Goal: Communication & Community: Answer question/provide support

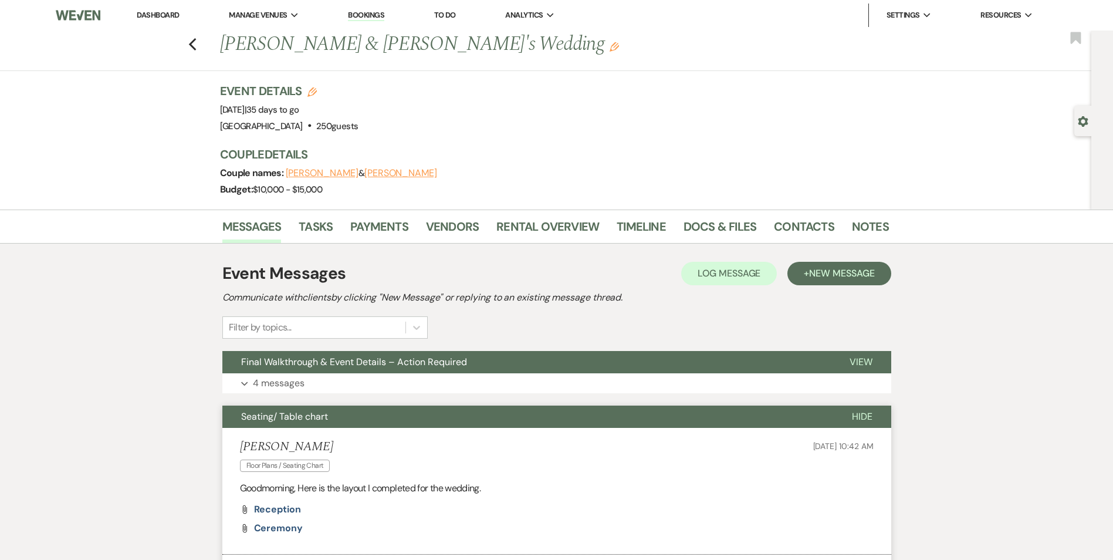
click at [168, 16] on link "Dashboard" at bounding box center [158, 15] width 42 height 10
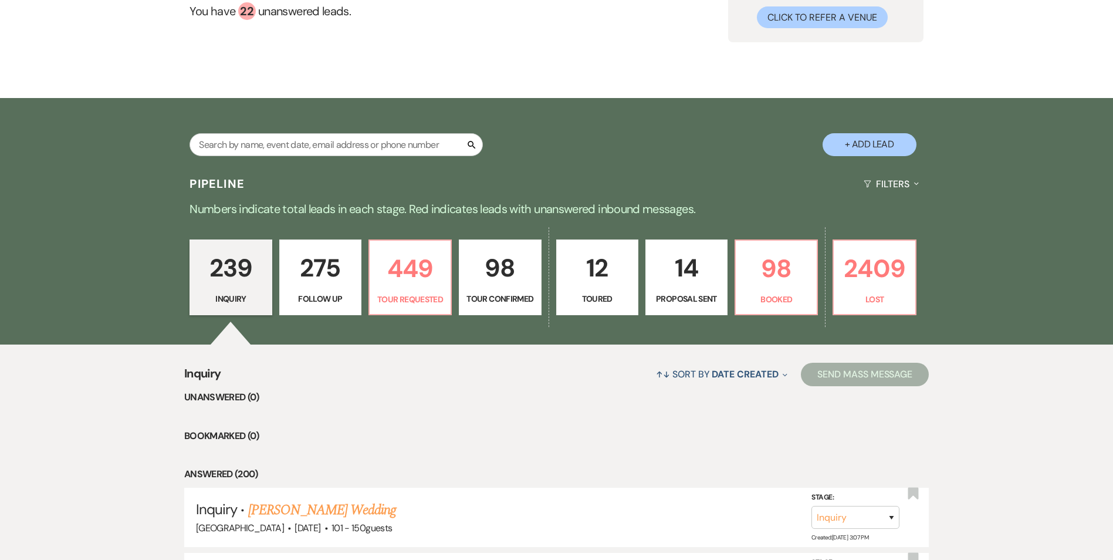
scroll to position [117, 0]
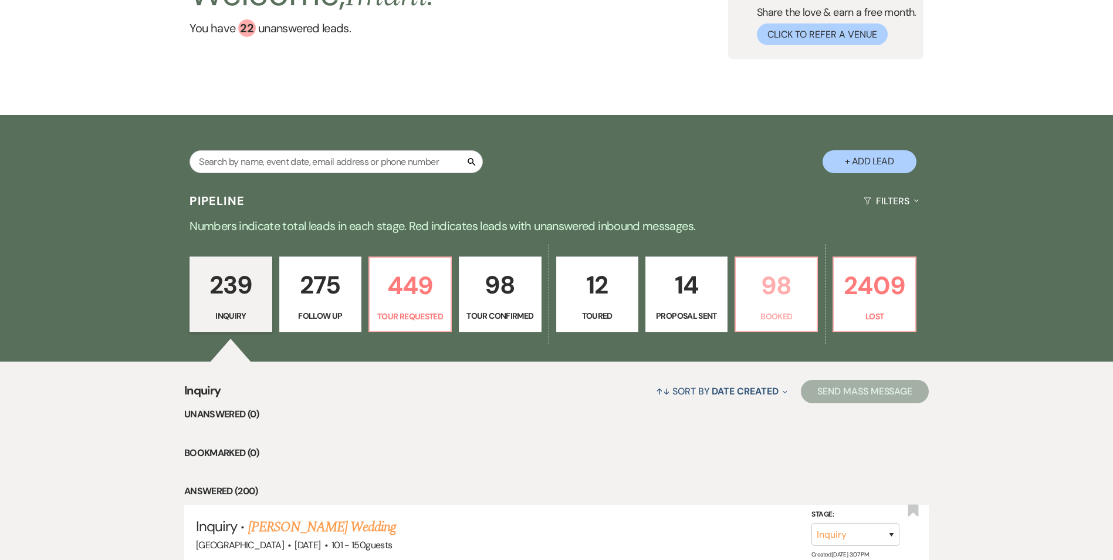
click at [778, 290] on p "98" at bounding box center [776, 285] width 67 height 39
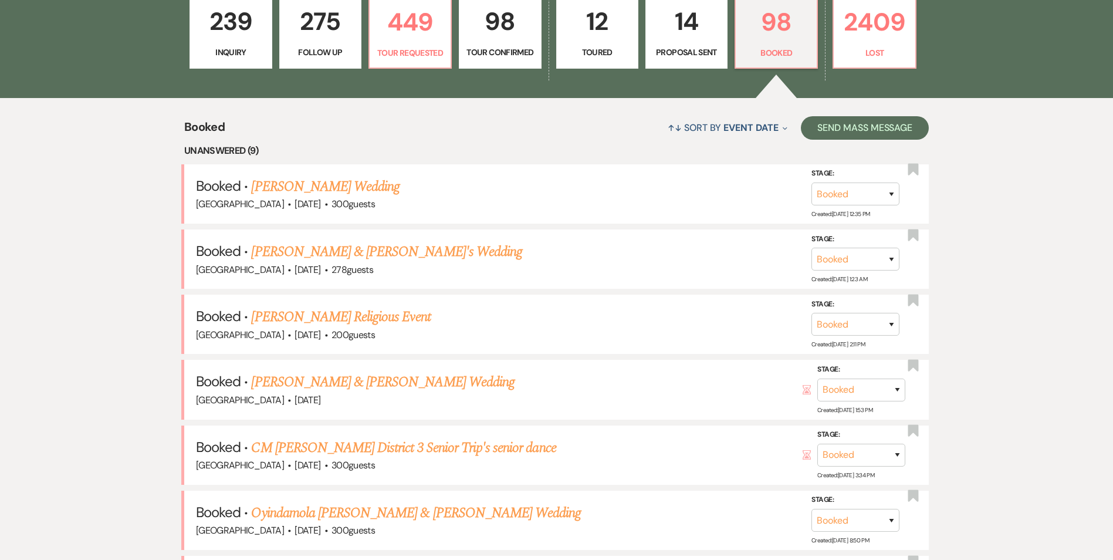
scroll to position [293, 0]
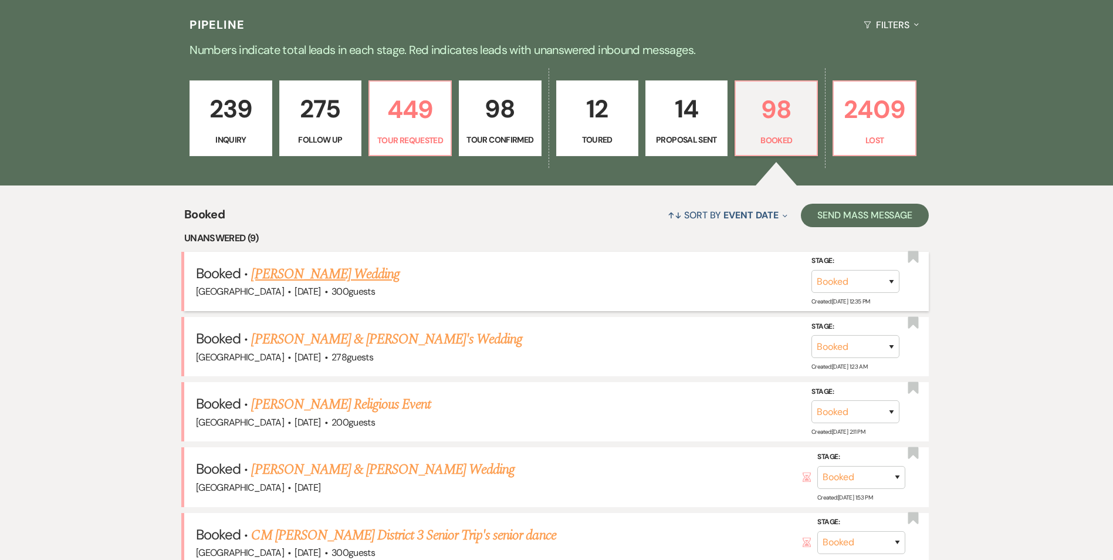
click at [323, 269] on link "[PERSON_NAME] Wedding" at bounding box center [325, 273] width 148 height 21
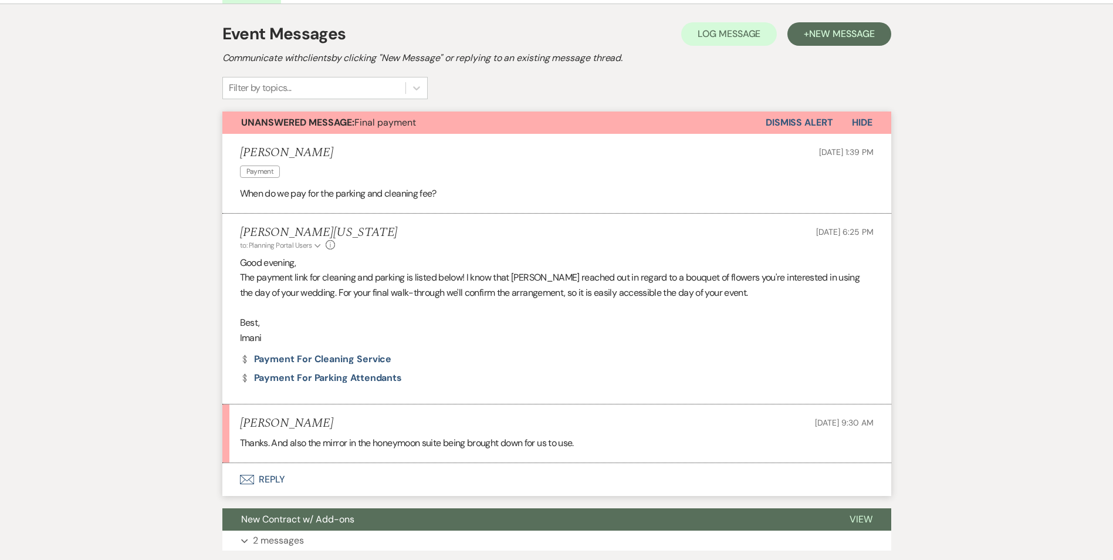
scroll to position [235, 0]
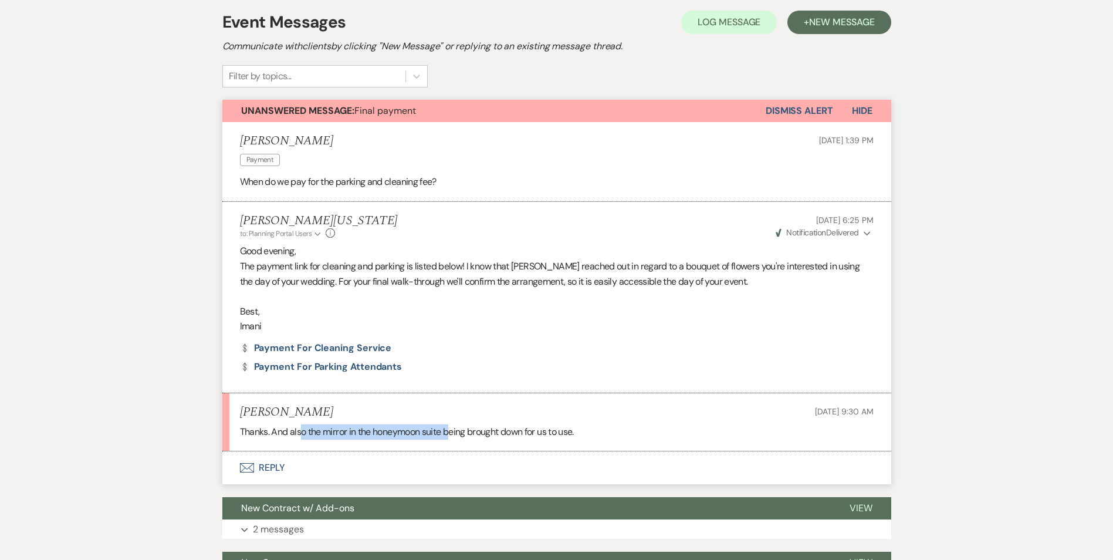
drag, startPoint x: 301, startPoint y: 431, endPoint x: 452, endPoint y: 428, distance: 151.4
click at [452, 428] on p "Thanks. And also the mirror in the honeymoon suite being brought down for us to…" at bounding box center [557, 431] width 634 height 15
drag, startPoint x: 452, startPoint y: 428, endPoint x: 331, endPoint y: 437, distance: 121.8
click at [331, 437] on p "Thanks. And also the mirror in the honeymoon suite being brought down for us to…" at bounding box center [557, 431] width 634 height 15
click at [525, 431] on p "Thanks. And also the mirror in the honeymoon suite being brought down for us to…" at bounding box center [557, 431] width 634 height 15
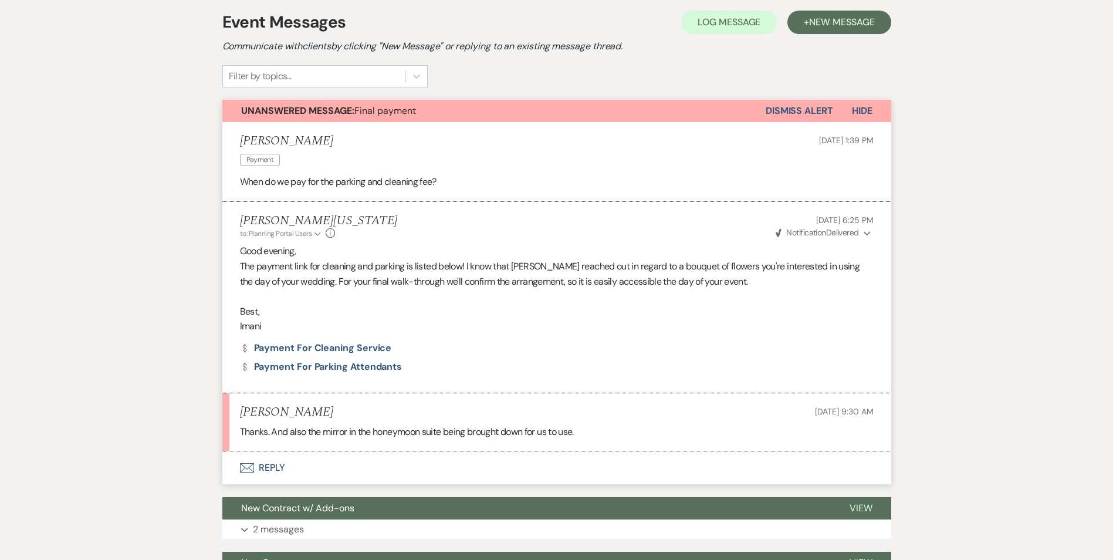
click at [278, 461] on button "Envelope Reply" at bounding box center [556, 467] width 669 height 33
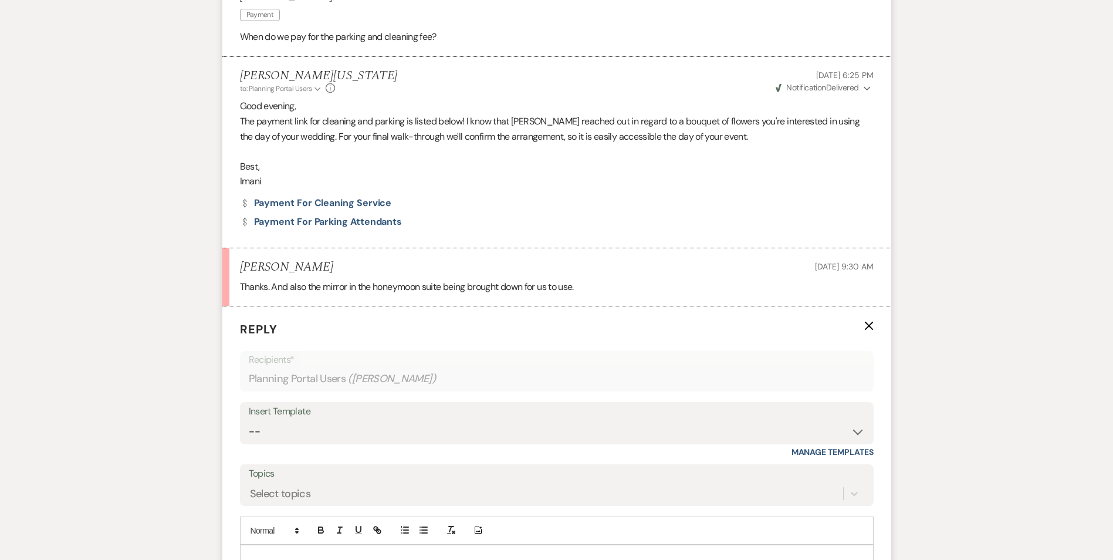
scroll to position [580, 0]
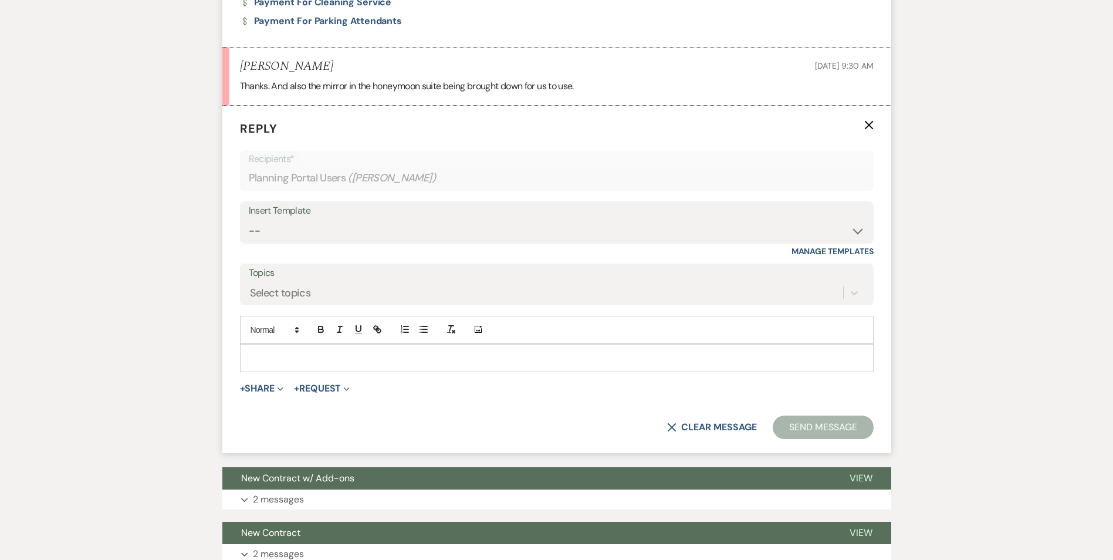
click at [271, 356] on p at bounding box center [556, 357] width 615 height 13
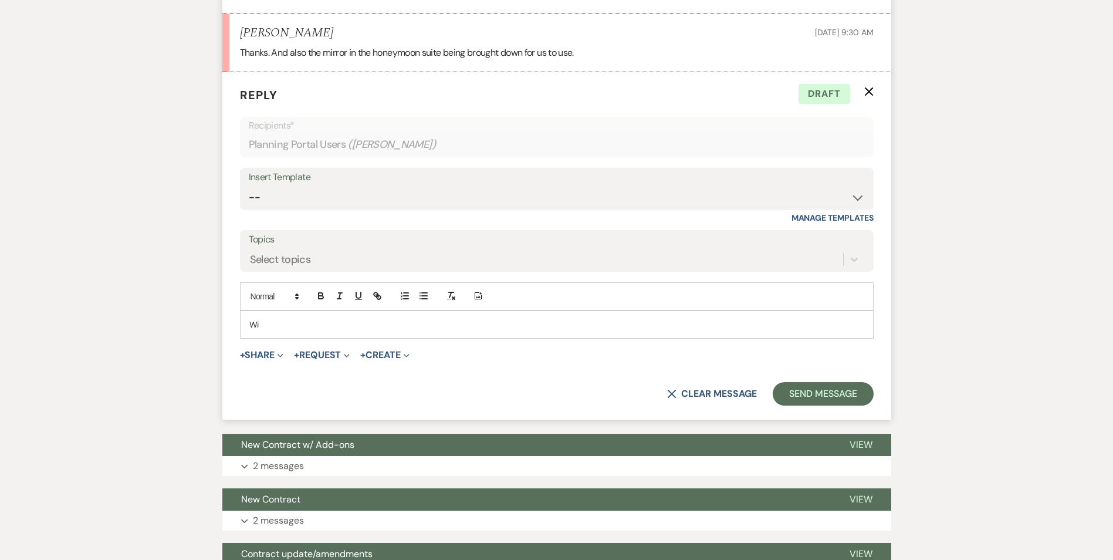
scroll to position [618, 0]
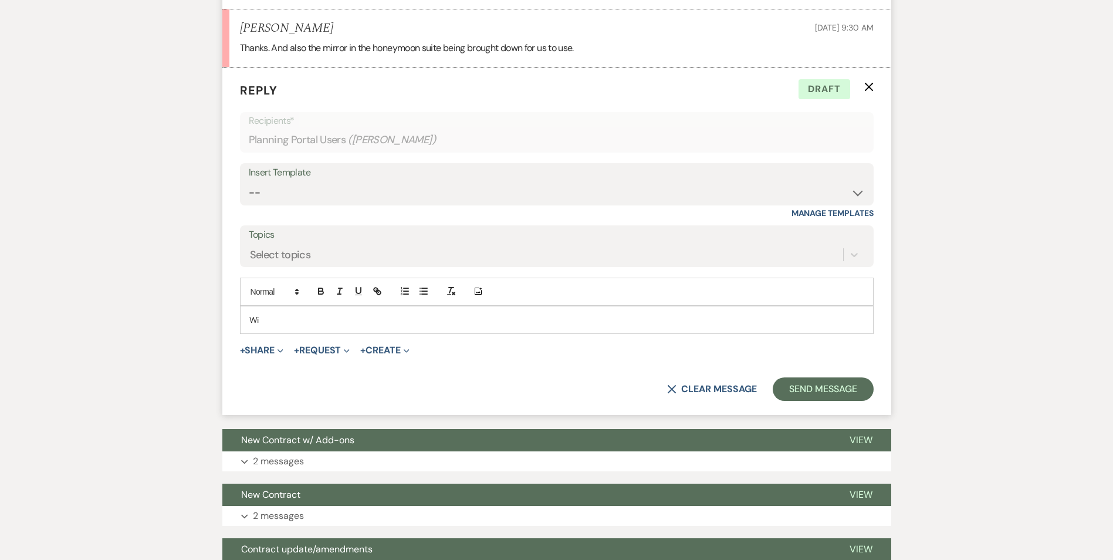
click at [308, 326] on p "Wi" at bounding box center [556, 319] width 615 height 13
click at [459, 324] on p "Will do! I will mention in your day of event folder, so it is known." at bounding box center [556, 319] width 615 height 13
click at [468, 320] on p "Will do! I will mention in your day of event folder, so it is known." at bounding box center [556, 319] width 615 height 13
click at [848, 388] on button "Send Message" at bounding box center [823, 388] width 100 height 23
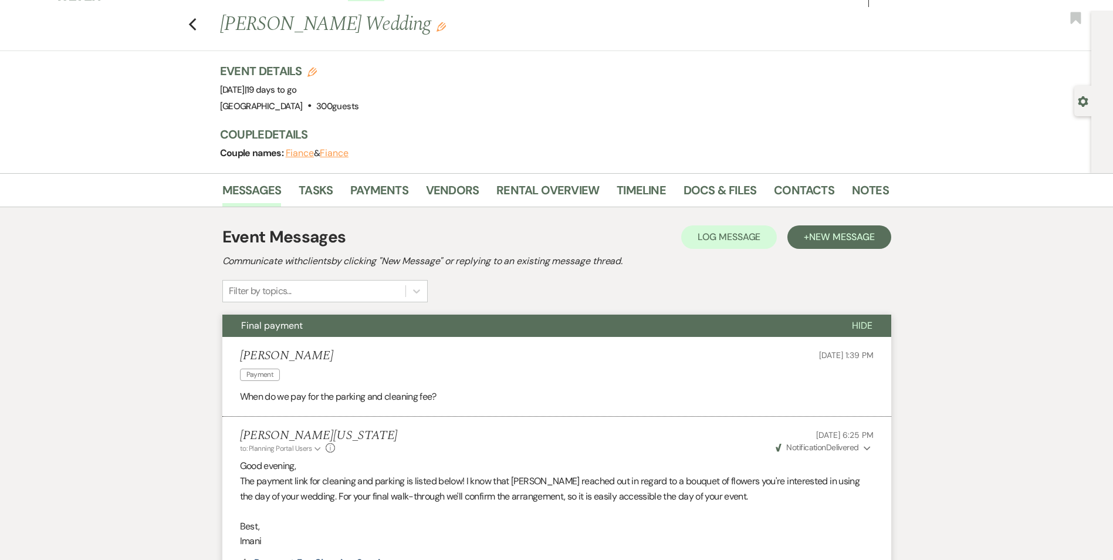
scroll to position [0, 0]
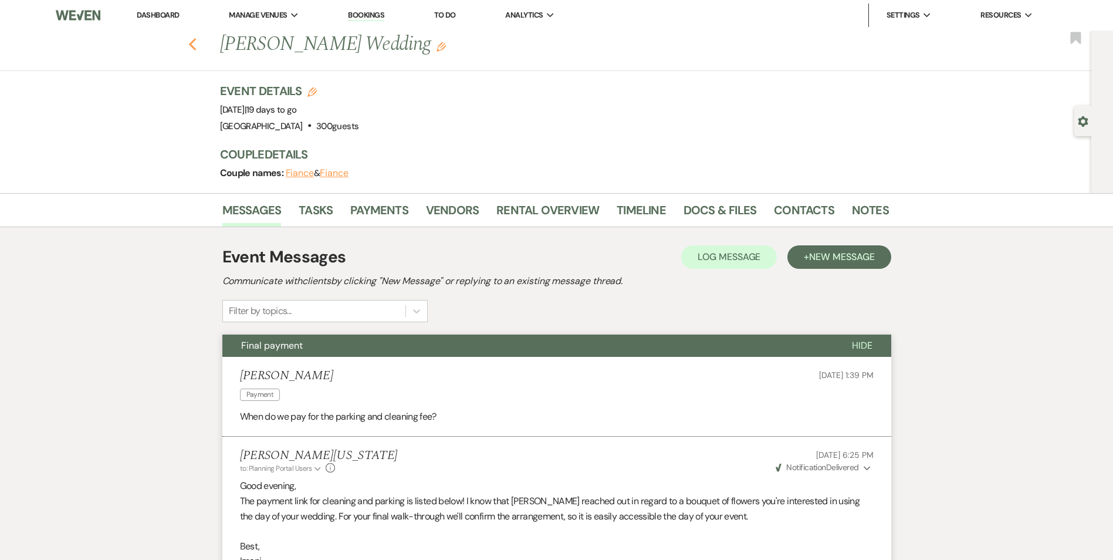
click at [196, 43] on use "button" at bounding box center [192, 44] width 8 height 13
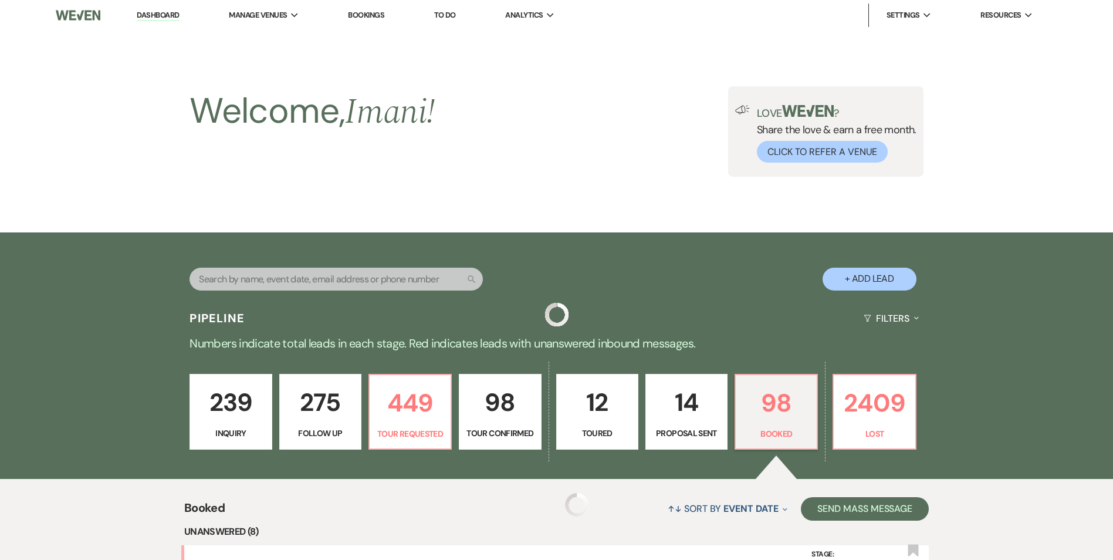
scroll to position [293, 0]
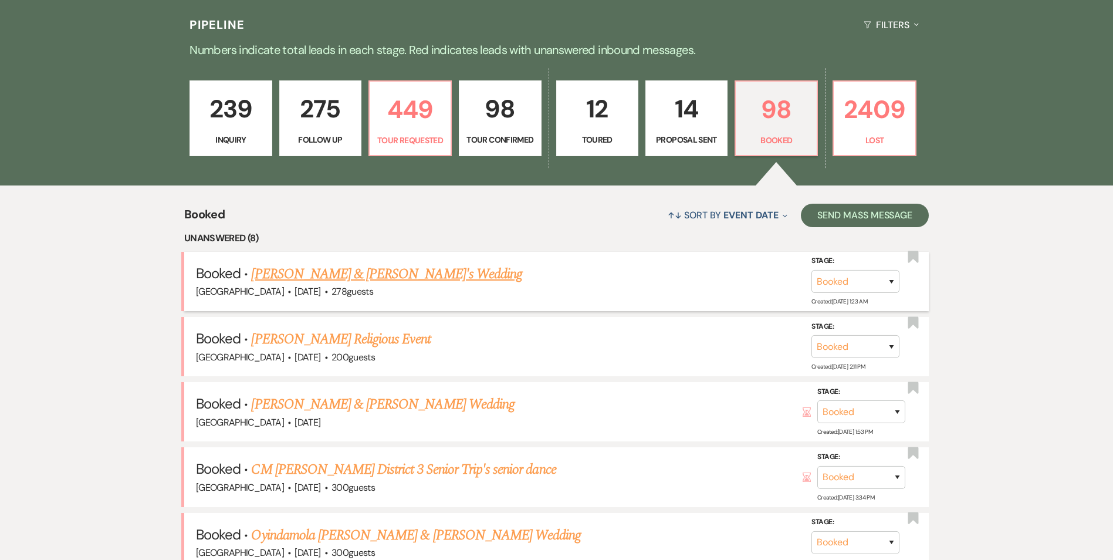
click at [286, 259] on li "Booked · Kwadjo & [PERSON_NAME]'s Wedding [GEOGRAPHIC_DATA] · [DATE] · 278 gues…" at bounding box center [556, 281] width 745 height 59
click at [285, 269] on link "[PERSON_NAME] & [PERSON_NAME]'s Wedding" at bounding box center [386, 273] width 271 height 21
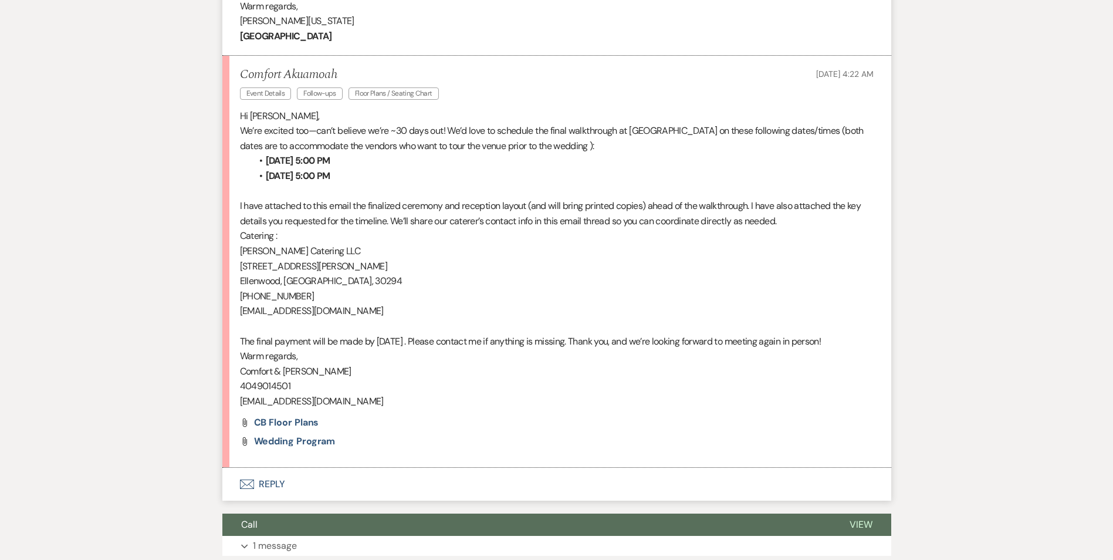
scroll to position [645, 0]
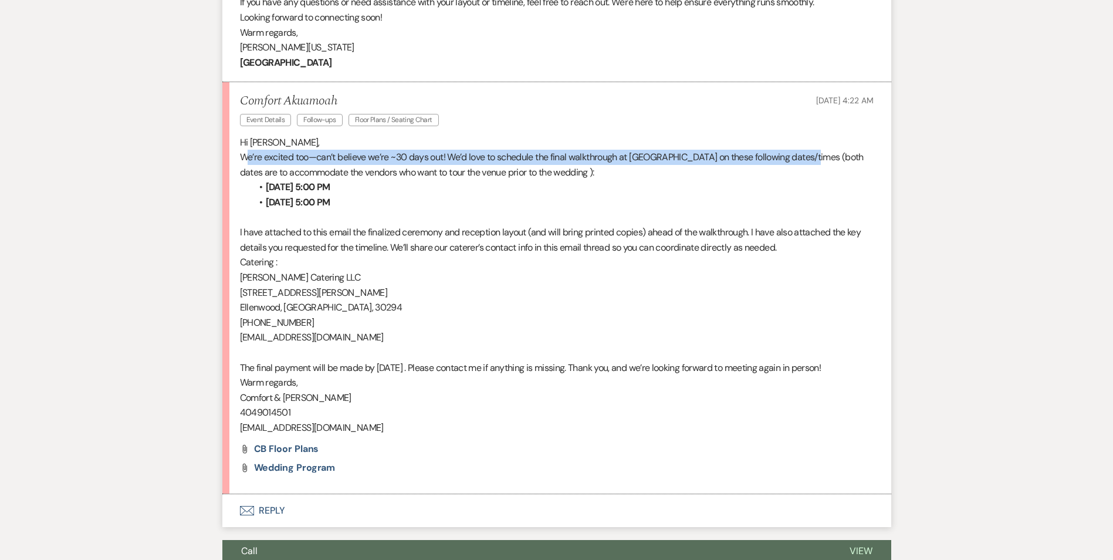
drag, startPoint x: 248, startPoint y: 155, endPoint x: 816, endPoint y: 164, distance: 567.4
click at [816, 164] on p "We’re excited too—can’t believe we’re ~30 days out! We’d love to schedule the f…" at bounding box center [557, 165] width 634 height 30
click at [418, 164] on p "We’re excited too—can’t believe we’re ~30 days out! We’d love to schedule the f…" at bounding box center [557, 165] width 634 height 30
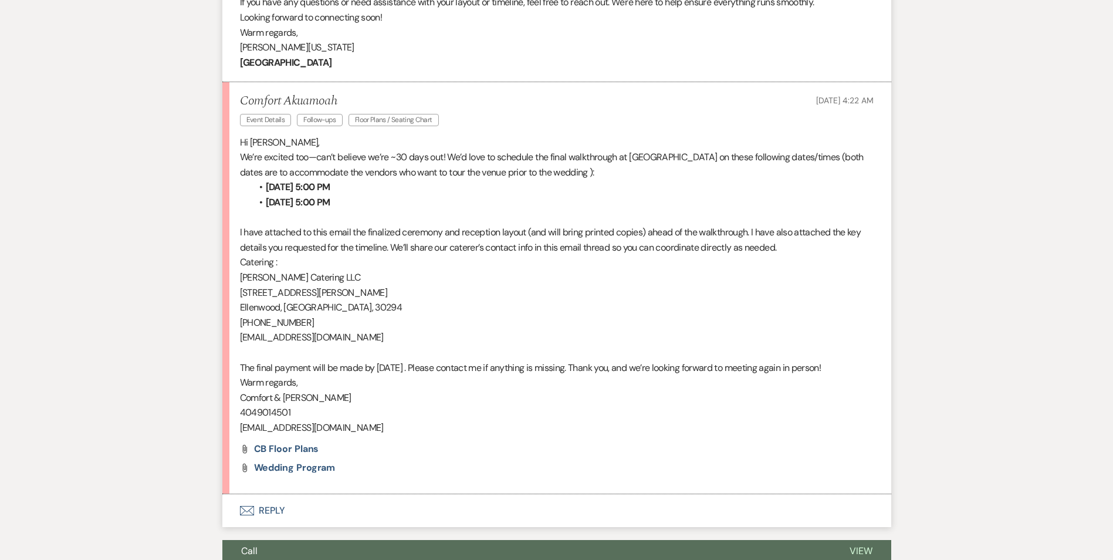
click at [236, 165] on li "Comfort Akuamoah Event Details Follow-ups Floor Plans / Seating Chart [DATE] 4:…" at bounding box center [556, 288] width 669 height 412
drag, startPoint x: 236, startPoint y: 165, endPoint x: 486, endPoint y: 180, distance: 249.8
click at [486, 180] on li "Comfort Akuamoah Event Details Follow-ups Floor Plans / Seating Chart [DATE] 4:…" at bounding box center [556, 288] width 669 height 412
drag, startPoint x: 486, startPoint y: 180, endPoint x: 437, endPoint y: 193, distance: 50.9
click at [437, 193] on li "[DATE] 5:00 PM" at bounding box center [563, 187] width 622 height 15
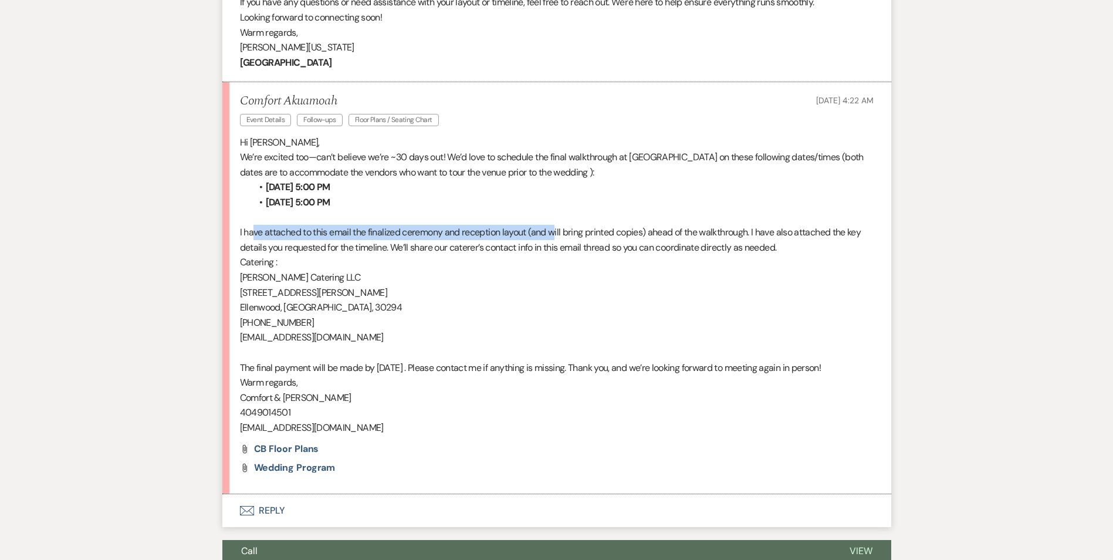
drag, startPoint x: 253, startPoint y: 233, endPoint x: 557, endPoint y: 231, distance: 303.3
click at [557, 231] on span "I have attached to this email the finalized ceremony and reception layout (and …" at bounding box center [550, 240] width 621 height 28
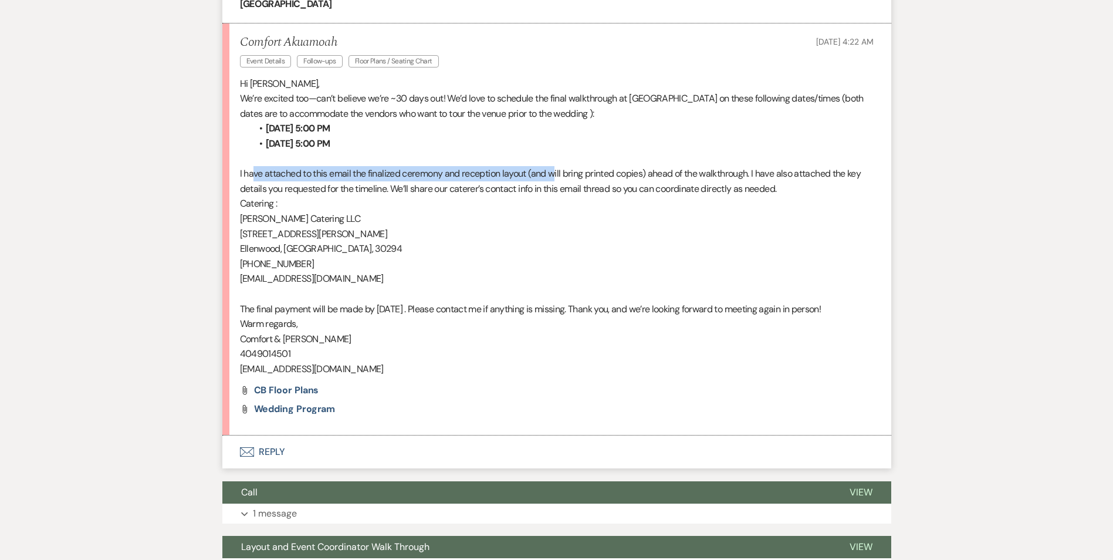
click at [269, 468] on button "Envelope Reply" at bounding box center [556, 451] width 669 height 33
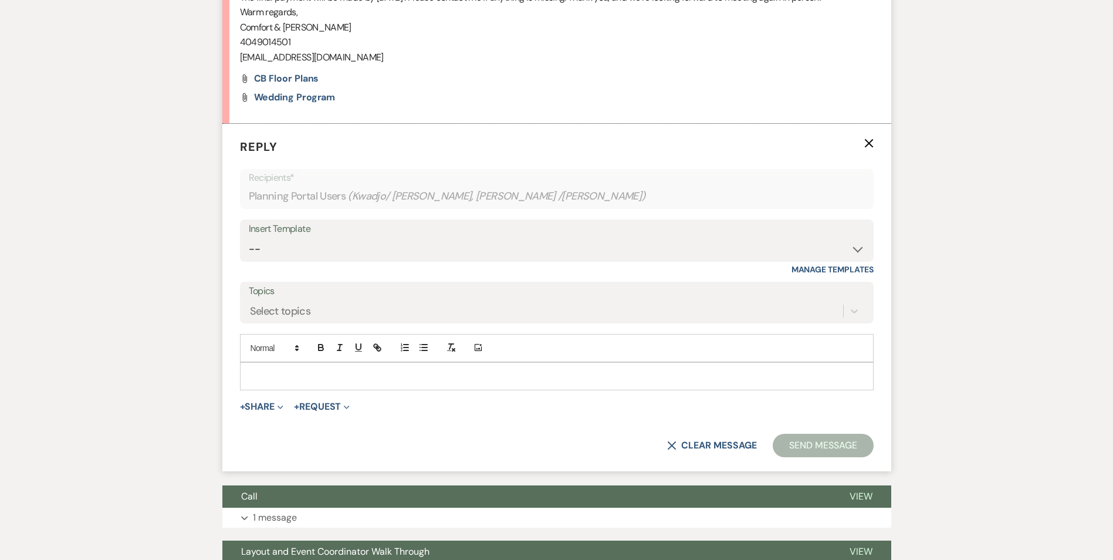
scroll to position [1049, 0]
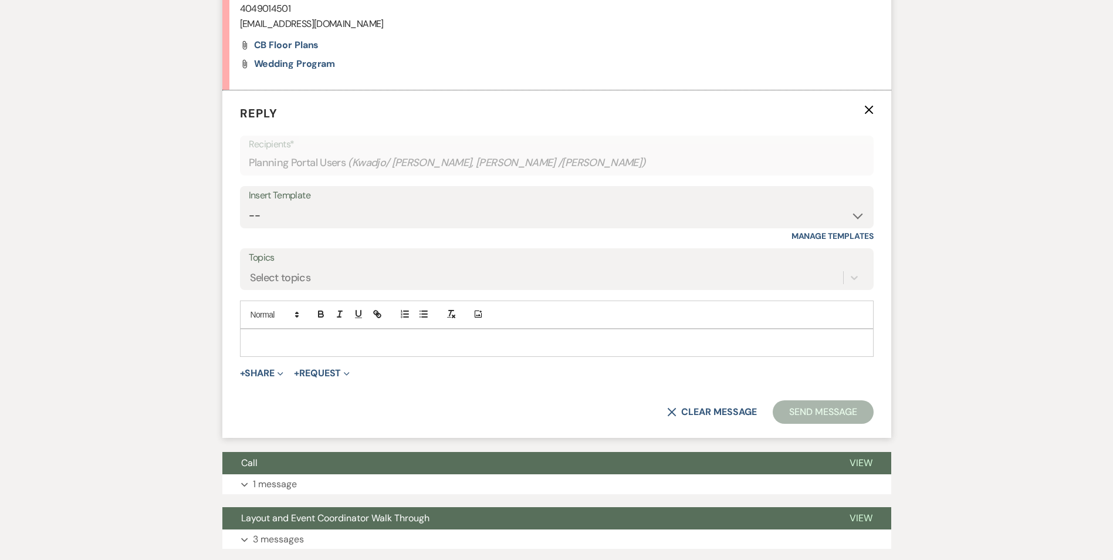
click at [353, 349] on p at bounding box center [556, 342] width 615 height 13
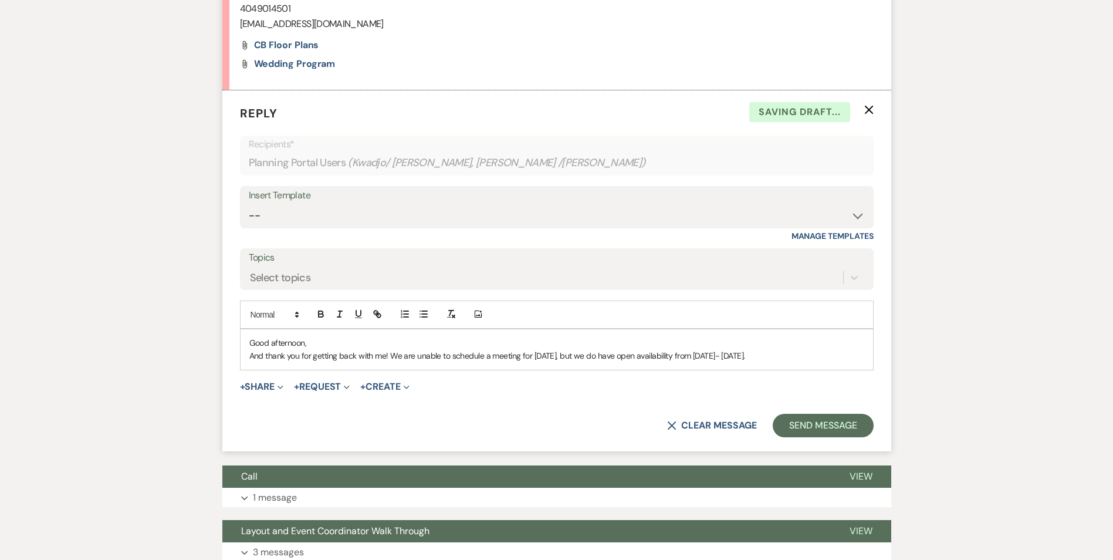
click at [823, 362] on p "And thank you for getting back with me! We are unable to schedule a meeting for…" at bounding box center [556, 355] width 615 height 13
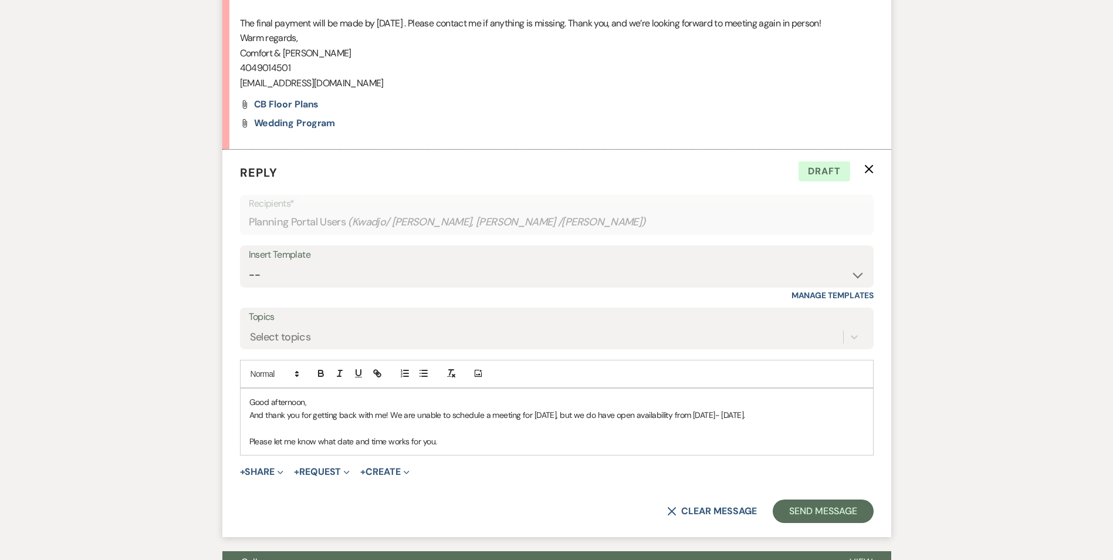
scroll to position [990, 0]
drag, startPoint x: 266, startPoint y: 446, endPoint x: 320, endPoint y: 454, distance: 54.6
click at [317, 454] on div "Good afternoon, And thank you for getting back with me! We are unable to schedu…" at bounding box center [557, 421] width 632 height 67
click at [378, 434] on p at bounding box center [556, 427] width 615 height 13
click at [818, 522] on button "Send Message" at bounding box center [823, 510] width 100 height 23
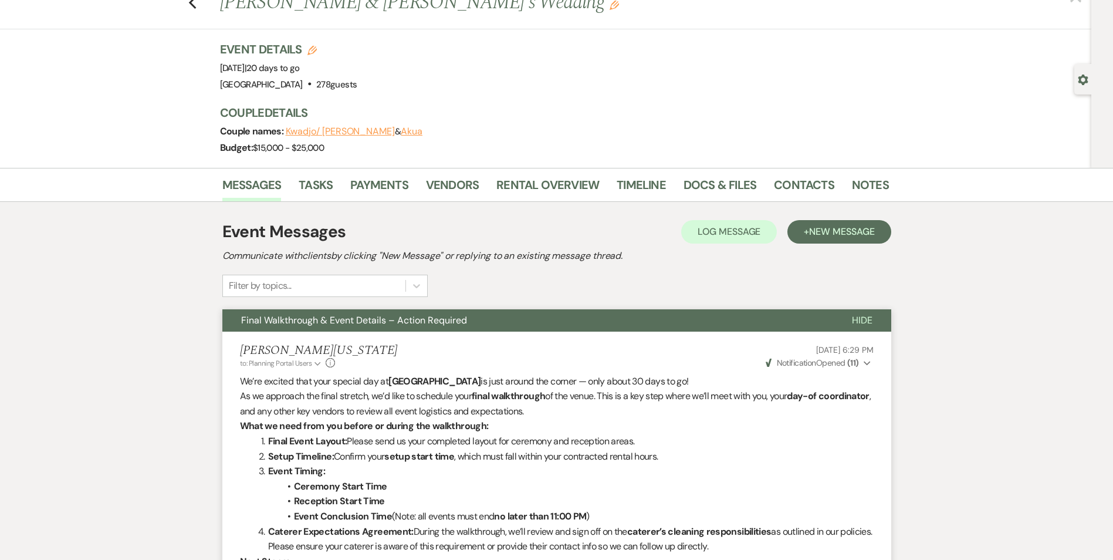
scroll to position [0, 0]
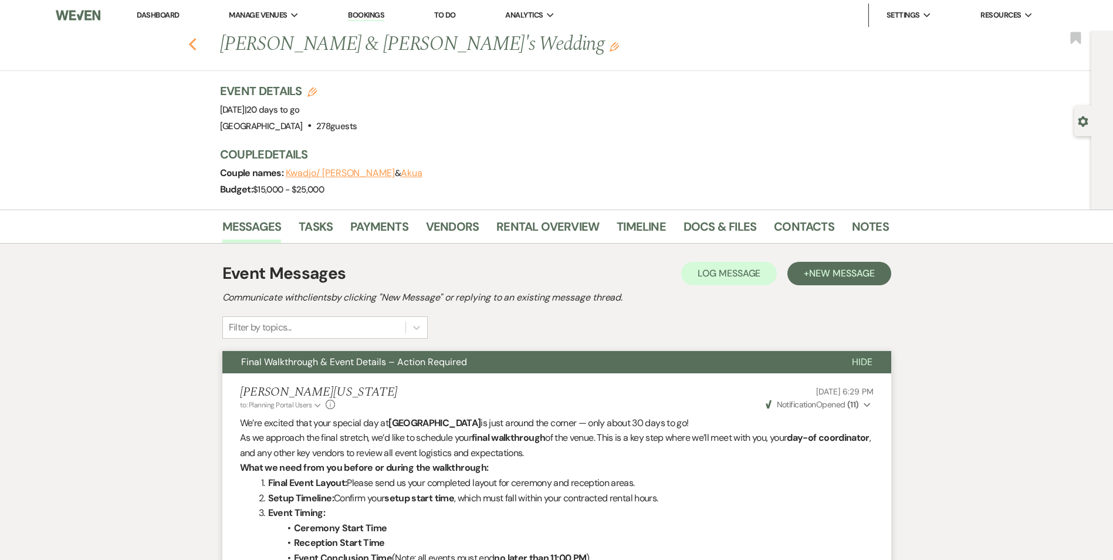
click at [197, 48] on icon "Previous" at bounding box center [192, 45] width 9 height 14
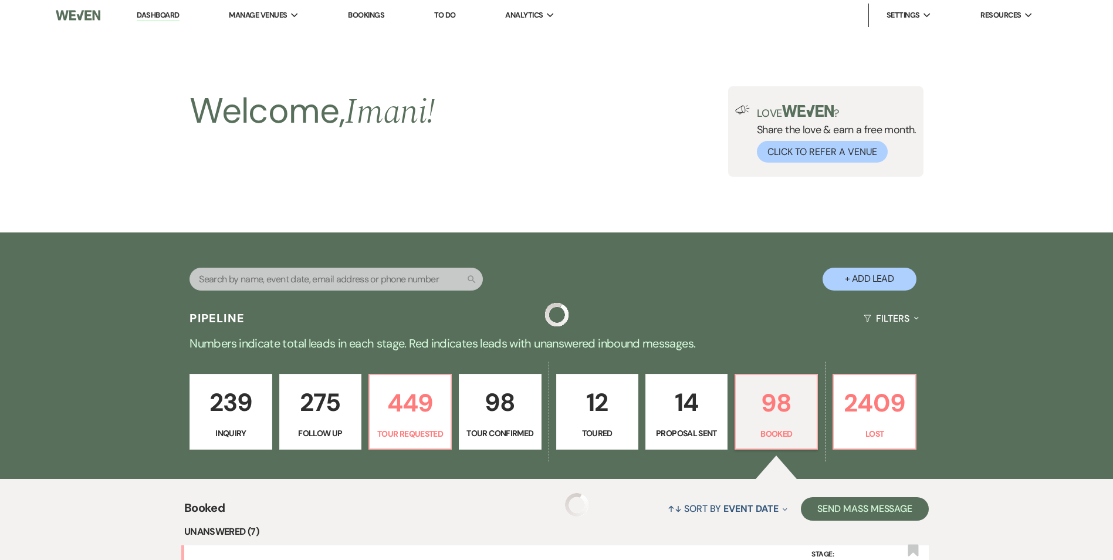
scroll to position [293, 0]
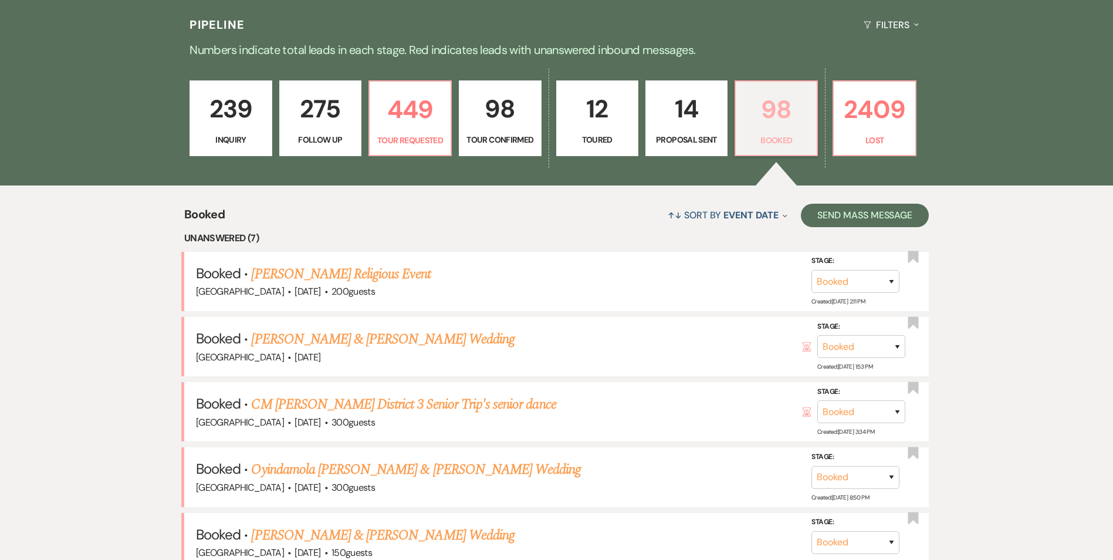
click at [779, 114] on p "98" at bounding box center [776, 109] width 67 height 39
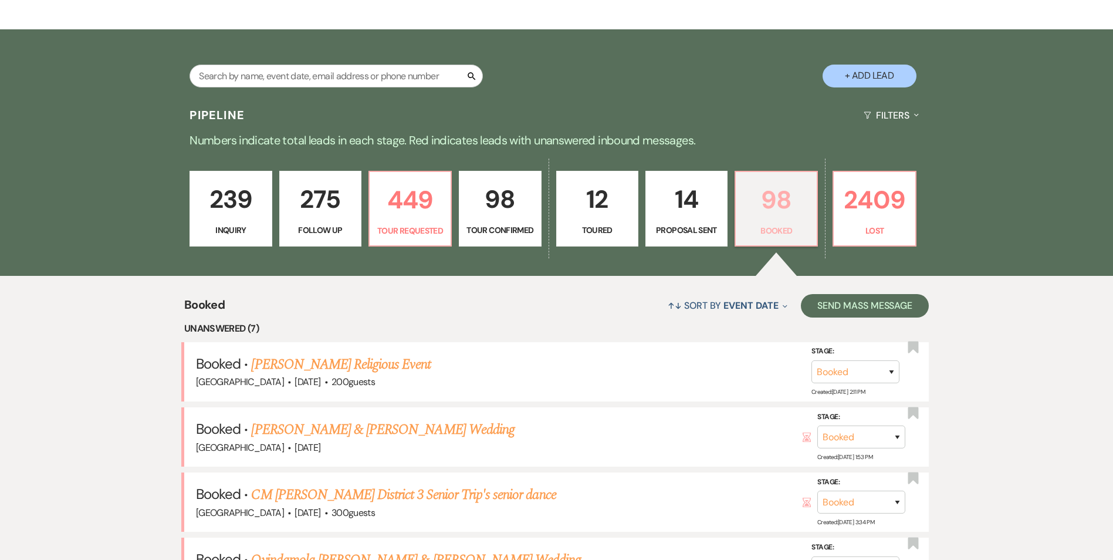
scroll to position [59, 0]
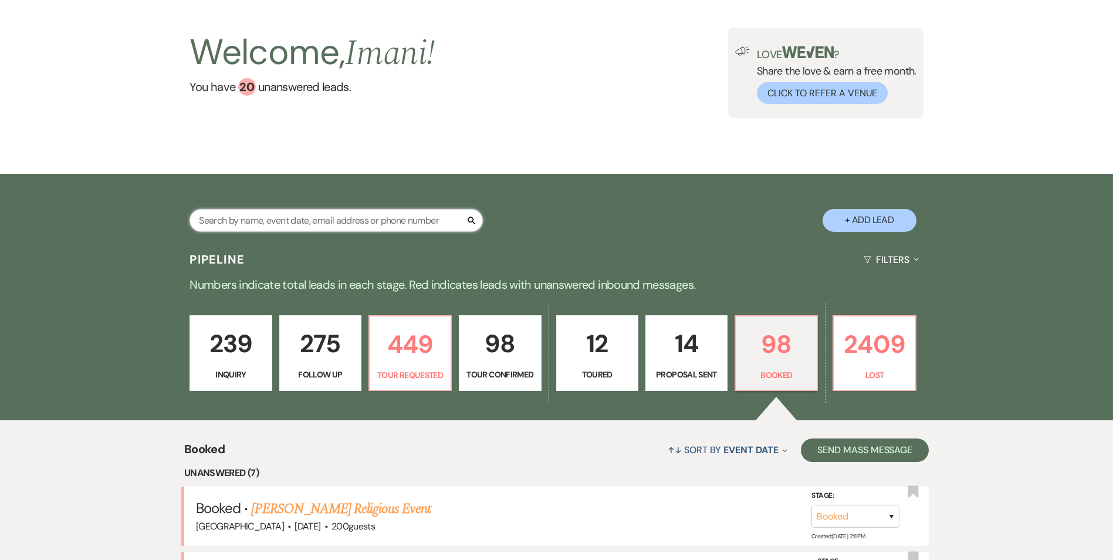
click at [252, 218] on input "text" at bounding box center [336, 220] width 293 height 23
type input "comfort"
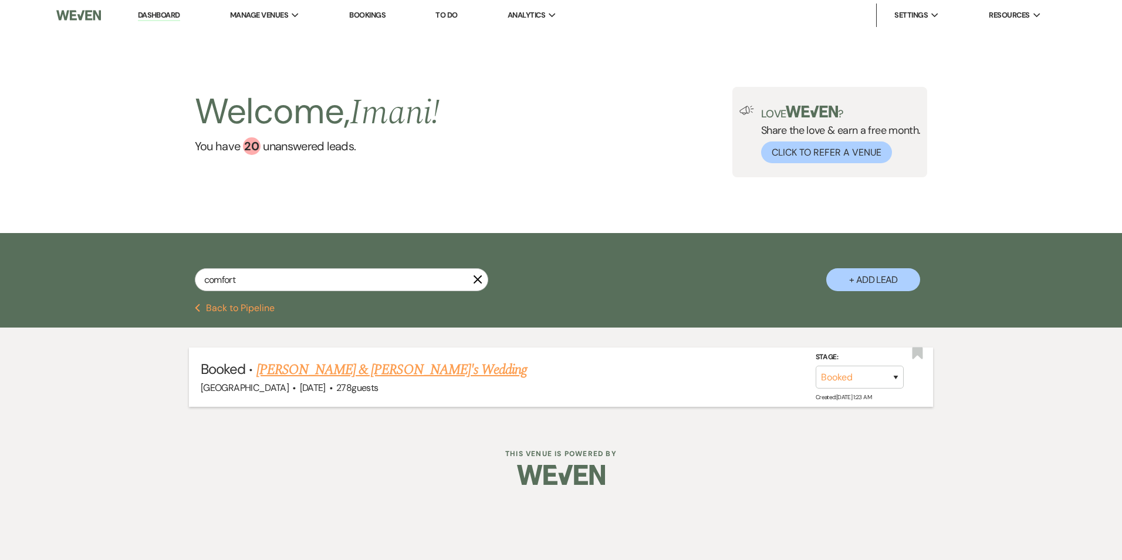
click at [327, 370] on link "[PERSON_NAME] & [PERSON_NAME]'s Wedding" at bounding box center [391, 369] width 271 height 21
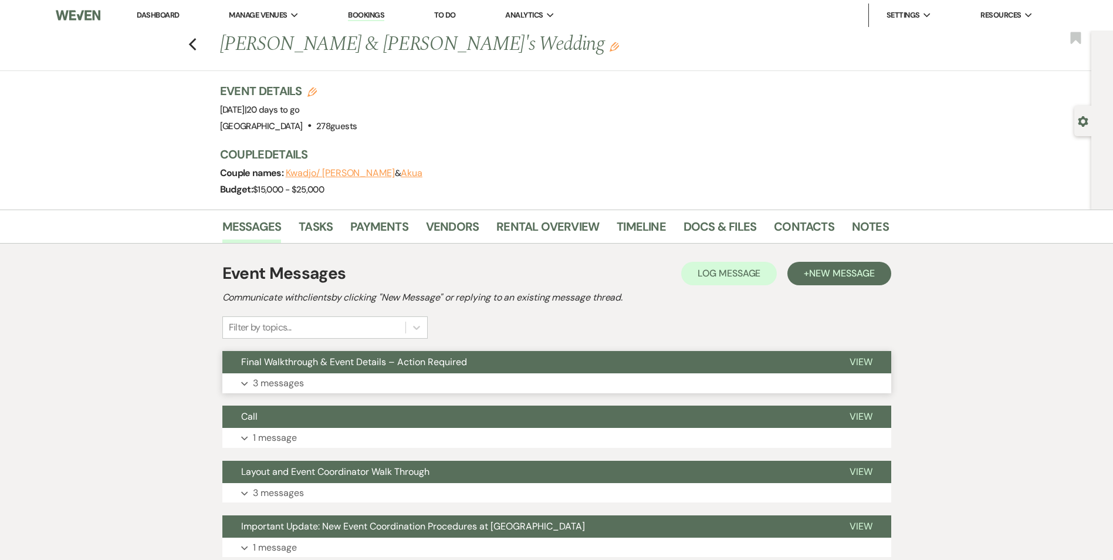
click at [401, 371] on button "Final Walkthrough & Event Details – Action Required" at bounding box center [526, 362] width 608 height 22
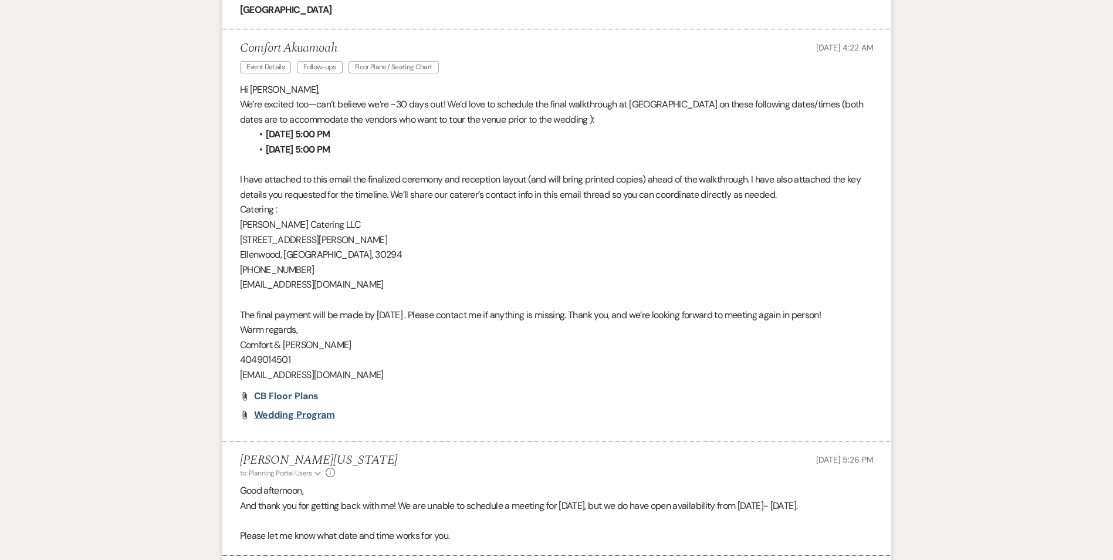
scroll to position [704, 0]
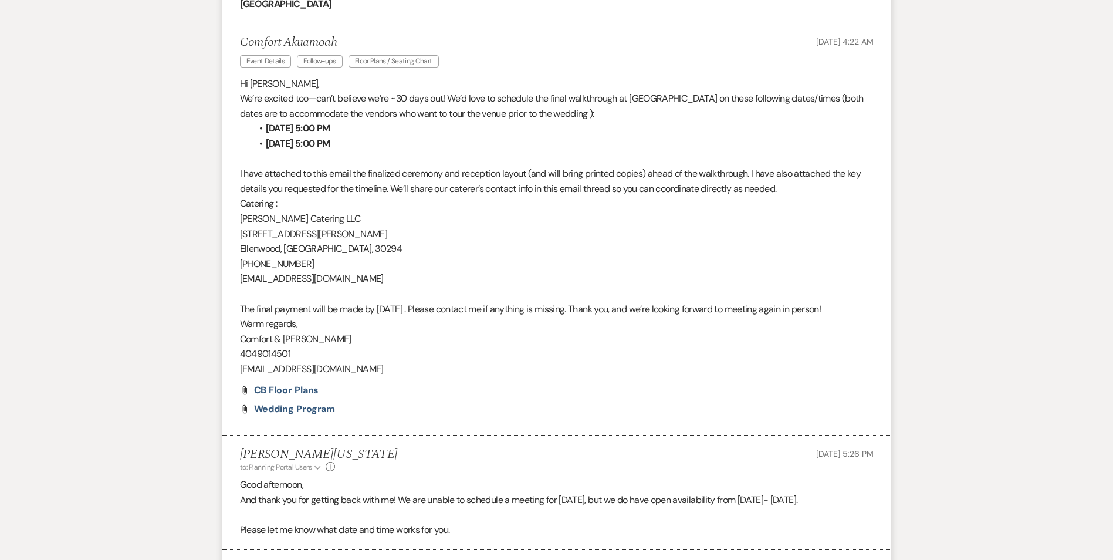
click at [262, 415] on span "Wedding Program" at bounding box center [295, 408] width 82 height 12
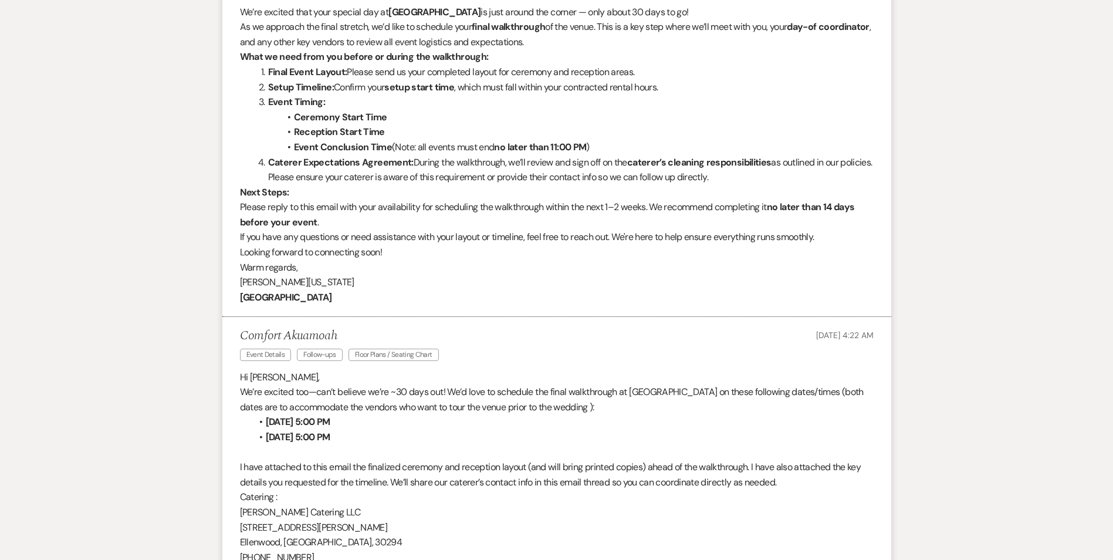
scroll to position [0, 0]
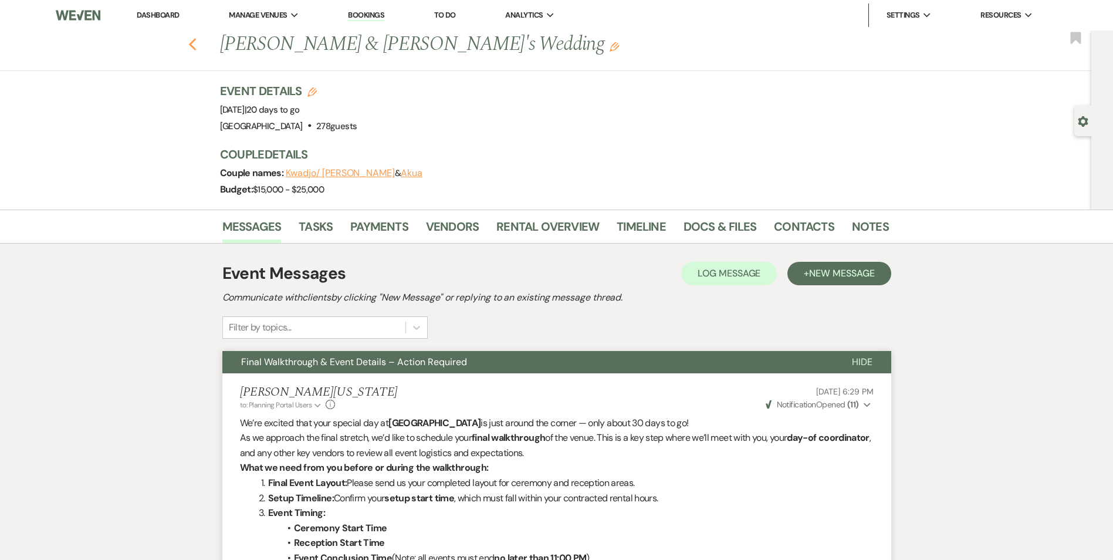
click at [194, 40] on icon "Previous" at bounding box center [192, 45] width 9 height 14
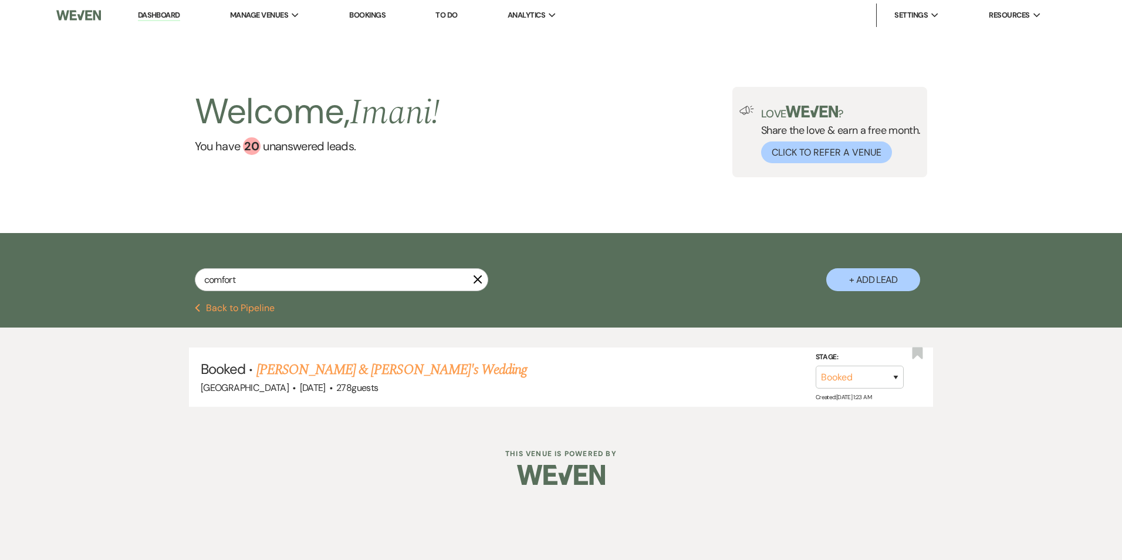
click at [169, 14] on link "Dashboard" at bounding box center [159, 15] width 42 height 11
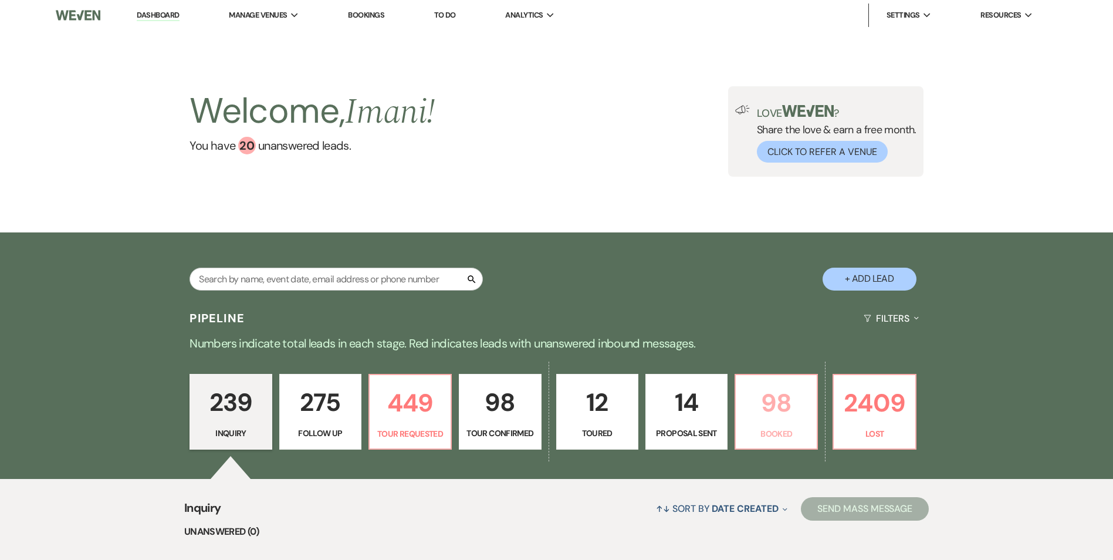
click at [787, 383] on p "98" at bounding box center [776, 402] width 67 height 39
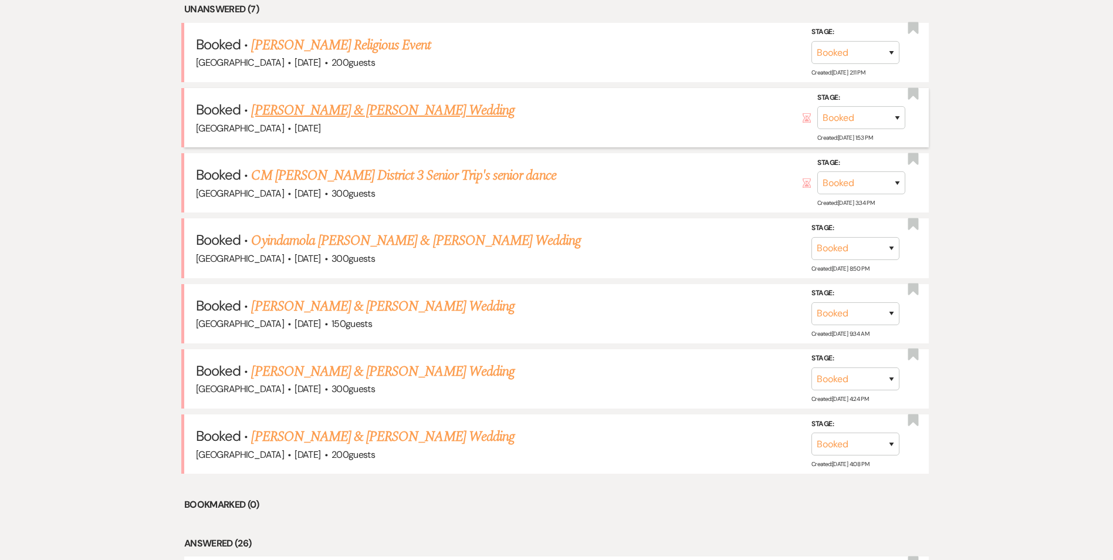
scroll to position [528, 0]
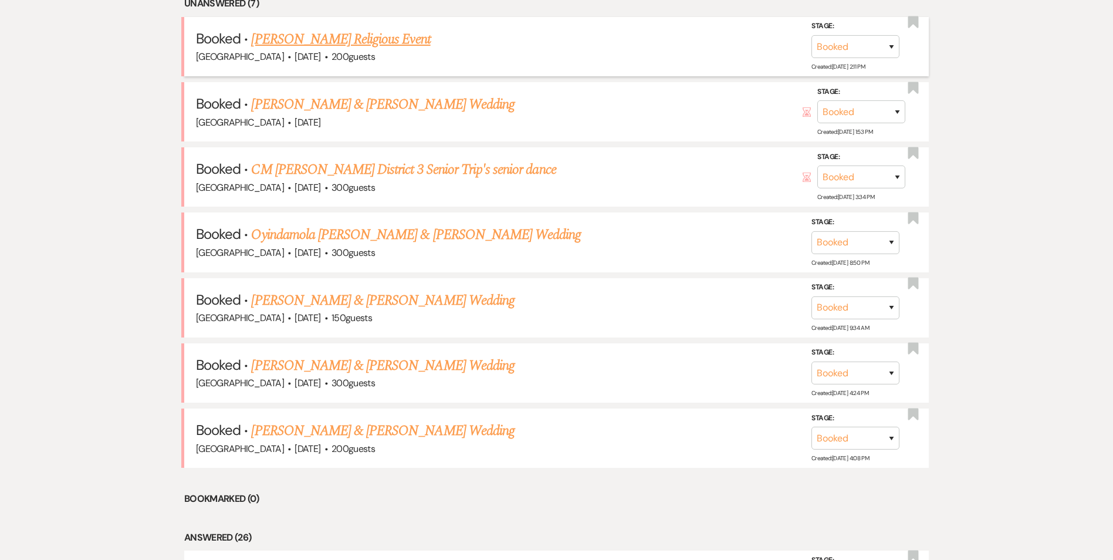
click at [316, 43] on link "[PERSON_NAME] Religious Event" at bounding box center [340, 39] width 179 height 21
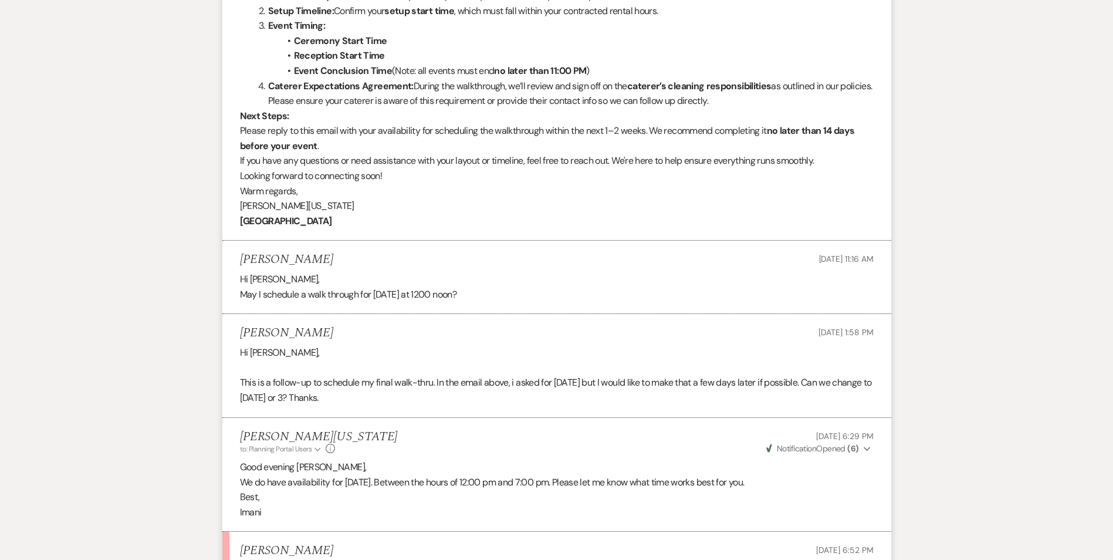
scroll to position [588, 0]
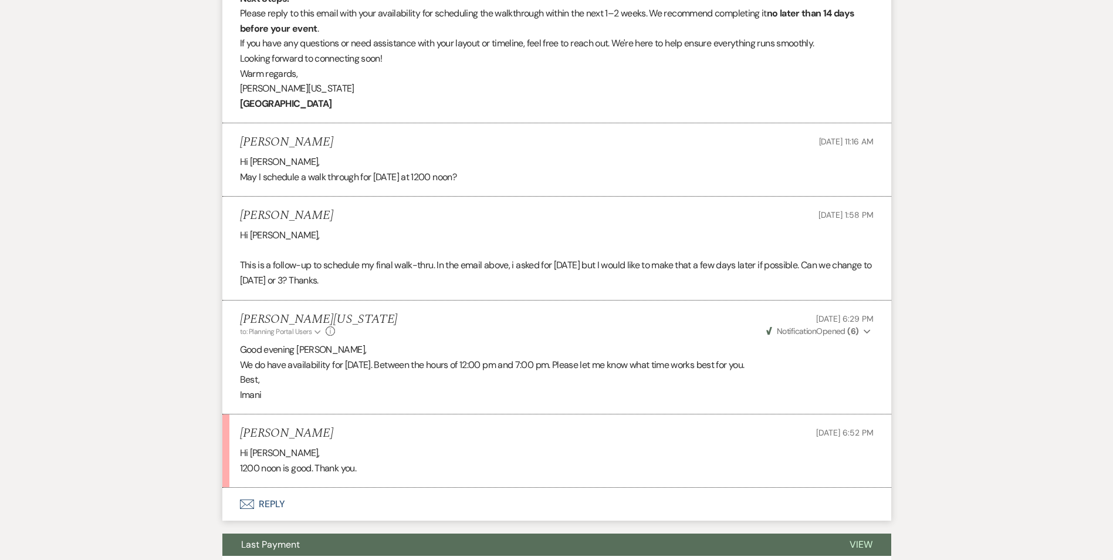
click at [283, 502] on button "Envelope Reply" at bounding box center [556, 504] width 669 height 33
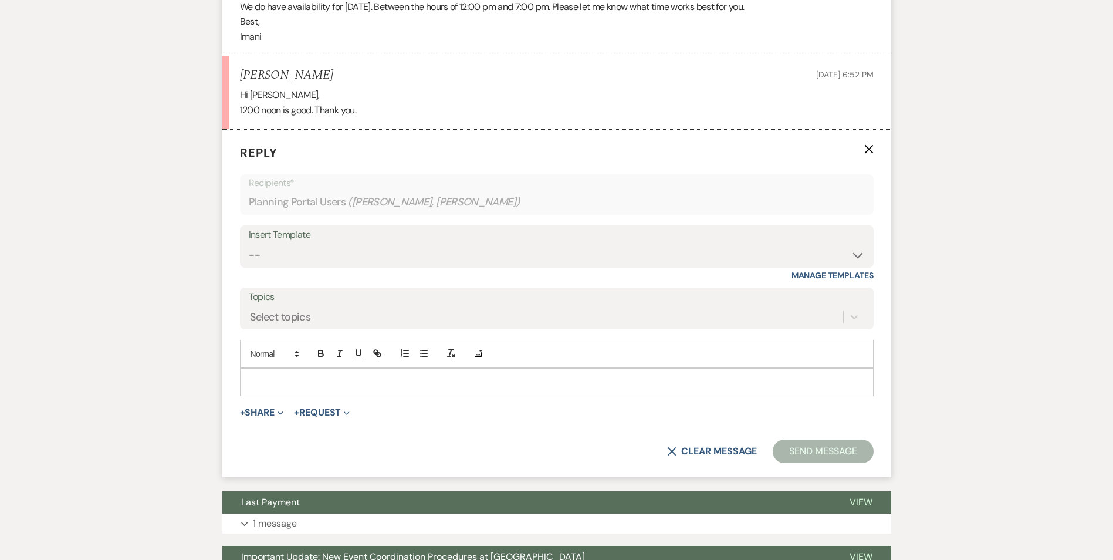
scroll to position [970, 0]
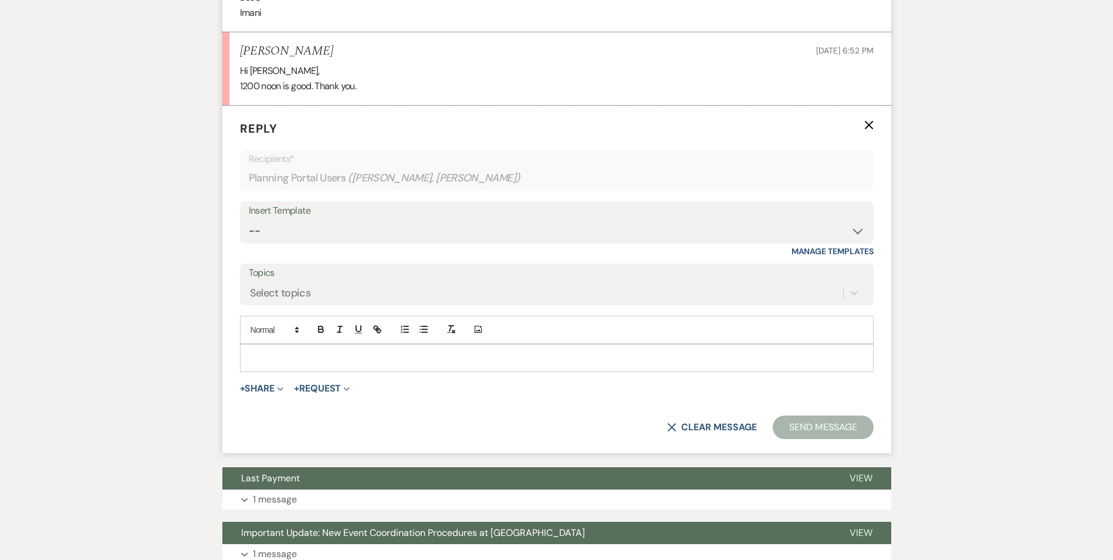
click at [261, 361] on p at bounding box center [556, 357] width 615 height 13
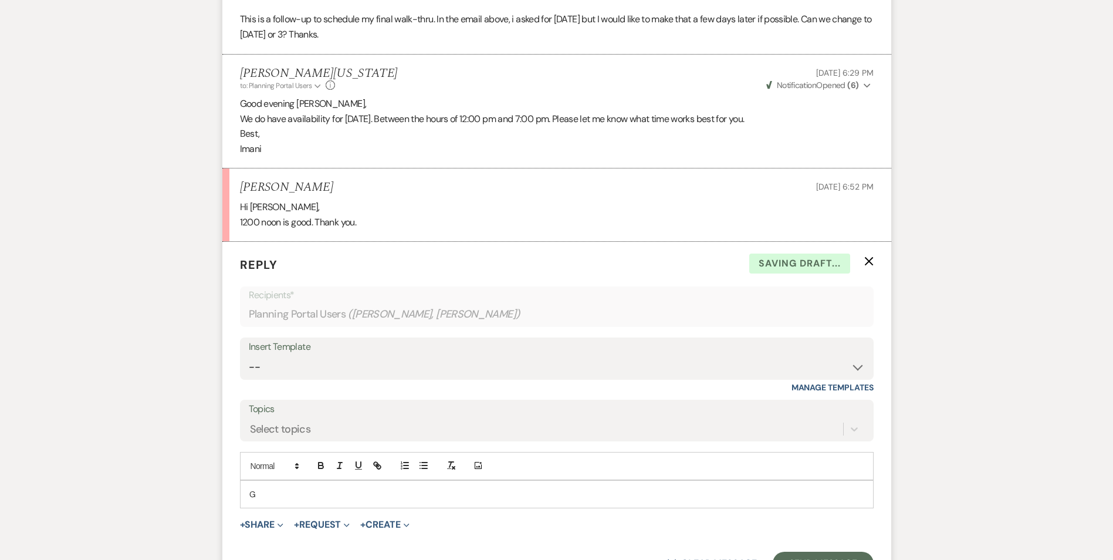
scroll to position [852, 0]
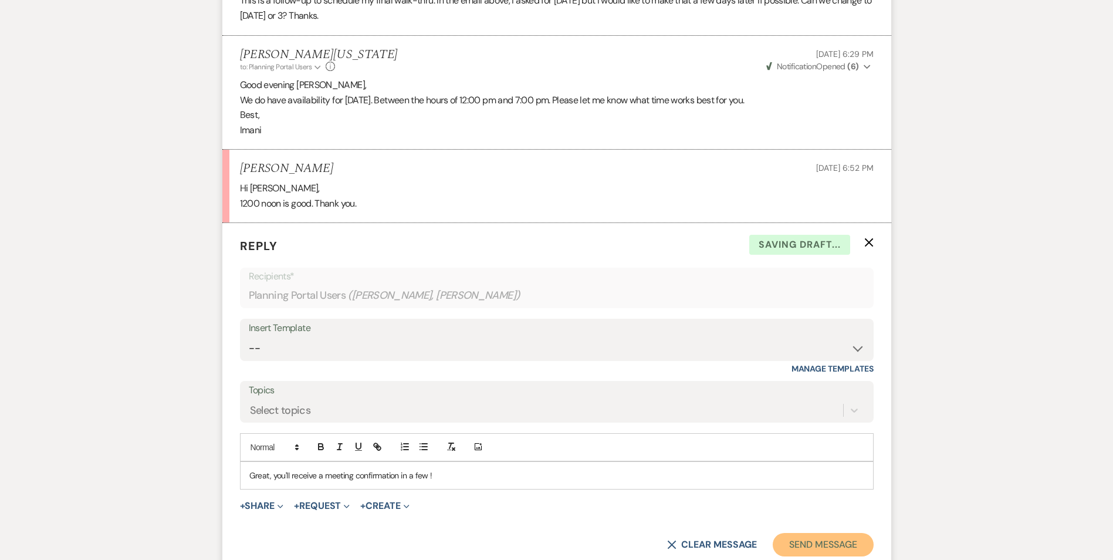
click at [787, 547] on button "Send Message" at bounding box center [823, 544] width 100 height 23
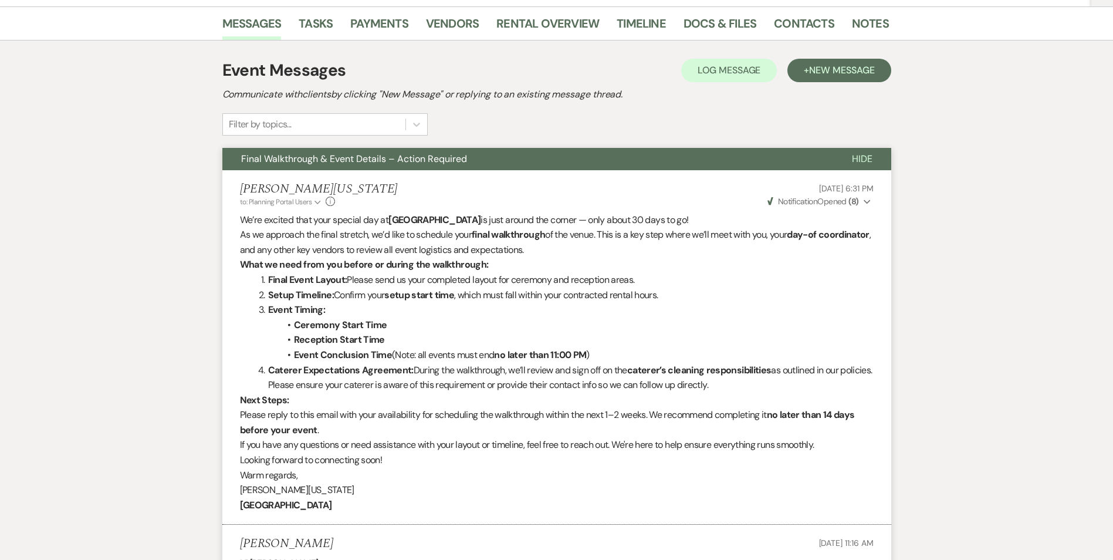
scroll to position [0, 0]
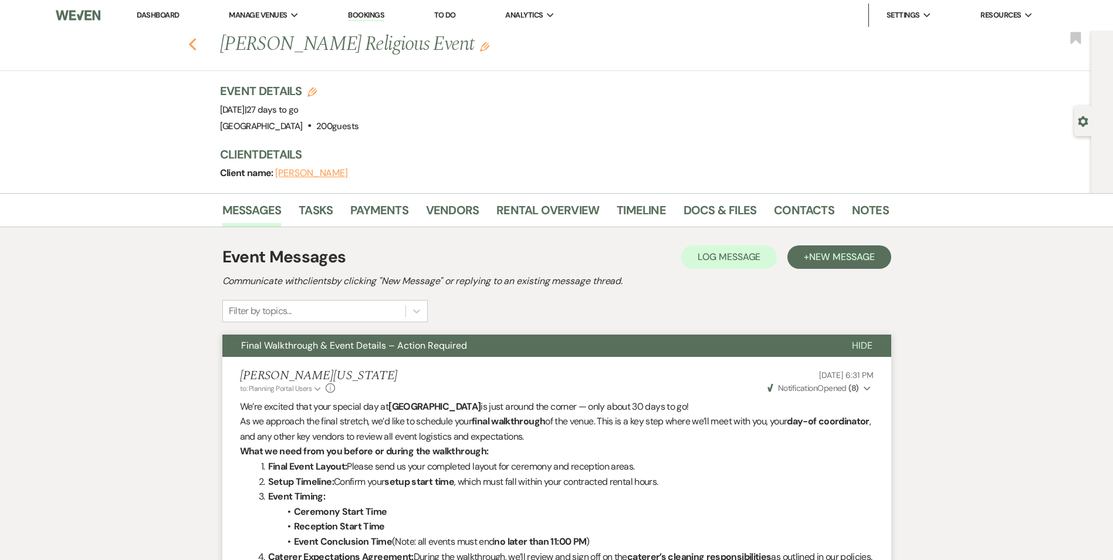
click at [196, 40] on use "button" at bounding box center [192, 44] width 8 height 13
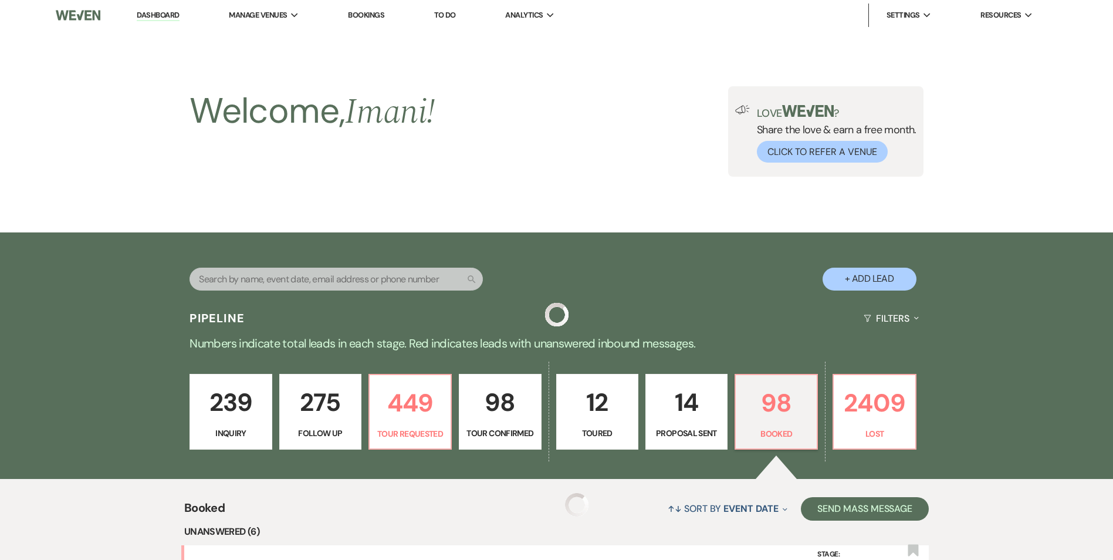
scroll to position [528, 0]
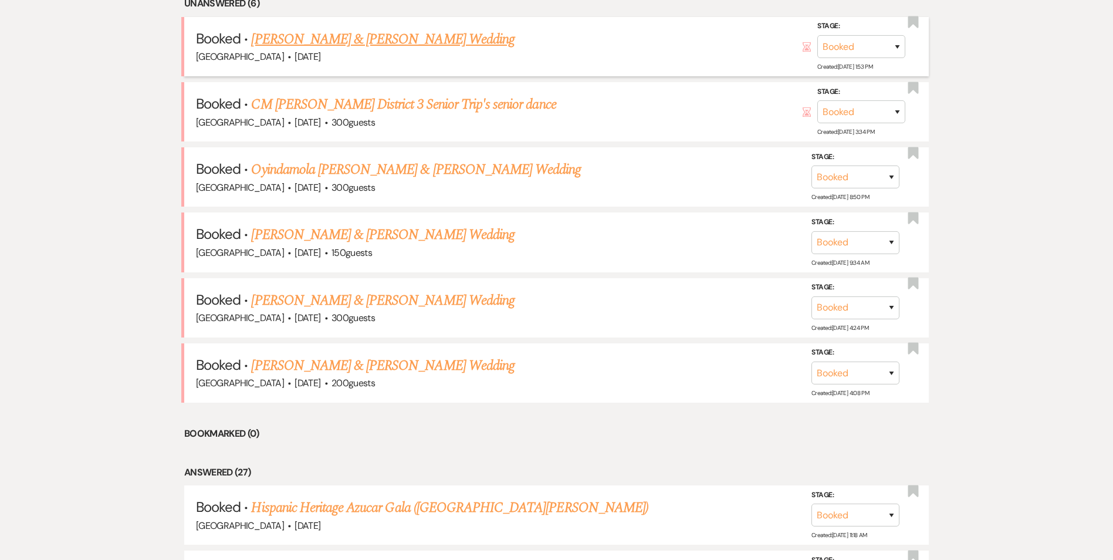
click at [322, 46] on link "[PERSON_NAME] & [PERSON_NAME] Wedding" at bounding box center [382, 39] width 263 height 21
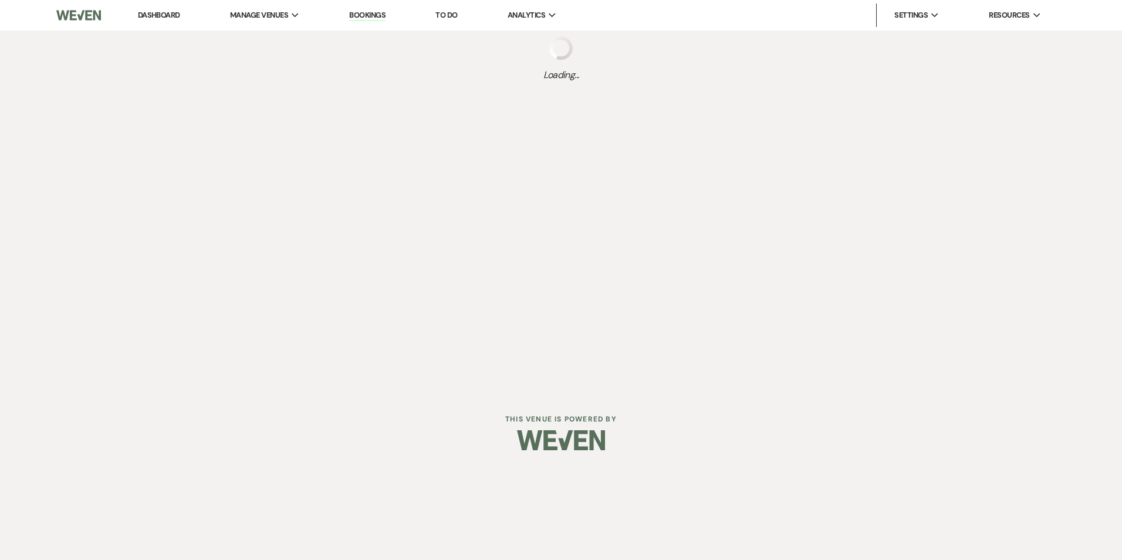
select select "12"
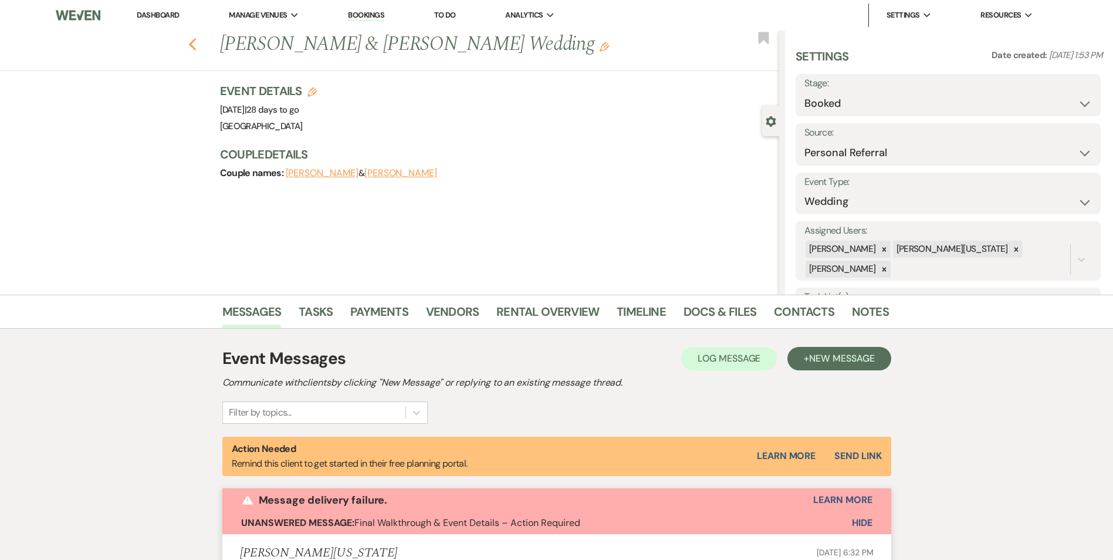
click at [194, 49] on icon "Previous" at bounding box center [192, 45] width 9 height 14
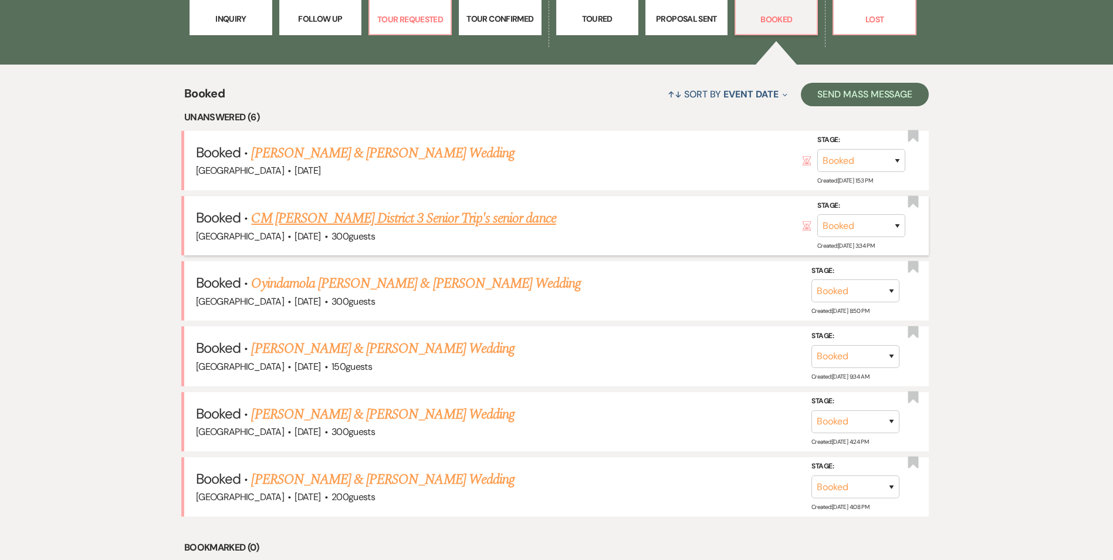
scroll to position [411, 0]
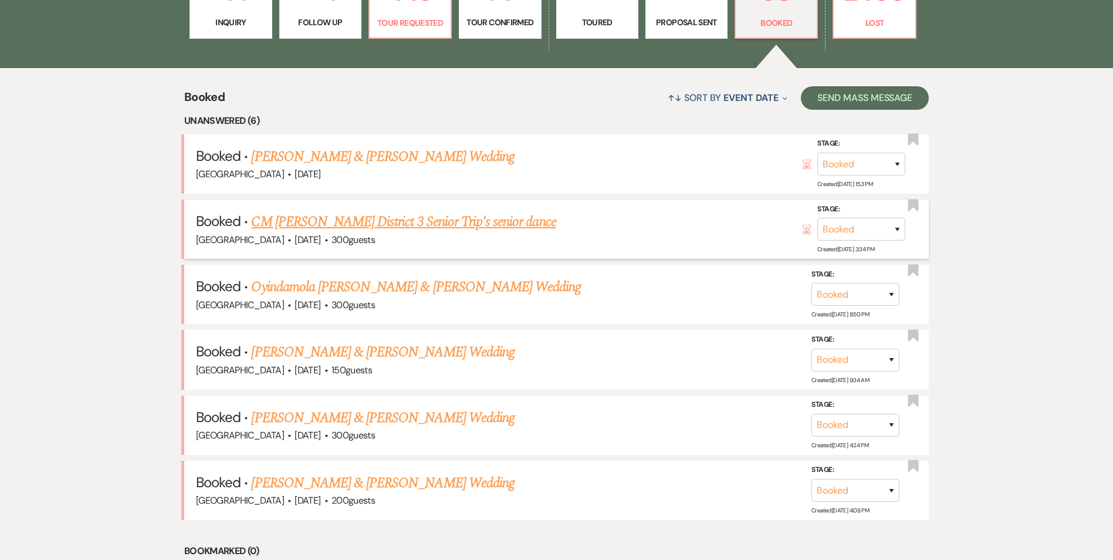
click at [281, 216] on link "CM [PERSON_NAME] District 3 Senior Trip's senior dance" at bounding box center [403, 221] width 304 height 21
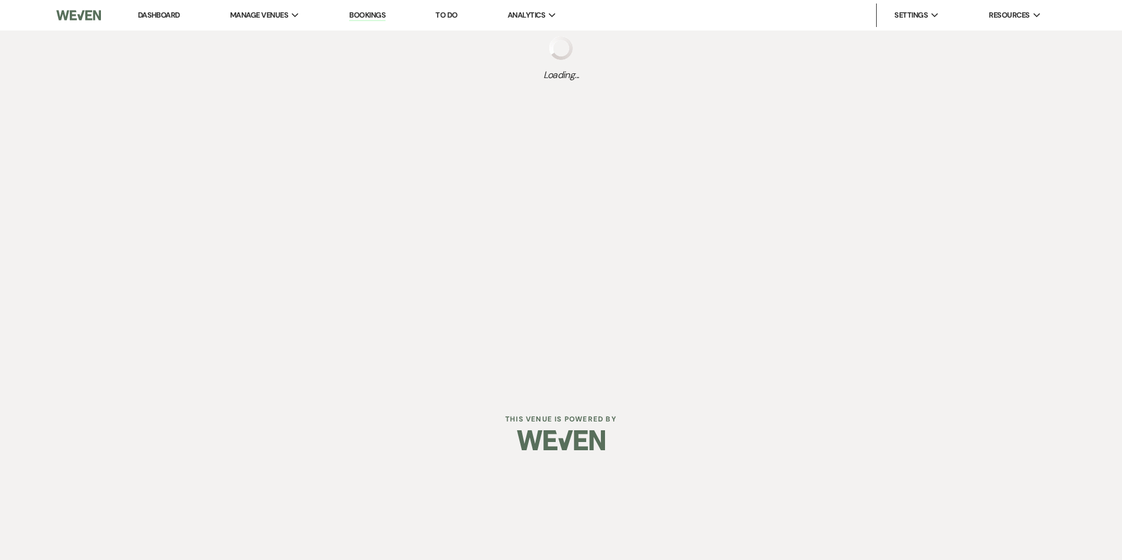
select select "14"
select select "13"
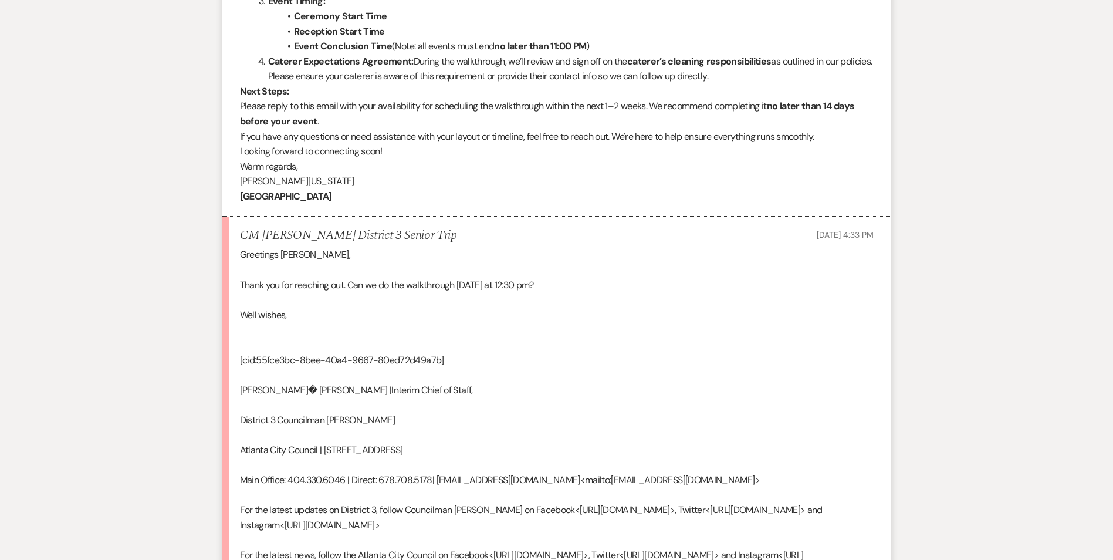
scroll to position [631, 0]
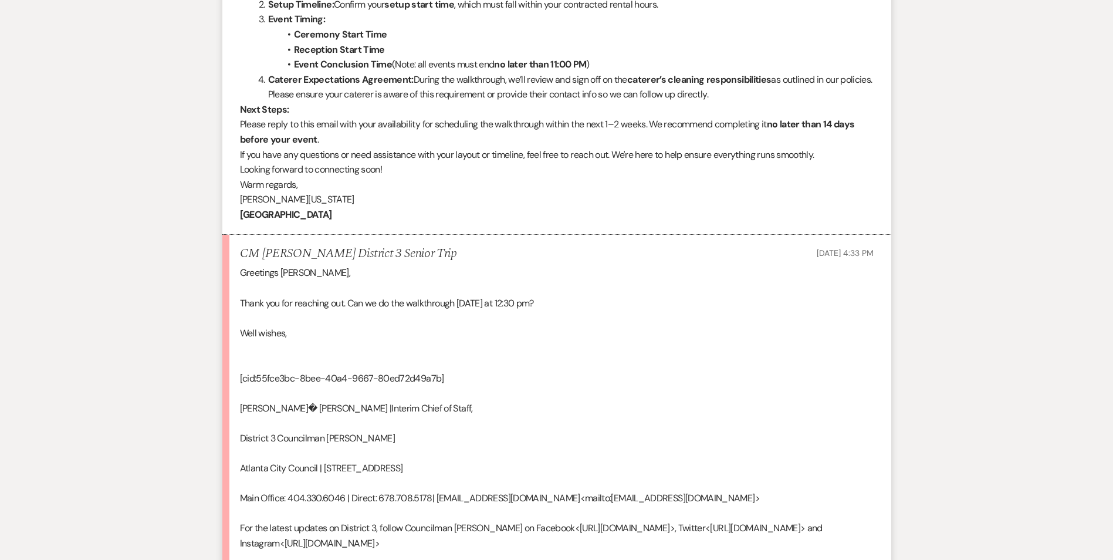
click at [266, 253] on h5 "CM [PERSON_NAME] District 3 Senior Trip" at bounding box center [348, 253] width 217 height 15
drag, startPoint x: 486, startPoint y: 296, endPoint x: 536, endPoint y: 287, distance: 50.1
click at [536, 287] on div "Greetings [PERSON_NAME], Thank you for reaching out. Can we do the walkthrough …" at bounding box center [557, 460] width 634 height 390
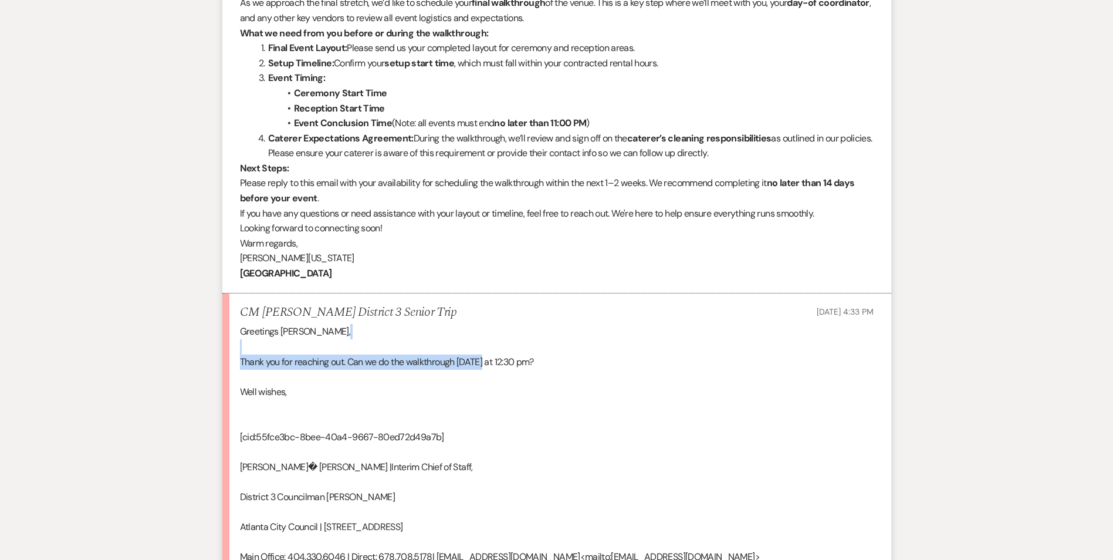
click at [499, 351] on div "Greetings [PERSON_NAME], Thank you for reaching out. Can we do the walkthrough …" at bounding box center [557, 519] width 634 height 390
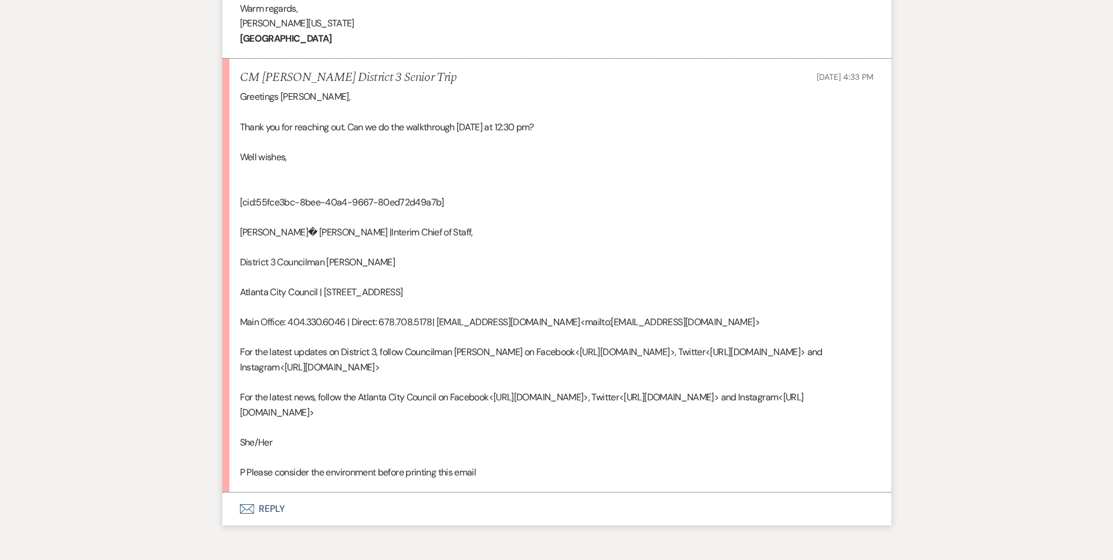
scroll to position [865, 0]
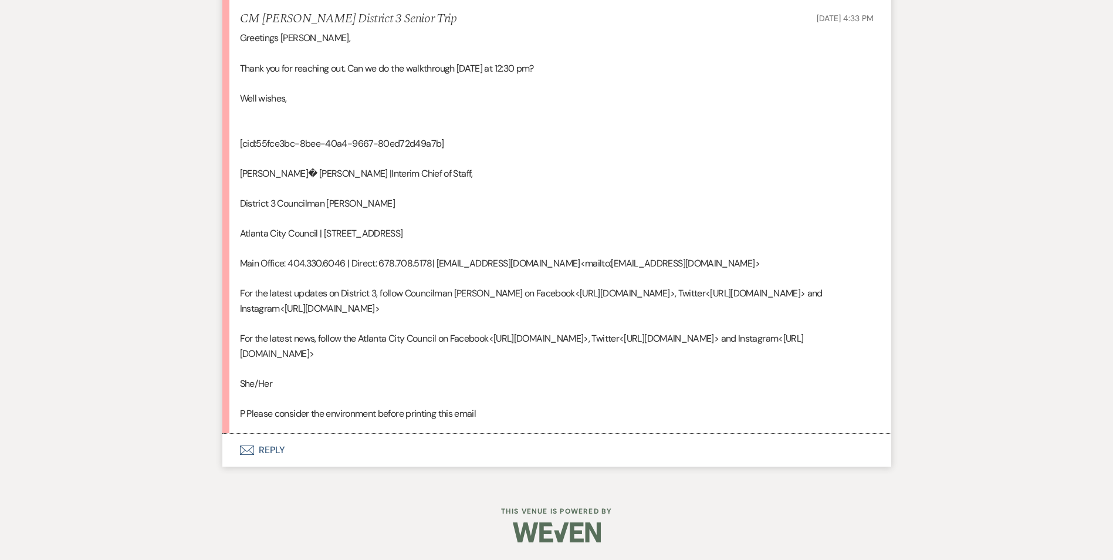
click at [266, 444] on button "Envelope Reply" at bounding box center [556, 450] width 669 height 33
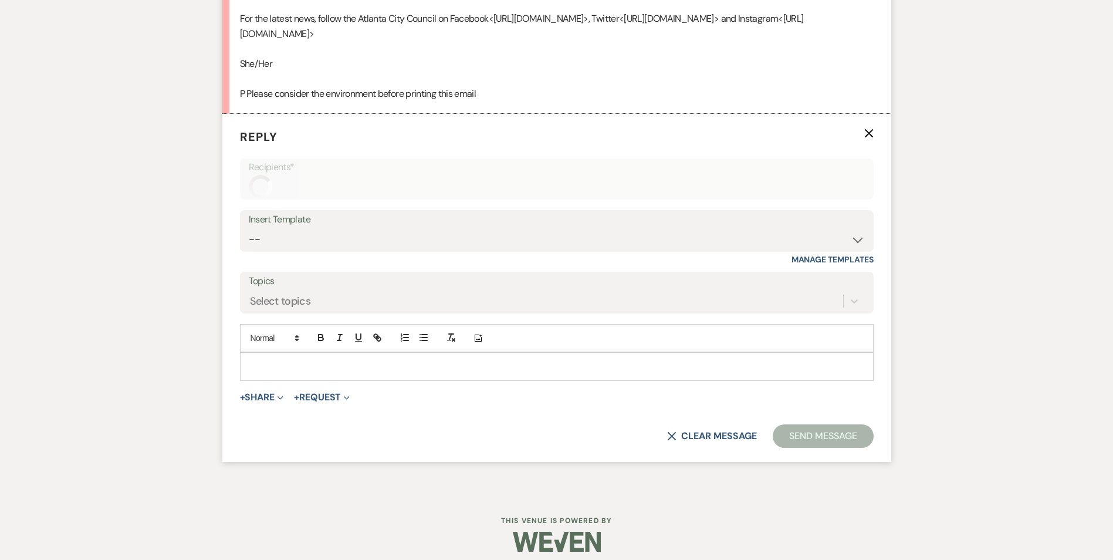
scroll to position [1193, 0]
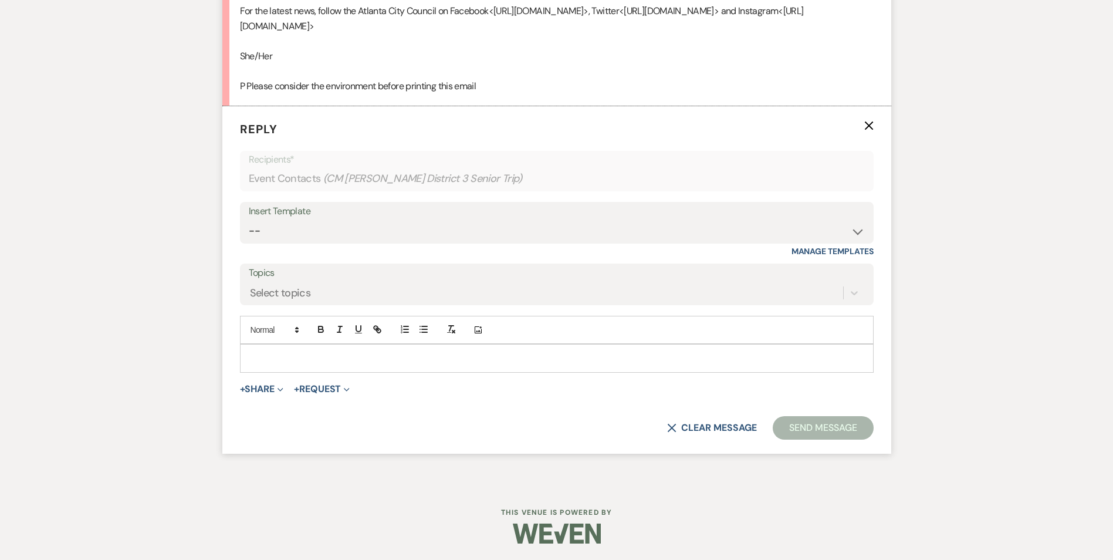
click at [265, 364] on div at bounding box center [557, 357] width 632 height 27
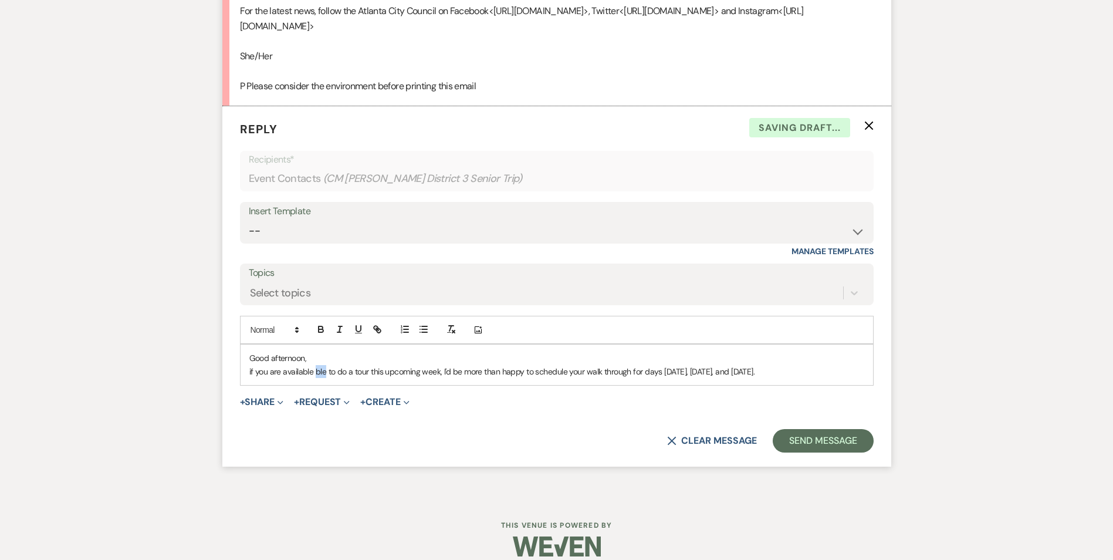
click at [316, 373] on p "if you are available ble to do a tour this upcoming week, I'd be more than happ…" at bounding box center [556, 371] width 615 height 13
click at [799, 438] on button "Send Message" at bounding box center [823, 440] width 100 height 23
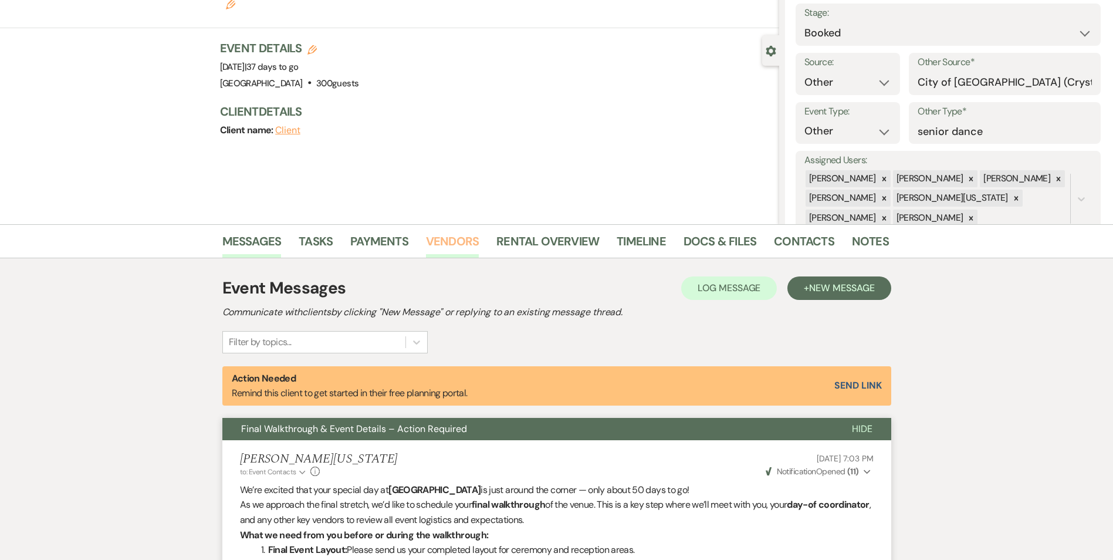
scroll to position [0, 0]
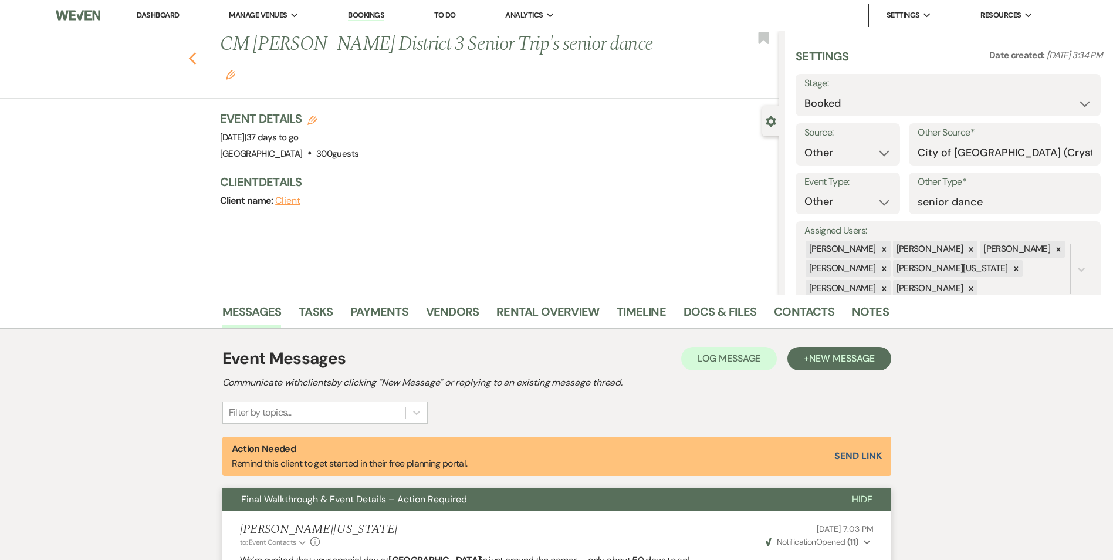
click at [196, 52] on use "button" at bounding box center [192, 58] width 8 height 13
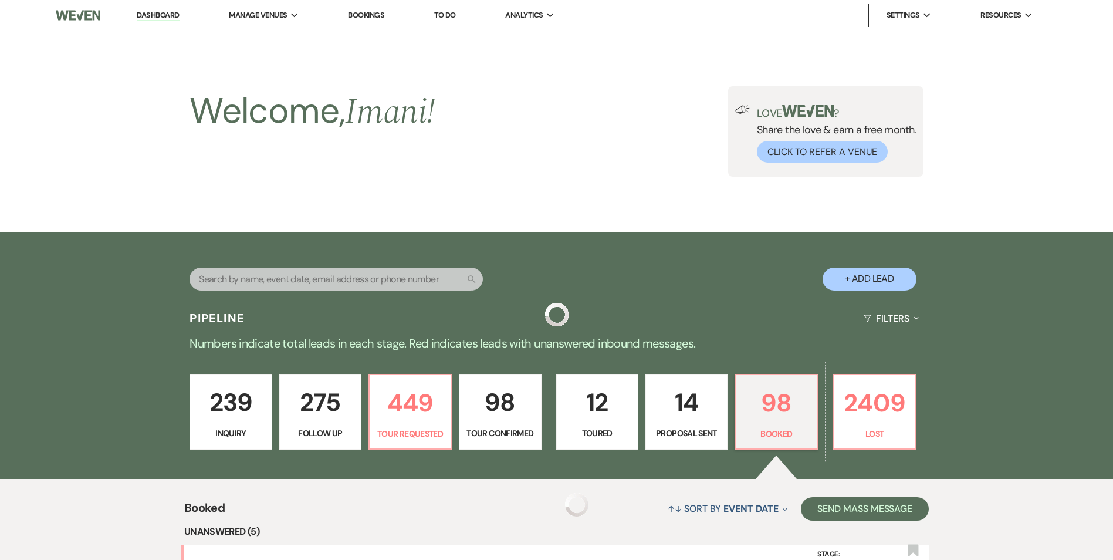
scroll to position [411, 0]
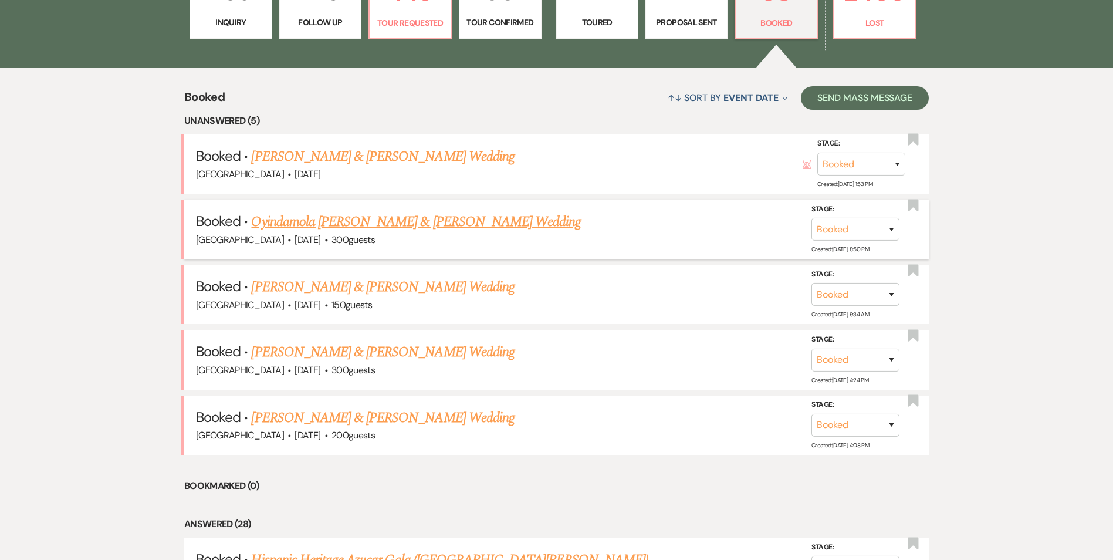
click at [300, 229] on link "Oyindamola [PERSON_NAME] & [PERSON_NAME] Wedding" at bounding box center [416, 221] width 330 height 21
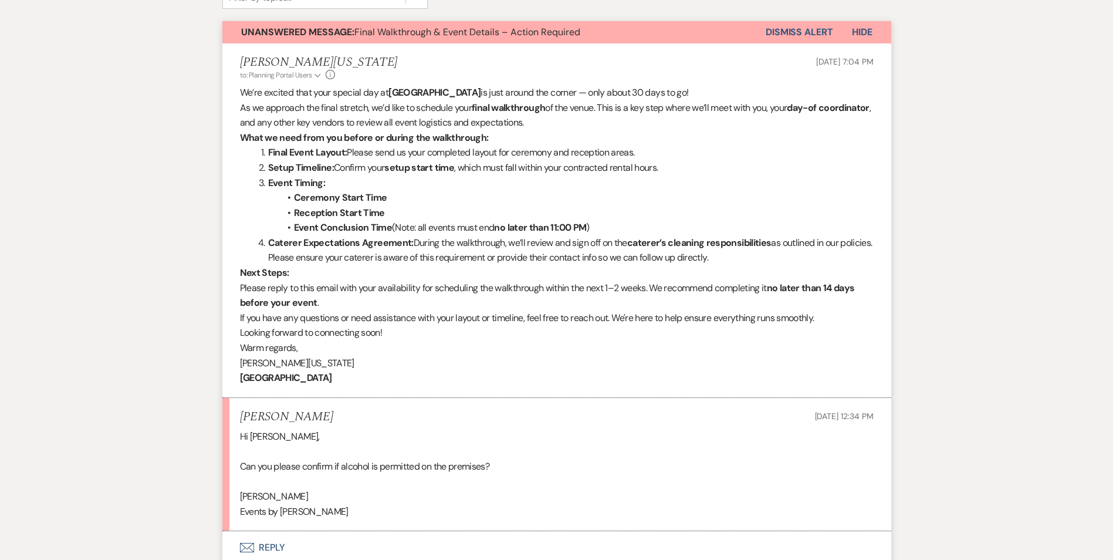
scroll to position [469, 0]
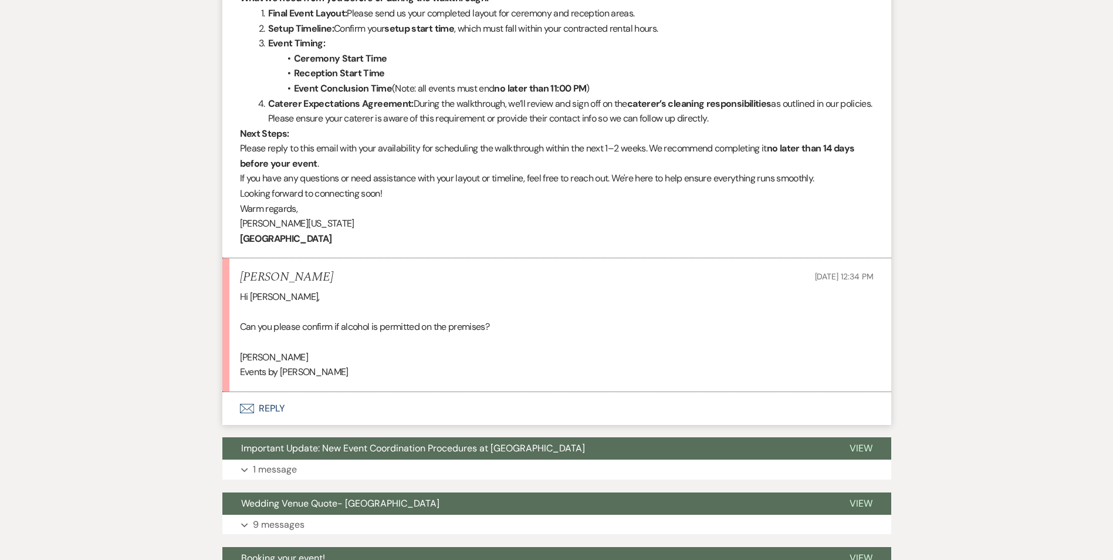
click at [265, 408] on button "Envelope Reply" at bounding box center [556, 408] width 669 height 33
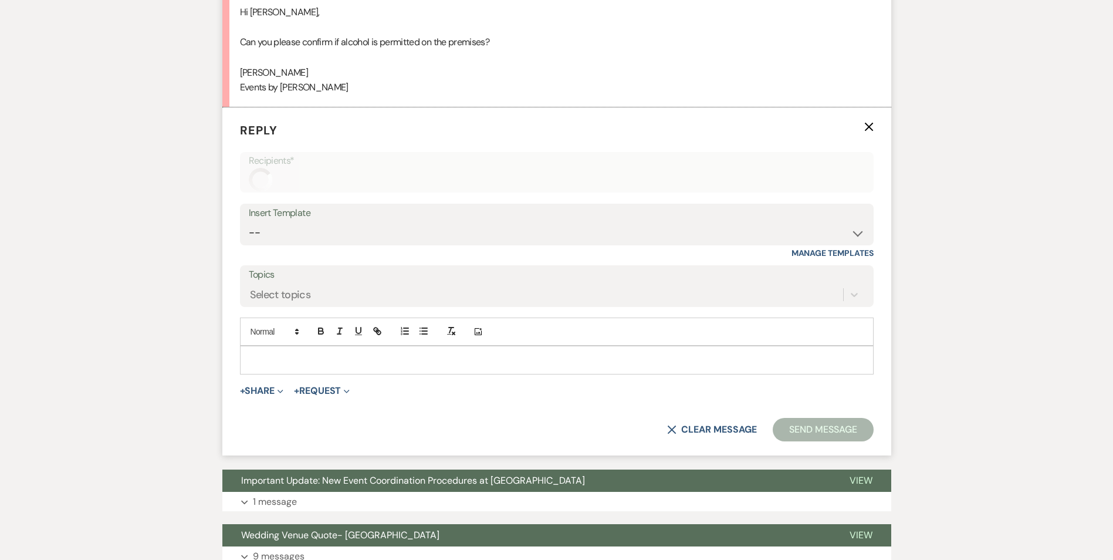
scroll to position [755, 0]
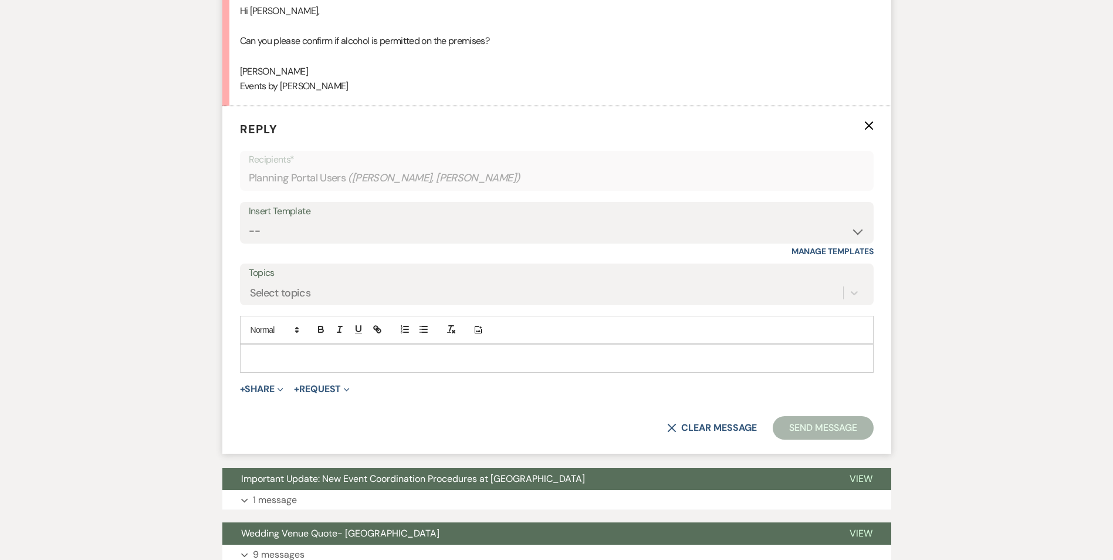
click at [278, 360] on p at bounding box center [556, 357] width 615 height 13
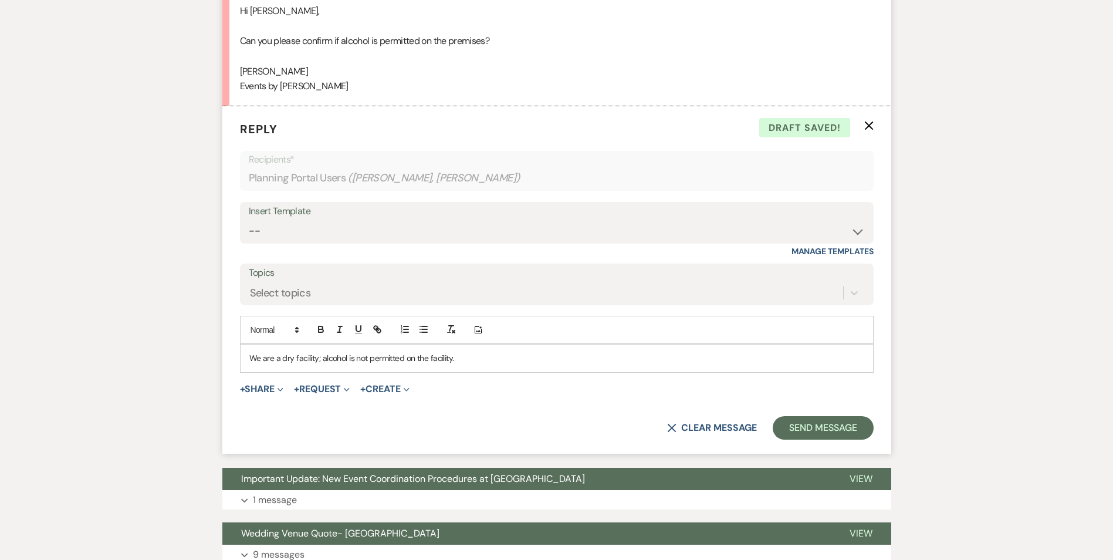
click at [437, 360] on p "We are a dry facility; alcohol is not permitted on the facility." at bounding box center [556, 357] width 615 height 13
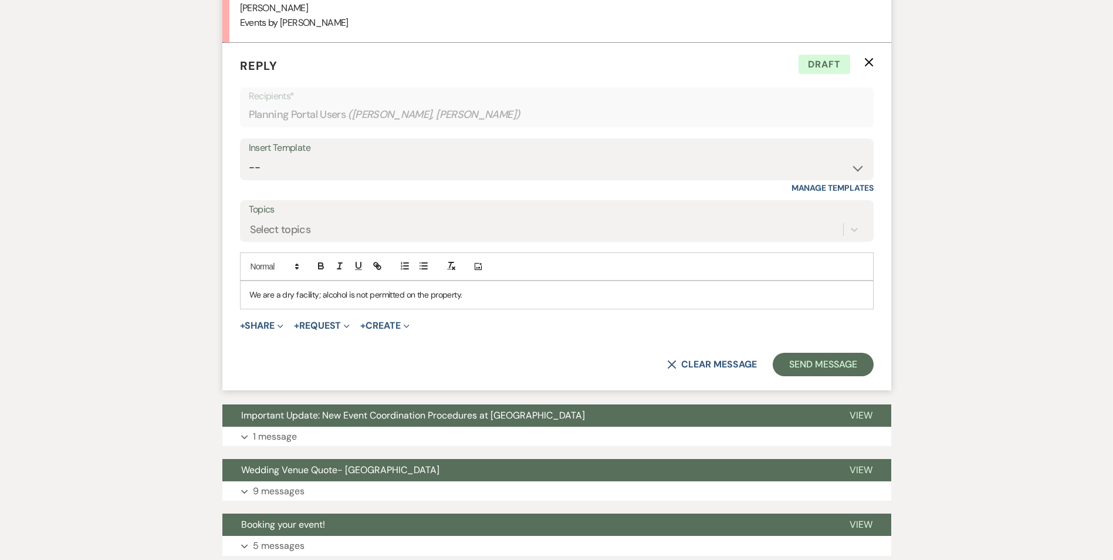
scroll to position [872, 0]
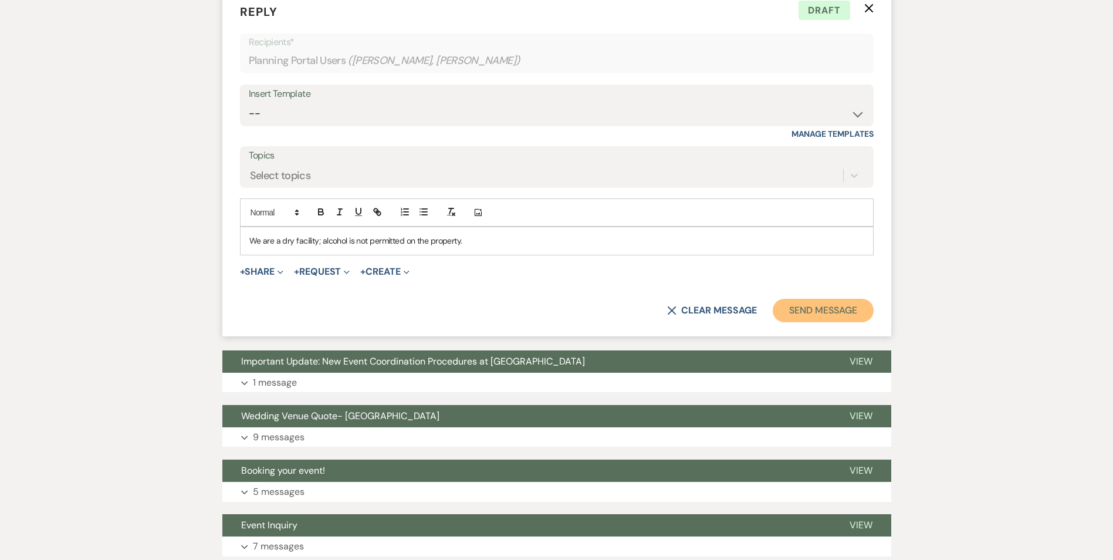
click at [857, 308] on button "Send Message" at bounding box center [823, 310] width 100 height 23
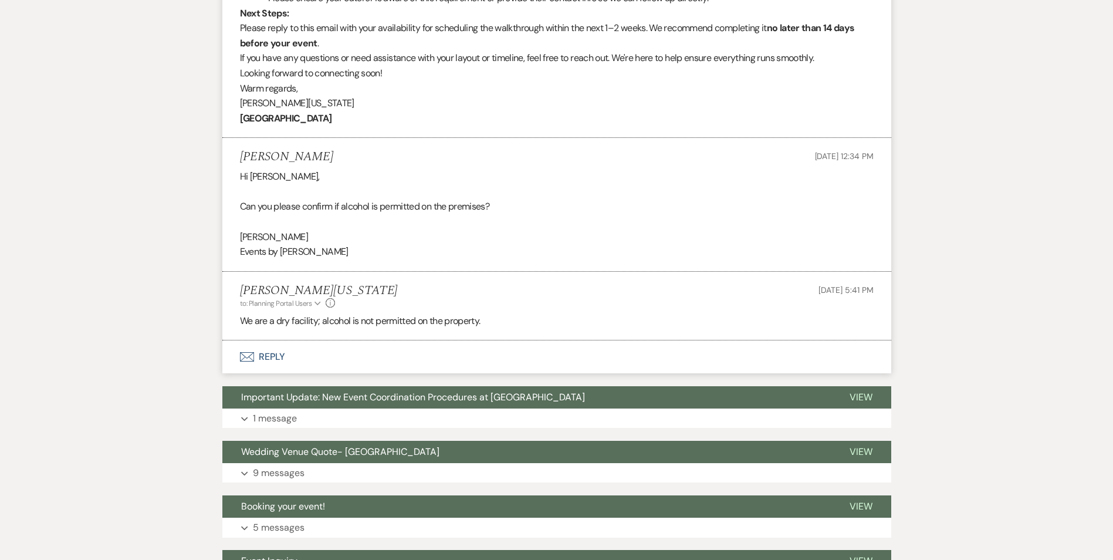
scroll to position [645, 0]
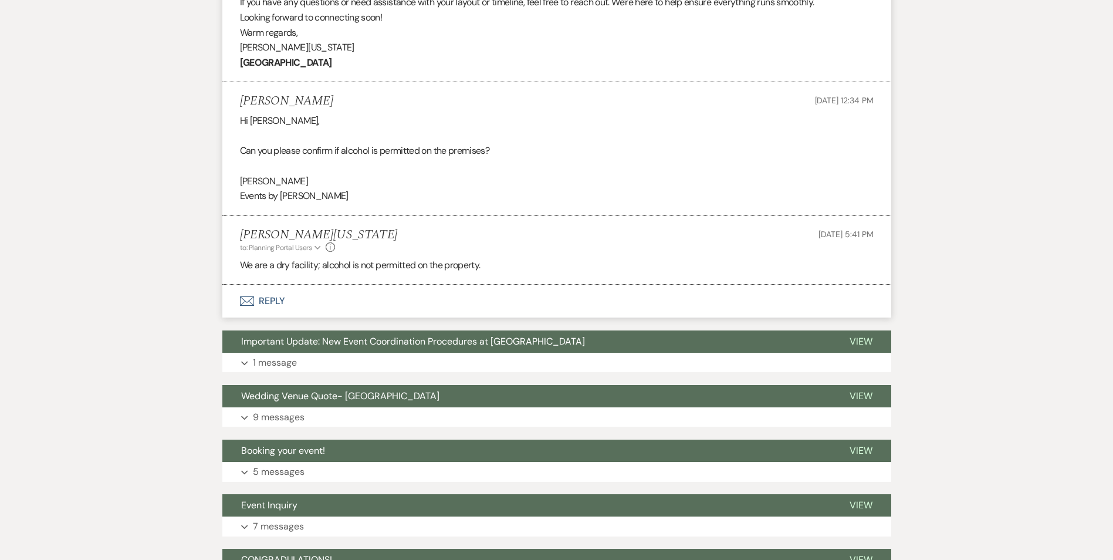
click at [266, 302] on button "Envelope Reply" at bounding box center [556, 301] width 669 height 33
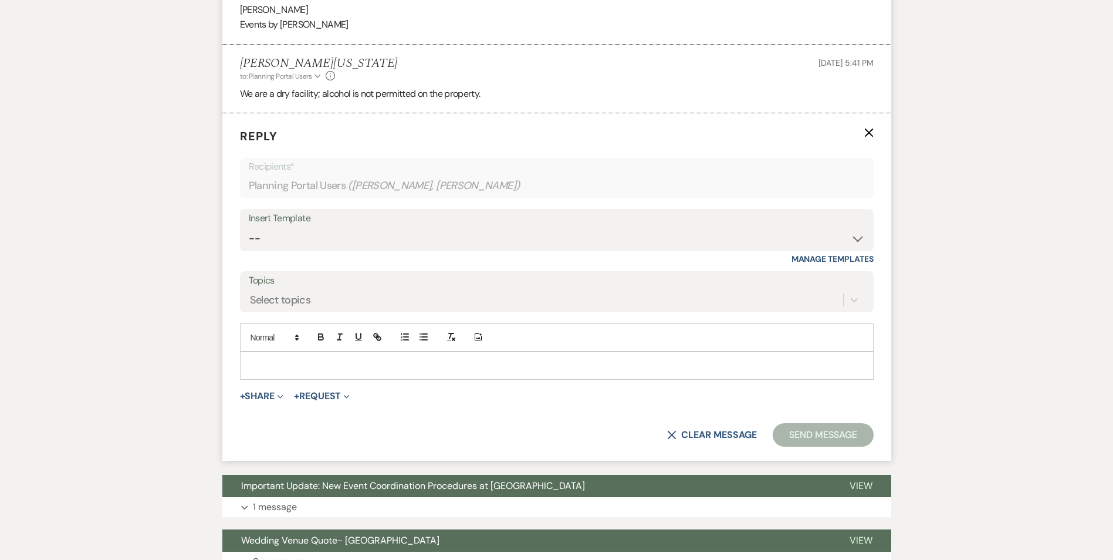
scroll to position [824, 0]
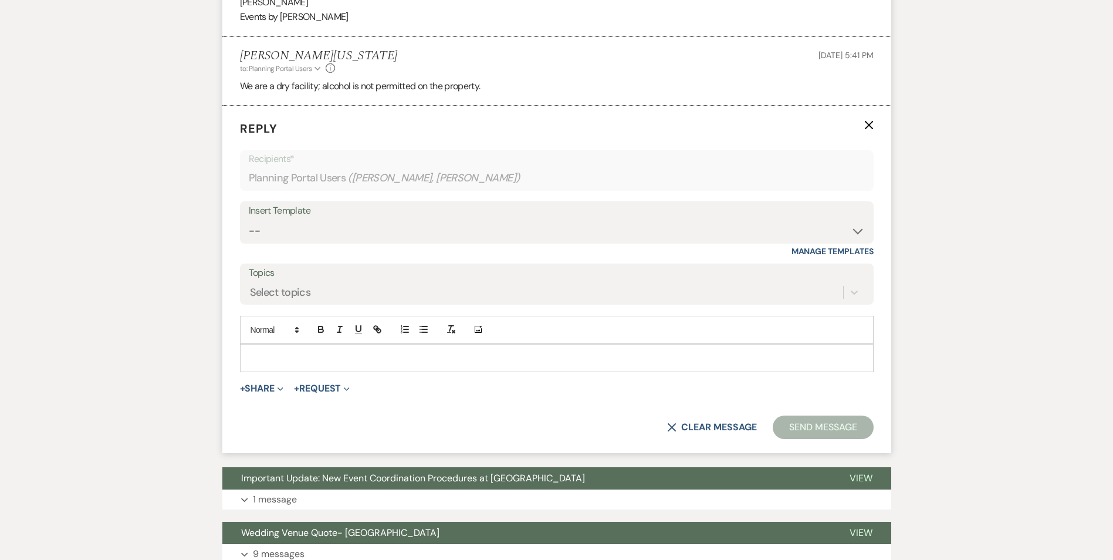
click at [266, 357] on p at bounding box center [556, 357] width 615 height 13
click at [367, 357] on p "If you like to discuss the details o" at bounding box center [556, 357] width 615 height 13
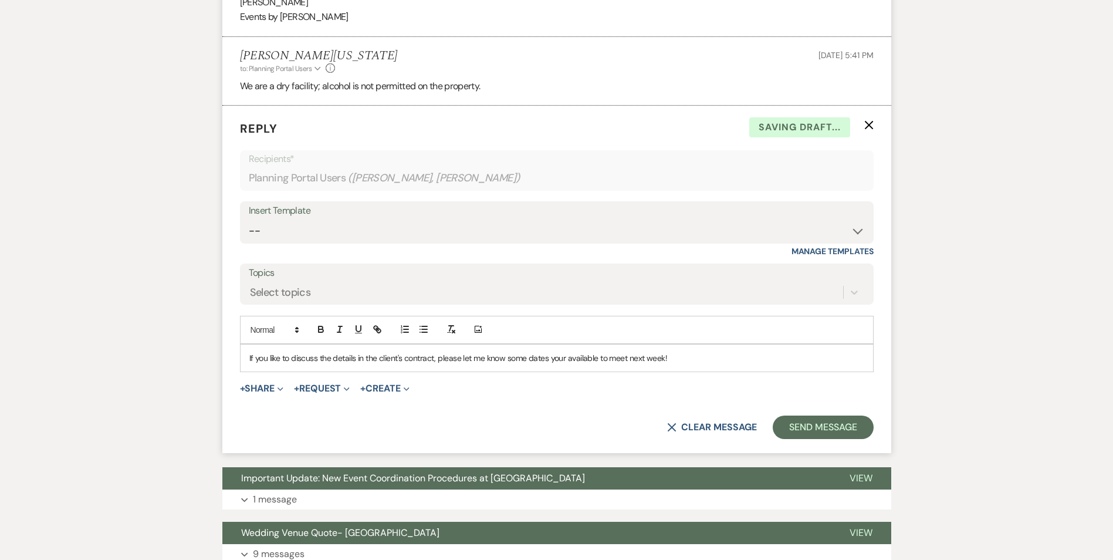
click at [269, 359] on p "If you like to discuss the details in the client's contract, please let me know…" at bounding box center [556, 357] width 615 height 13
click at [837, 415] on form "Reply X Draft Recipients* Planning Portal Users ( [PERSON_NAME], [PERSON_NAME] …" at bounding box center [556, 279] width 669 height 347
click at [834, 426] on button "Send Message" at bounding box center [823, 426] width 100 height 23
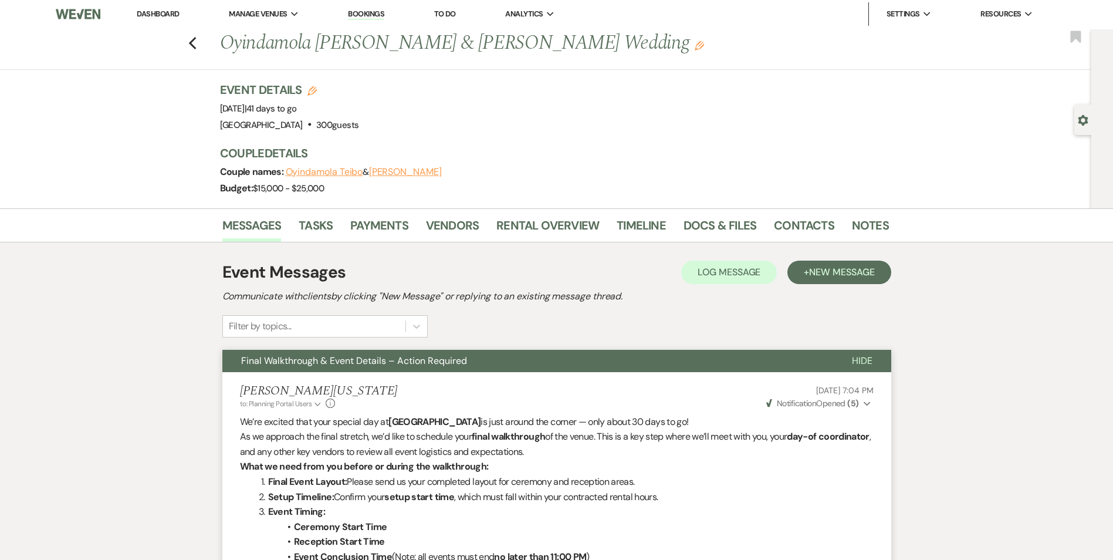
scroll to position [0, 0]
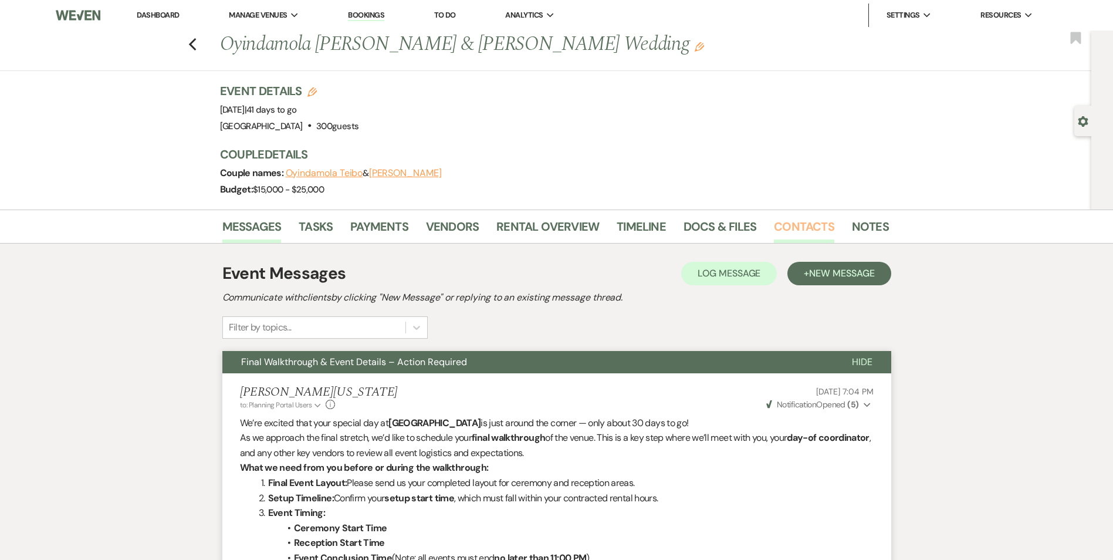
click at [793, 226] on link "Contacts" at bounding box center [804, 230] width 60 height 26
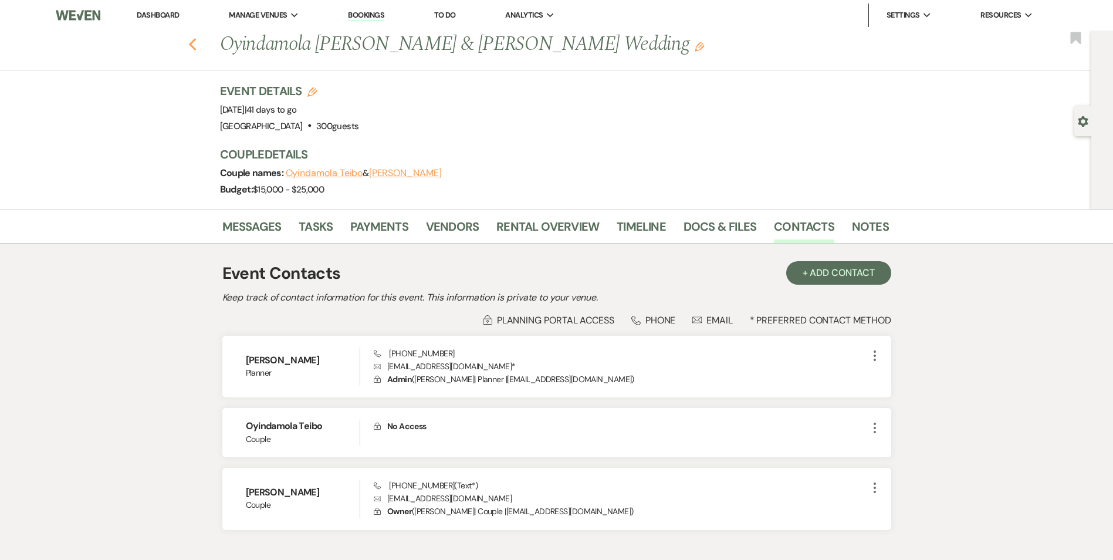
click at [196, 41] on use "button" at bounding box center [192, 44] width 8 height 13
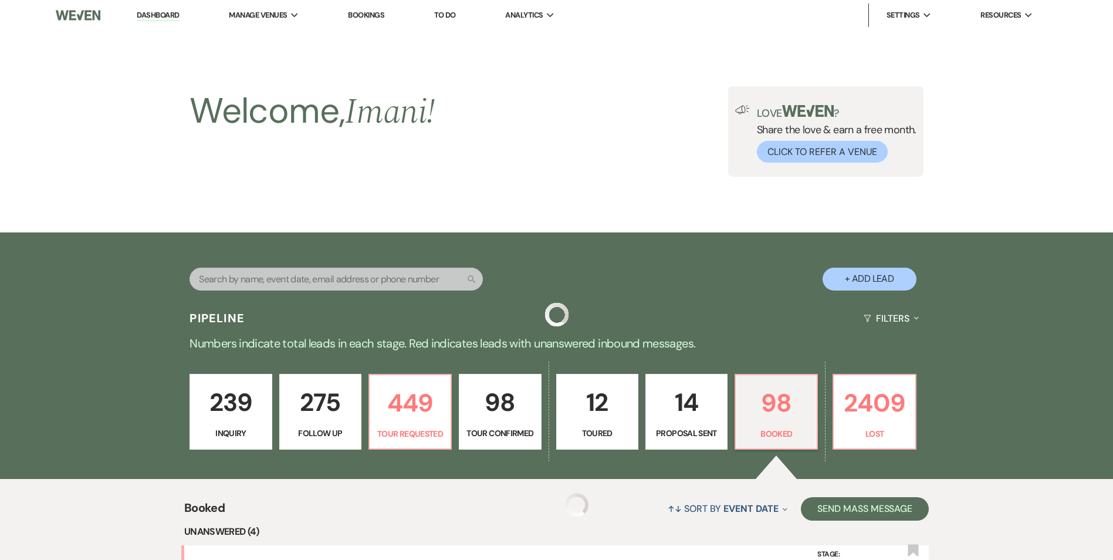
scroll to position [411, 0]
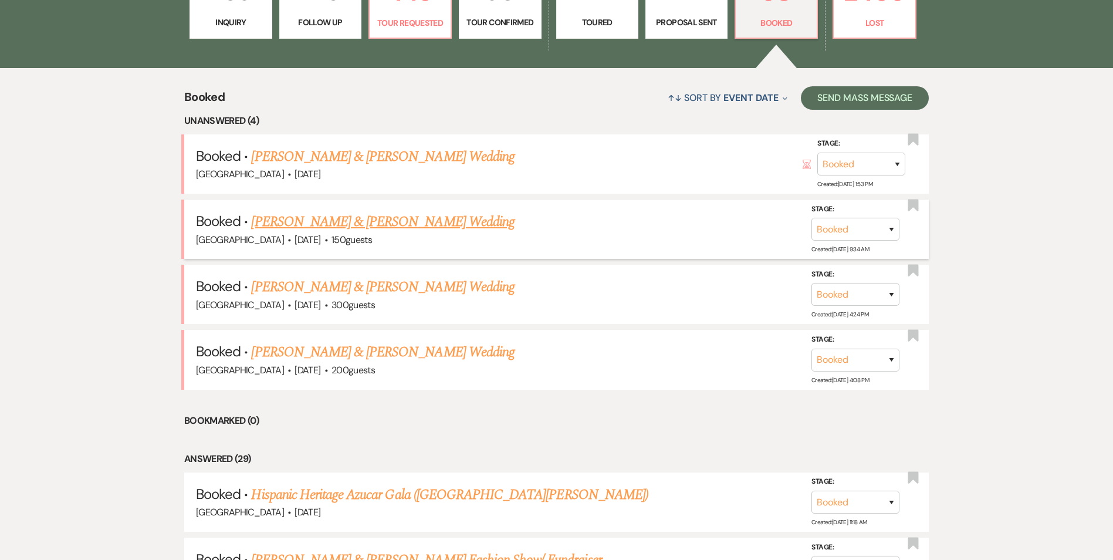
click at [294, 221] on link "[PERSON_NAME] & [PERSON_NAME] Wedding" at bounding box center [382, 221] width 263 height 21
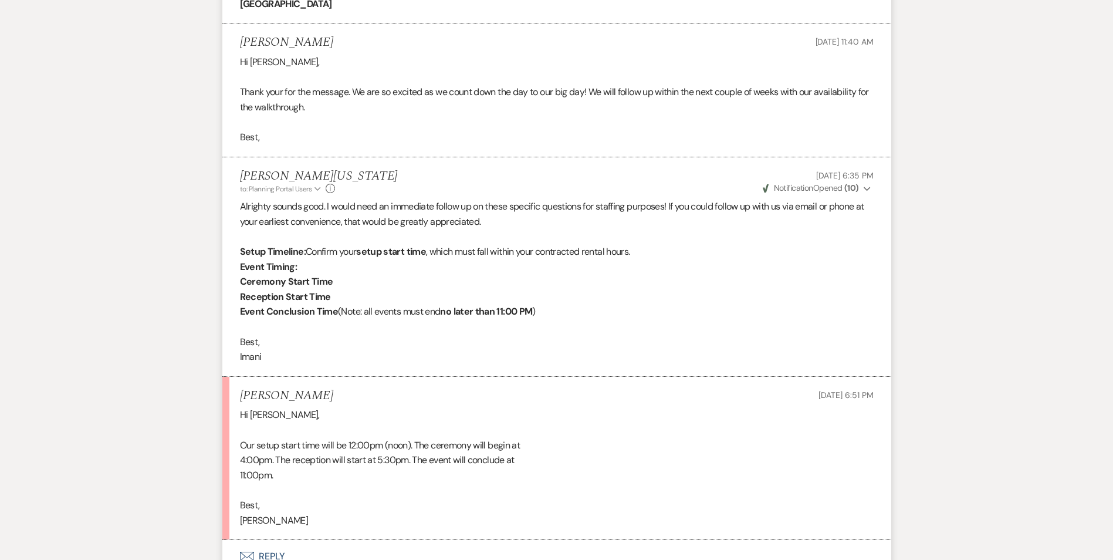
scroll to position [880, 0]
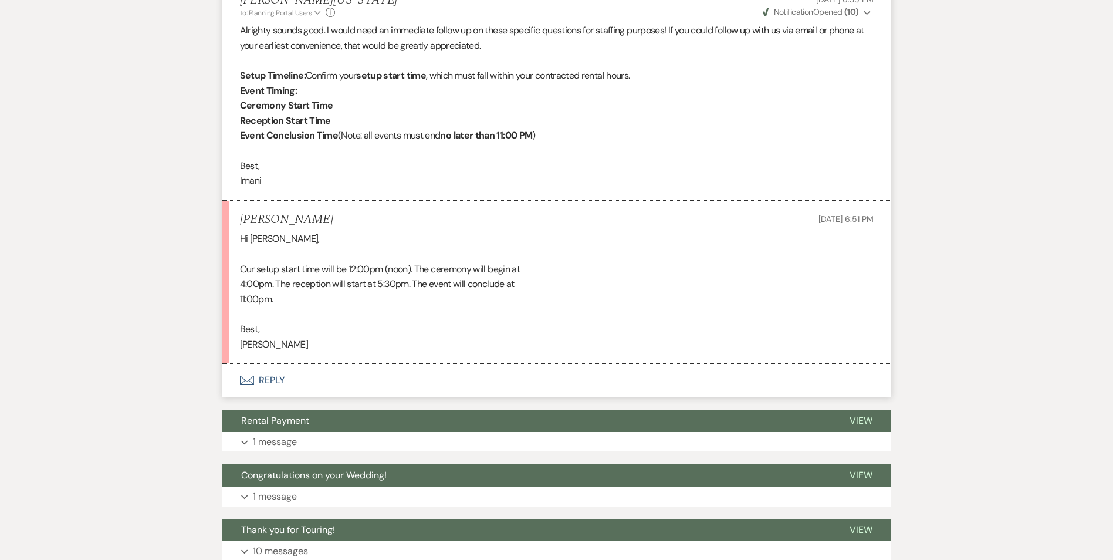
click at [271, 379] on button "Envelope Reply" at bounding box center [556, 380] width 669 height 33
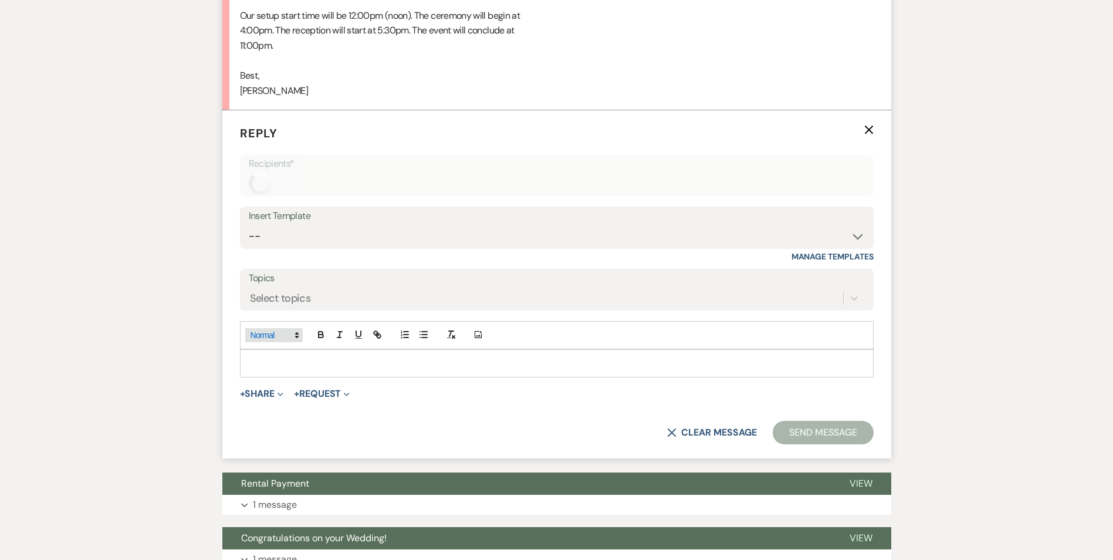
scroll to position [1138, 0]
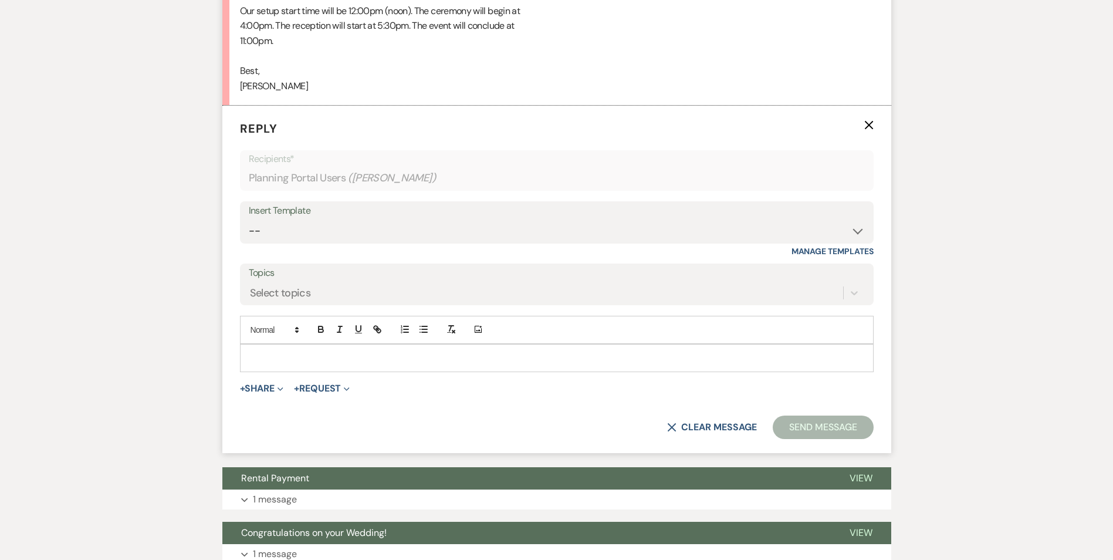
click at [281, 356] on p at bounding box center [556, 357] width 615 height 13
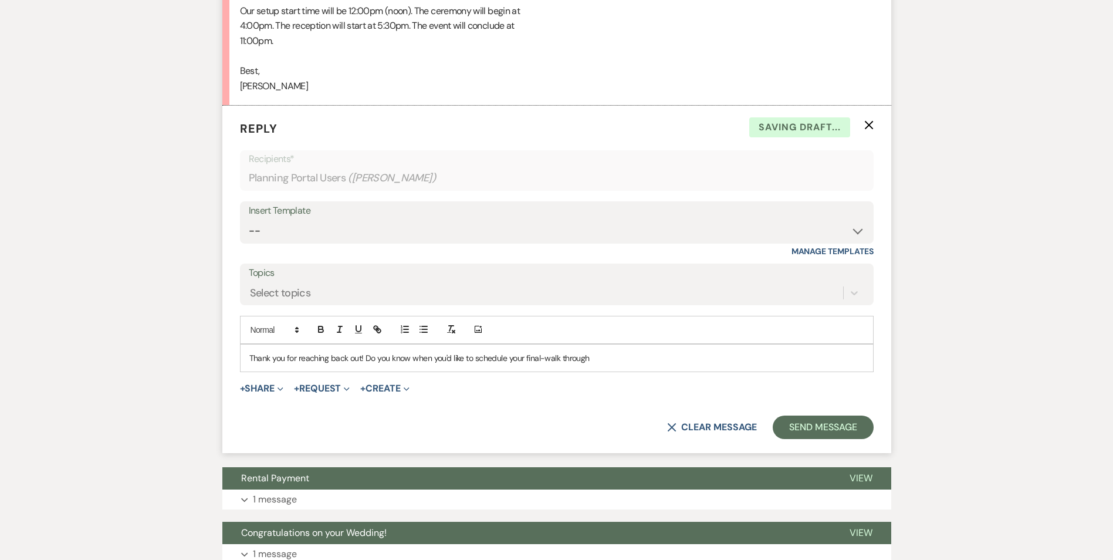
click at [544, 357] on p "Thank you for reaching back out! Do you know when you'd like to schedule your f…" at bounding box center [556, 357] width 615 height 13
click at [360, 356] on p "Thank you for reaching back out! Do you know when you'd like to schedule your f…" at bounding box center [556, 357] width 615 height 13
click at [698, 357] on p "Thank you for reaching back out and providing that information! Do you know whe…" at bounding box center [556, 357] width 615 height 13
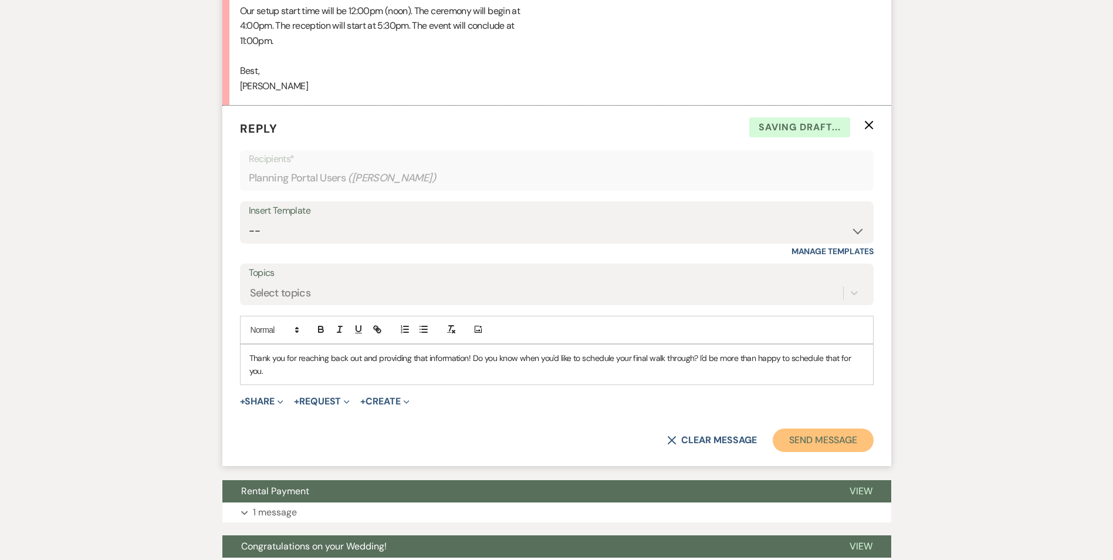
click at [829, 435] on button "Send Message" at bounding box center [823, 439] width 100 height 23
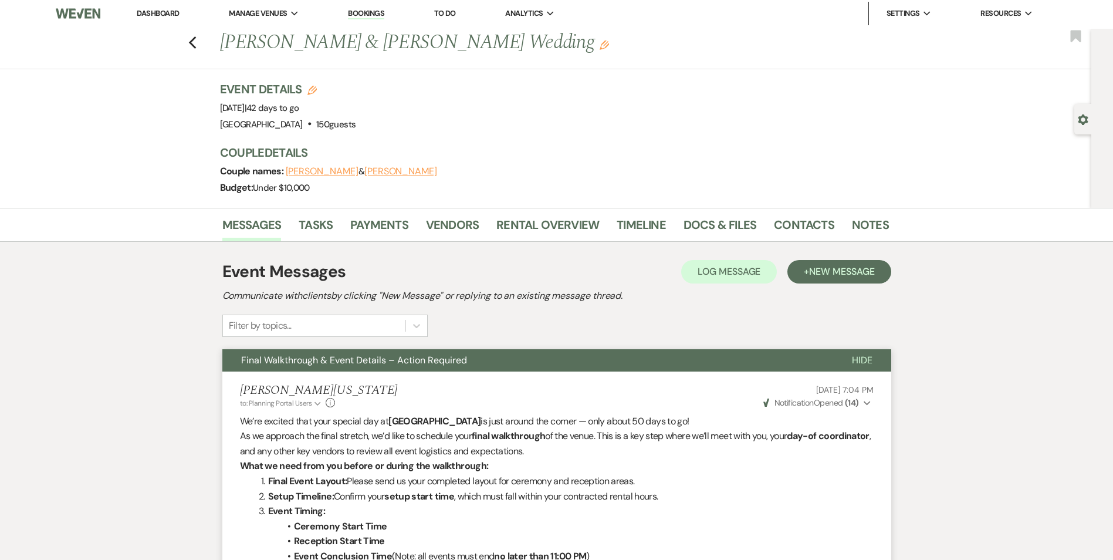
scroll to position [0, 0]
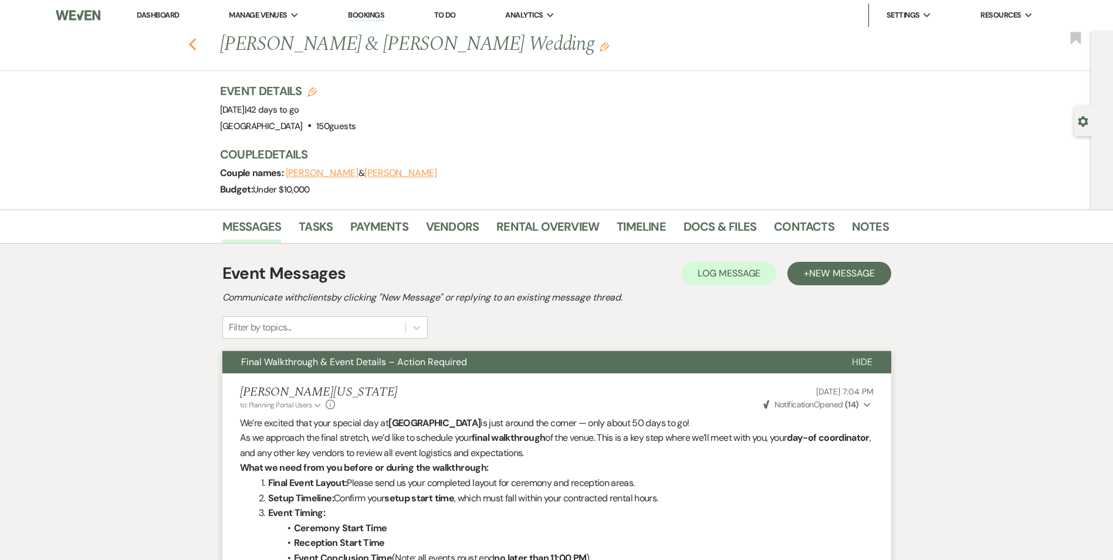
click at [197, 38] on icon "Previous" at bounding box center [192, 45] width 9 height 14
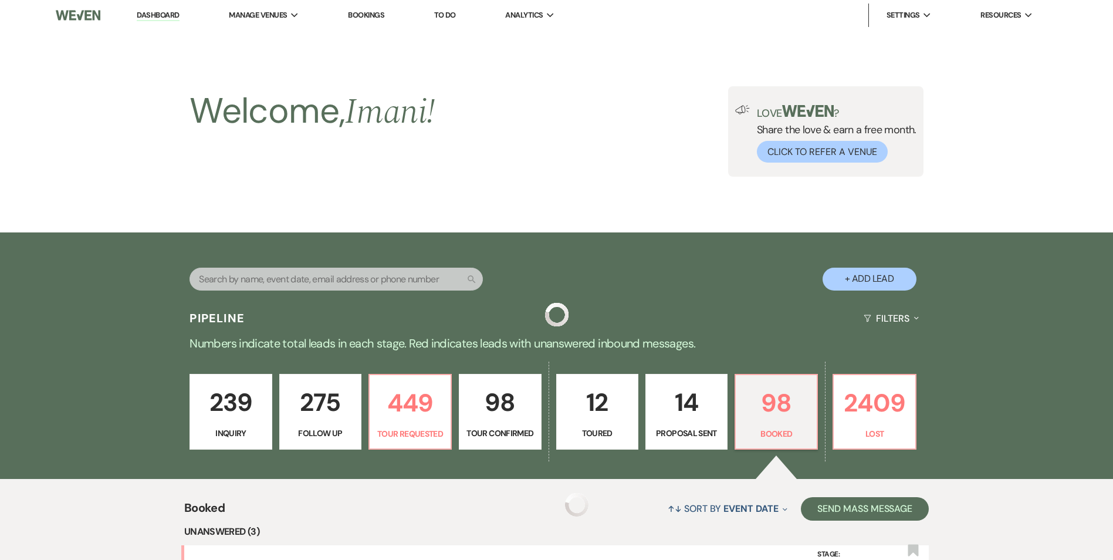
scroll to position [411, 0]
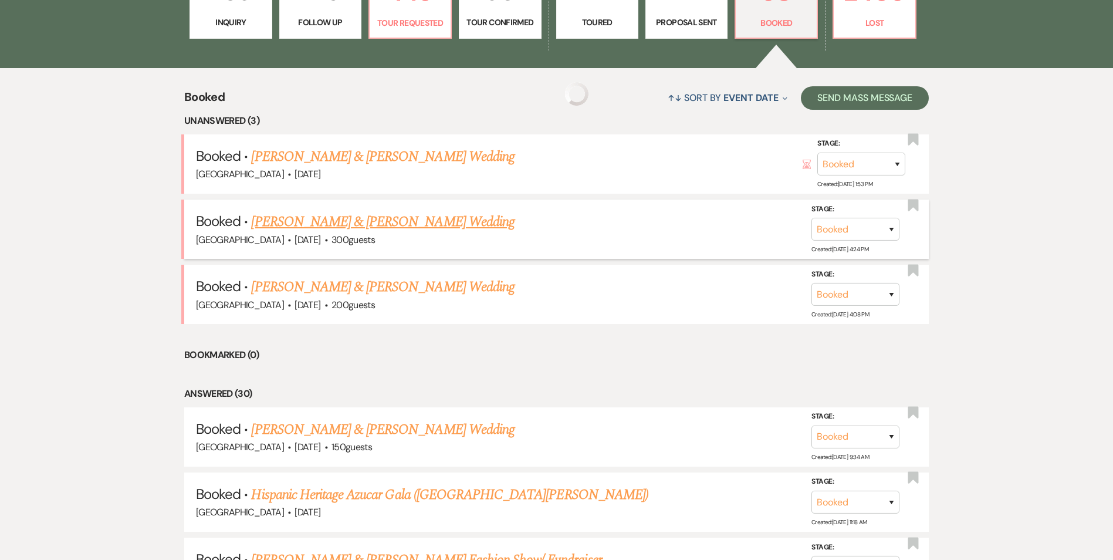
click at [325, 224] on link "[PERSON_NAME] & [PERSON_NAME] Wedding" at bounding box center [382, 221] width 263 height 21
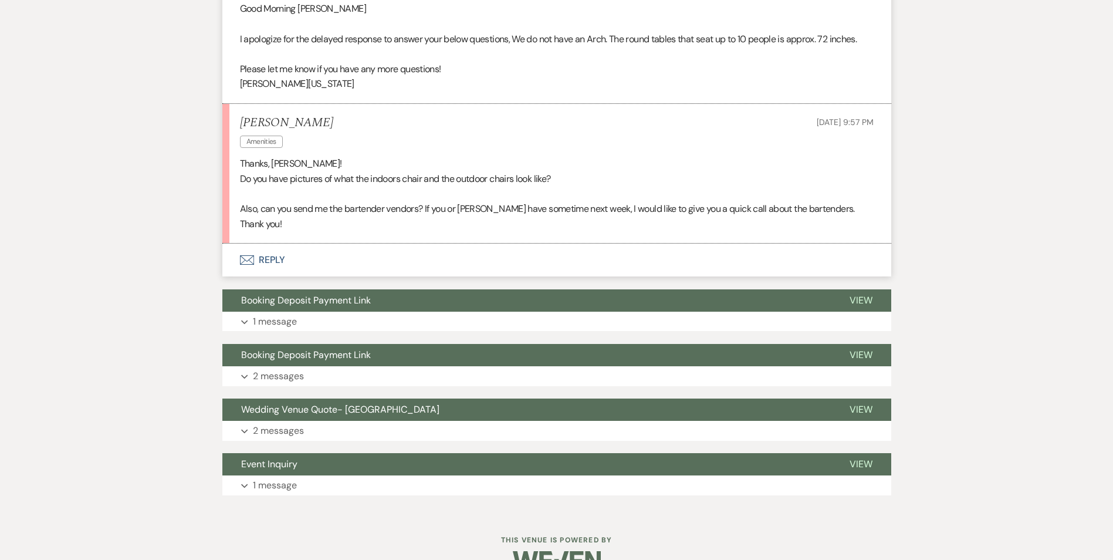
scroll to position [1085, 0]
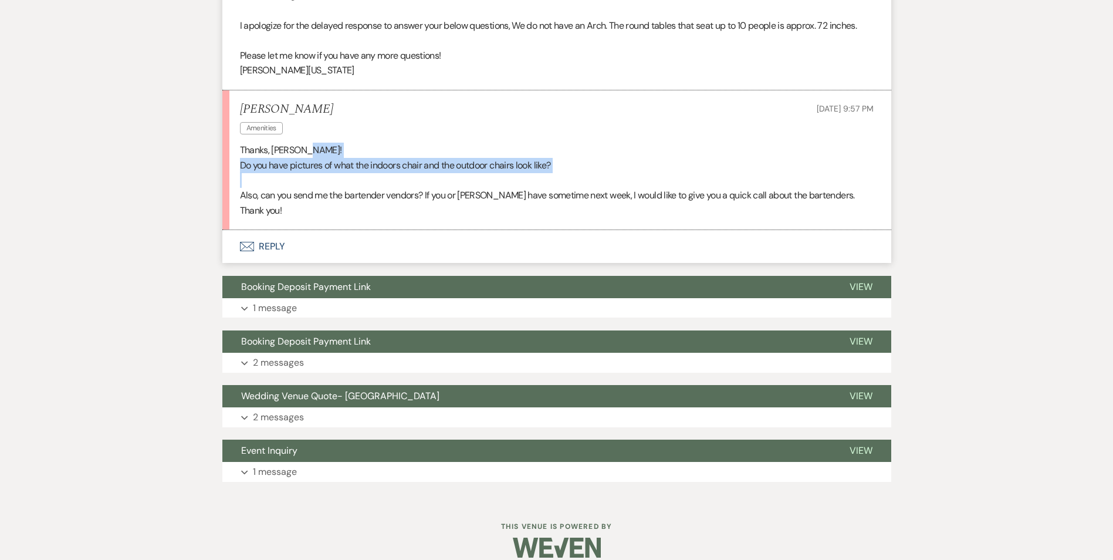
drag, startPoint x: 279, startPoint y: 174, endPoint x: 432, endPoint y: 154, distance: 155.0
click at [432, 154] on div "Thanks, [PERSON_NAME]! Do you have pictures of what the indoors chair and the o…" at bounding box center [557, 180] width 634 height 75
drag, startPoint x: 432, startPoint y: 154, endPoint x: 353, endPoint y: 208, distance: 95.8
click at [353, 208] on li "[PERSON_NAME] Amenities [DATE] 9:57 PM Thanks, [PERSON_NAME]! Do you have pictu…" at bounding box center [556, 160] width 669 height 140
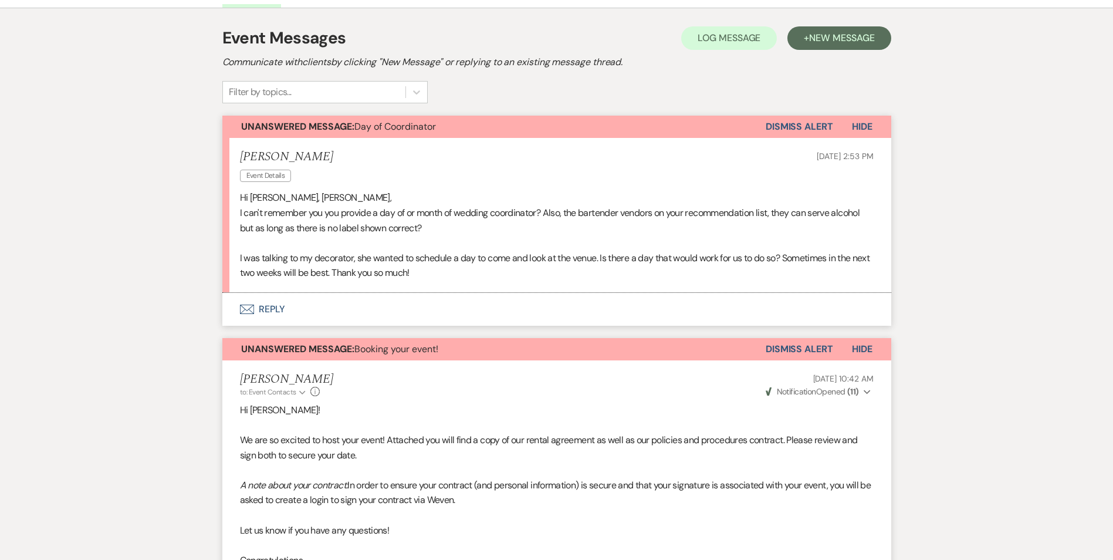
scroll to position [147, 0]
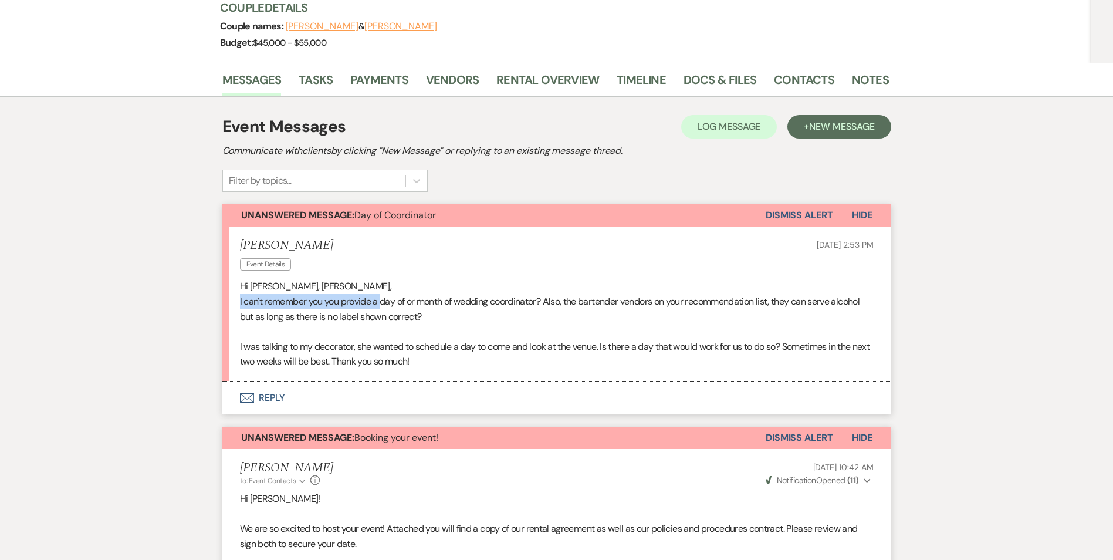
drag, startPoint x: 241, startPoint y: 302, endPoint x: 382, endPoint y: 303, distance: 141.4
click at [382, 303] on p "I can't remember you you provide a day of or month of wedding coordinator? Also…" at bounding box center [557, 309] width 634 height 30
drag, startPoint x: 382, startPoint y: 303, endPoint x: 322, endPoint y: 306, distance: 59.9
click at [322, 306] on p "I can't remember you you provide a day of or month of wedding coordinator? Also…" at bounding box center [557, 309] width 634 height 30
drag, startPoint x: 324, startPoint y: 301, endPoint x: 557, endPoint y: 298, distance: 232.9
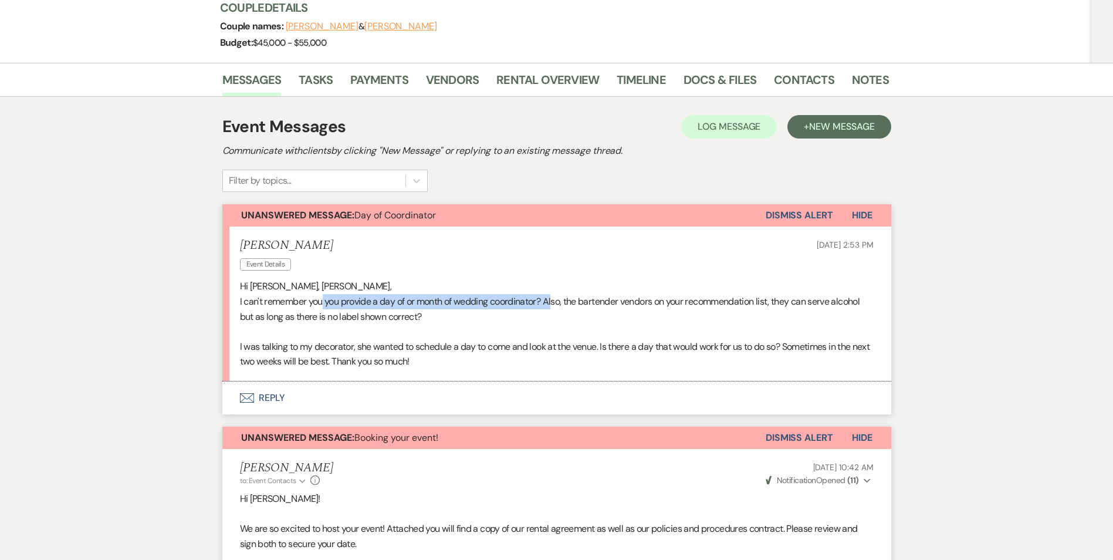
click at [557, 298] on p "I can't remember you you provide a day of or month of wedding coordinator? Also…" at bounding box center [557, 309] width 634 height 30
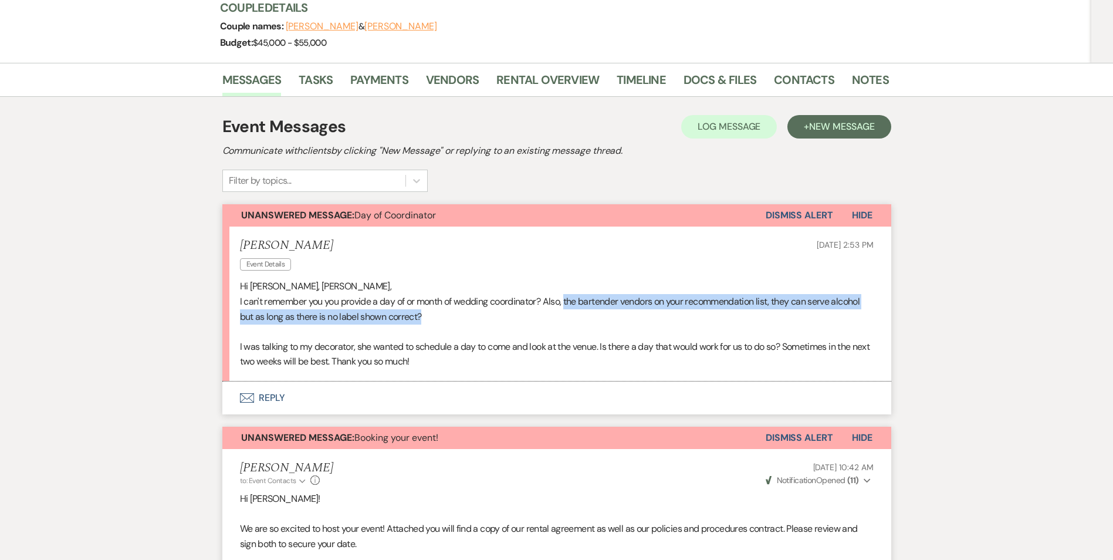
drag, startPoint x: 557, startPoint y: 298, endPoint x: 785, endPoint y: 310, distance: 227.9
click at [785, 310] on p "I can't remember you you provide a day of or month of wedding coordinator? Also…" at bounding box center [557, 309] width 634 height 30
click at [319, 322] on p "I can't remember you you provide a day of or month of wedding coordinator? Also…" at bounding box center [557, 309] width 634 height 30
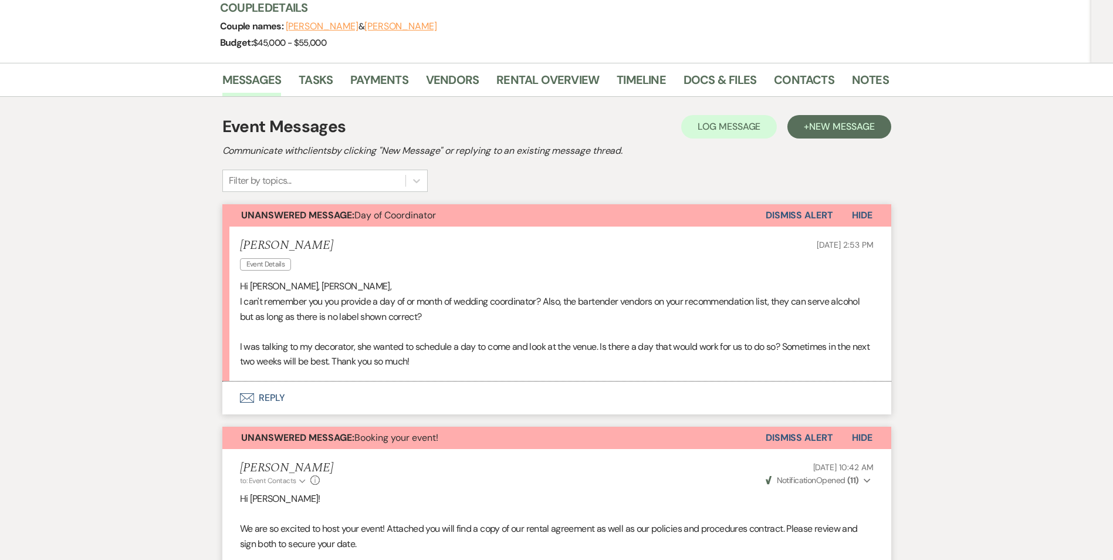
click at [331, 314] on p "I can't remember you you provide a day of or month of wedding coordinator? Also…" at bounding box center [557, 309] width 634 height 30
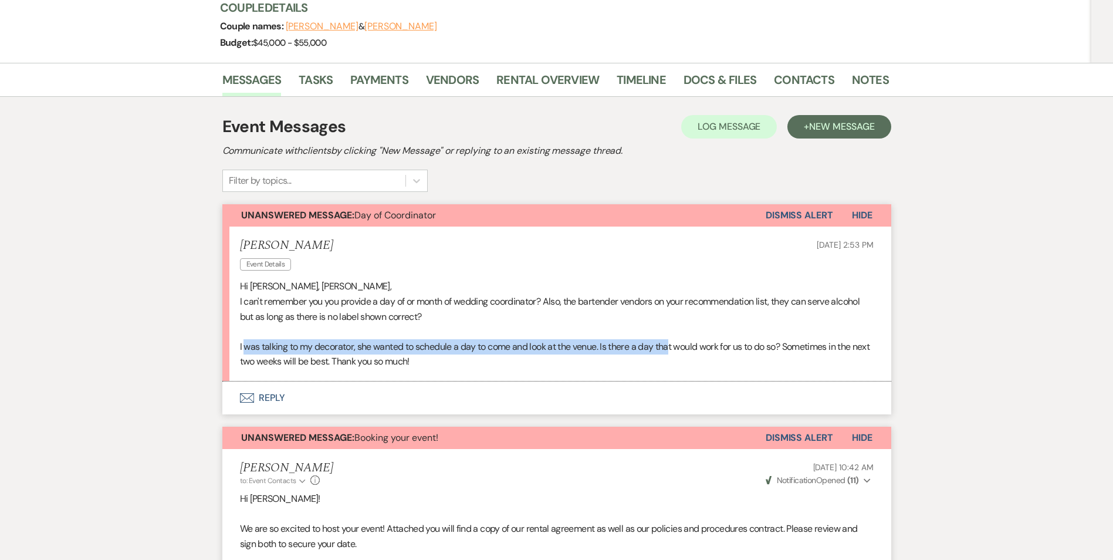
drag, startPoint x: 251, startPoint y: 343, endPoint x: 674, endPoint y: 351, distance: 423.1
click at [674, 351] on p "I was talking to my decorator, she wanted to schedule a day to come and look at…" at bounding box center [557, 354] width 634 height 30
drag, startPoint x: 674, startPoint y: 351, endPoint x: 667, endPoint y: 351, distance: 7.0
click at [667, 351] on p "I was talking to my decorator, she wanted to schedule a day to come and look at…" at bounding box center [557, 354] width 634 height 30
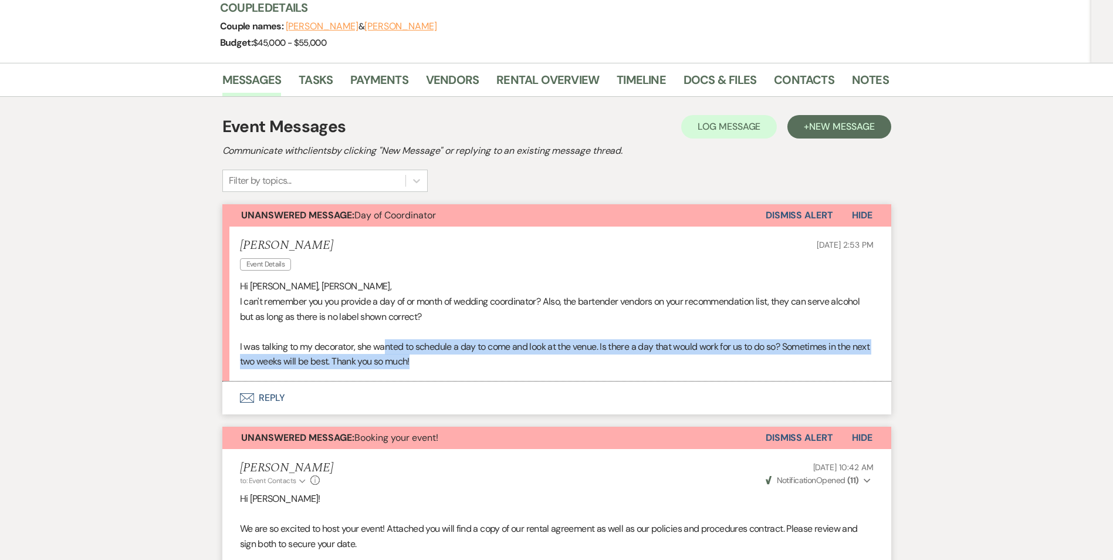
drag, startPoint x: 385, startPoint y: 342, endPoint x: 610, endPoint y: 354, distance: 225.6
click at [610, 354] on p "I was talking to my decorator, she wanted to schedule a day to come and look at…" at bounding box center [557, 354] width 634 height 30
click at [259, 397] on button "Envelope Reply" at bounding box center [556, 397] width 669 height 33
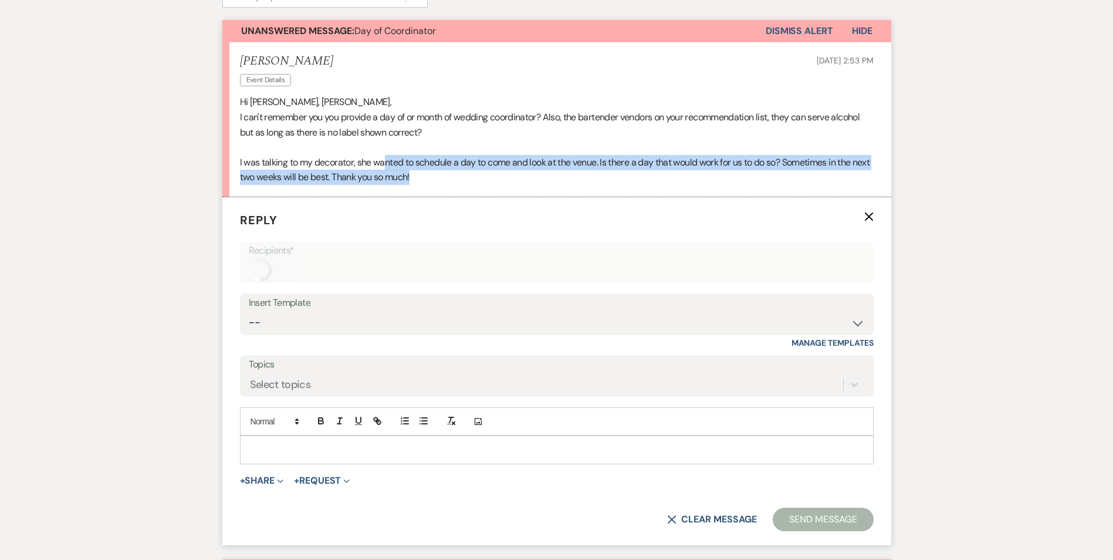
scroll to position [422, 0]
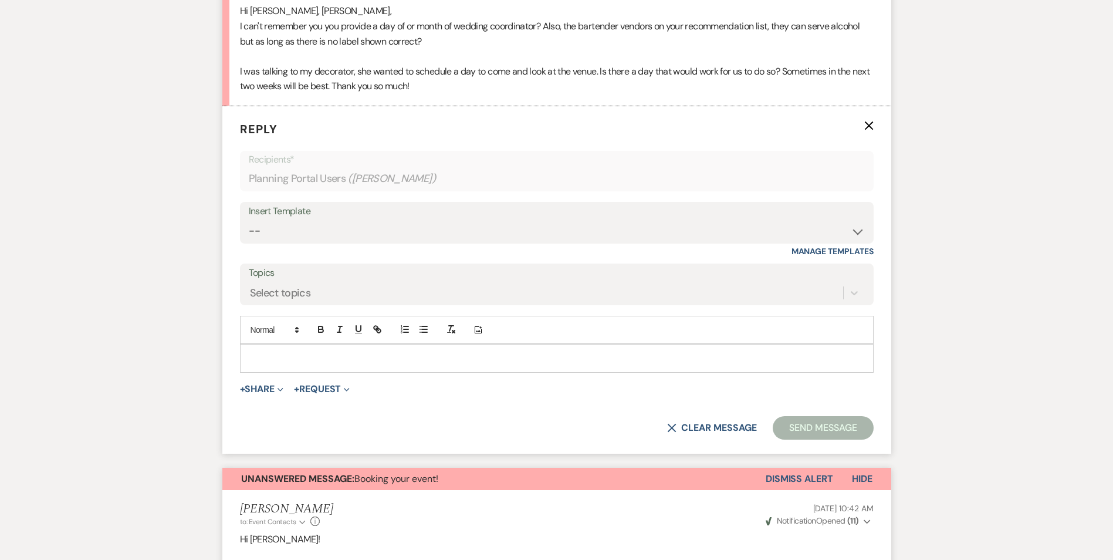
click at [278, 360] on p at bounding box center [556, 357] width 615 height 13
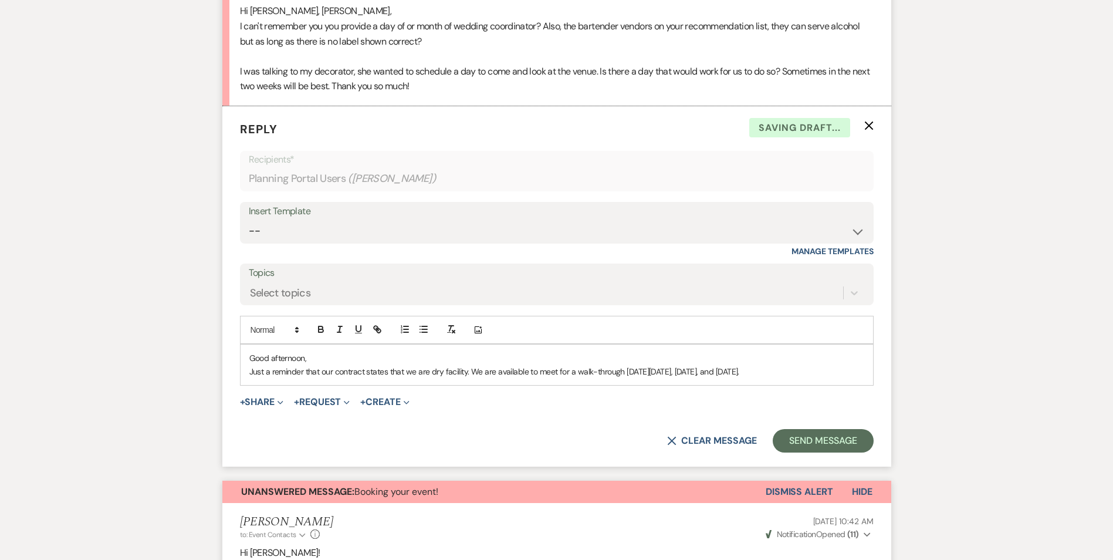
click at [827, 370] on p "Just a reminder that our contract states that we are dry facility. We are avail…" at bounding box center [556, 371] width 615 height 13
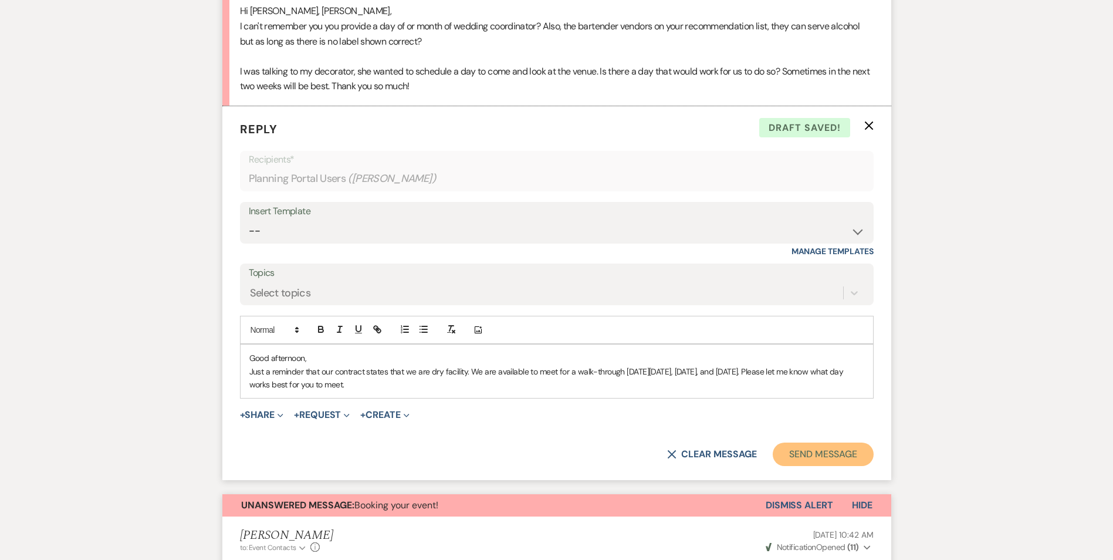
click at [837, 447] on button "Send Message" at bounding box center [823, 453] width 100 height 23
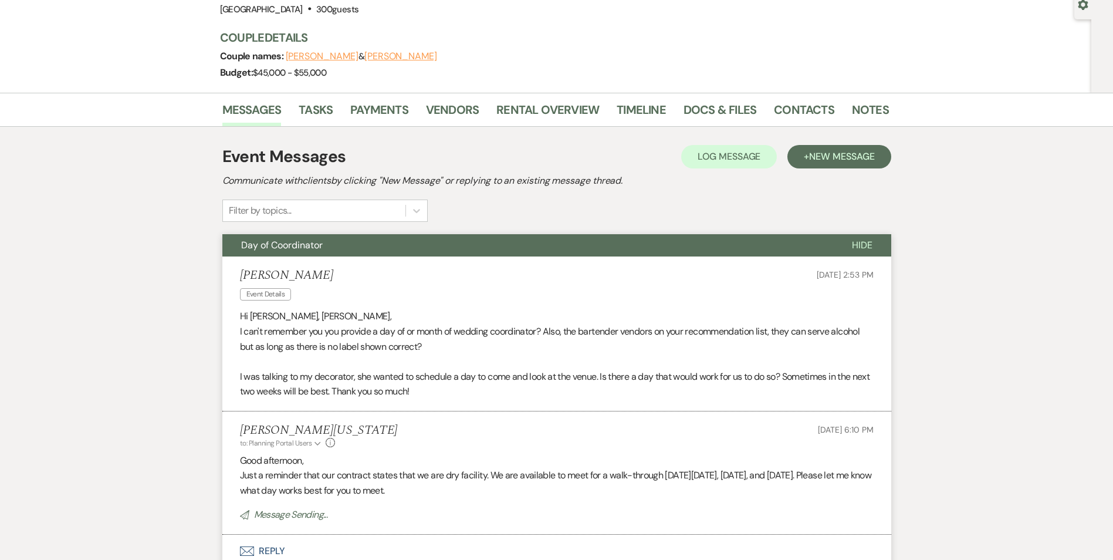
scroll to position [0, 0]
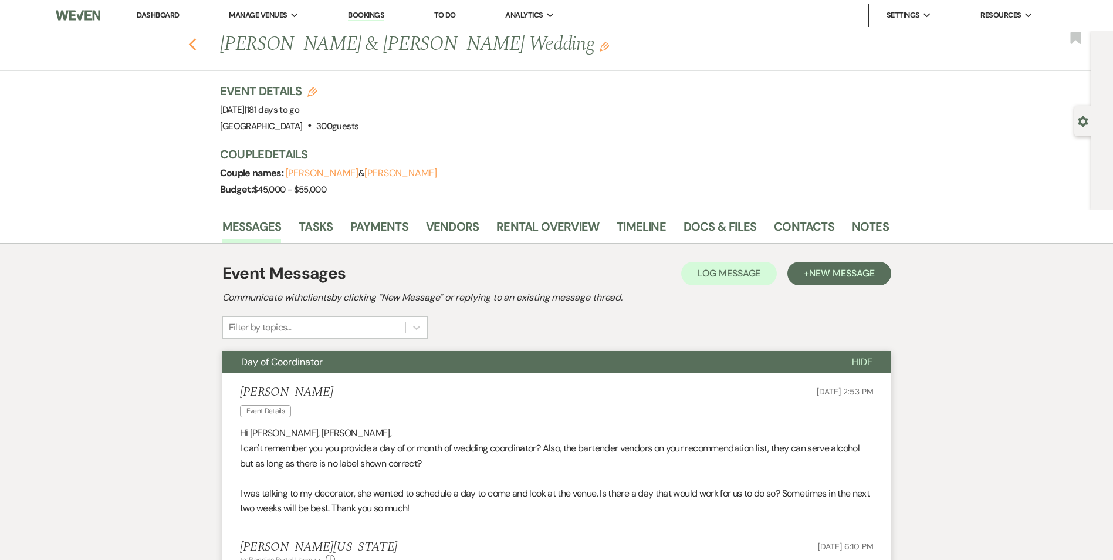
click at [197, 45] on icon "Previous" at bounding box center [192, 45] width 9 height 14
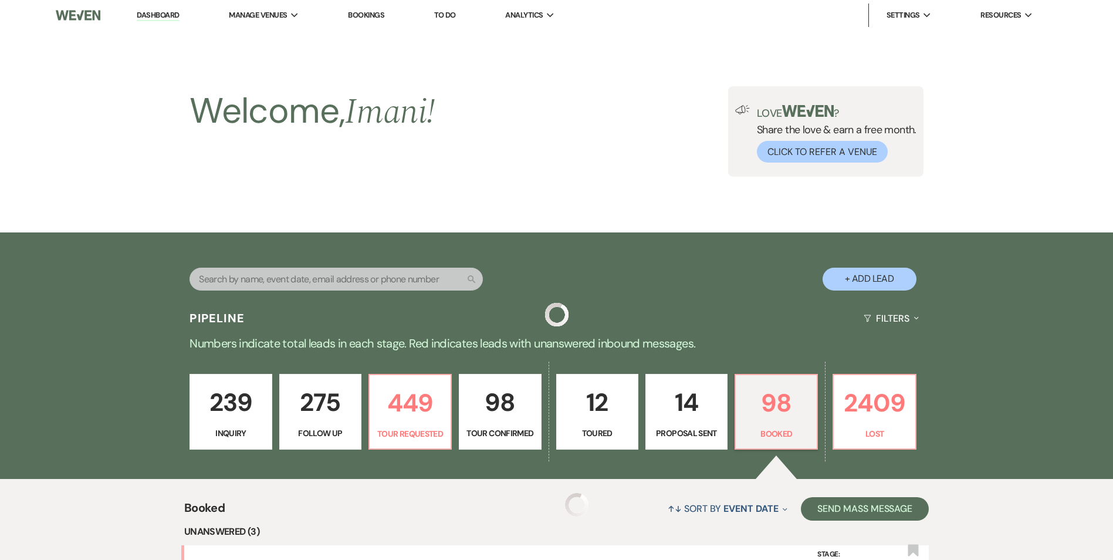
scroll to position [411, 0]
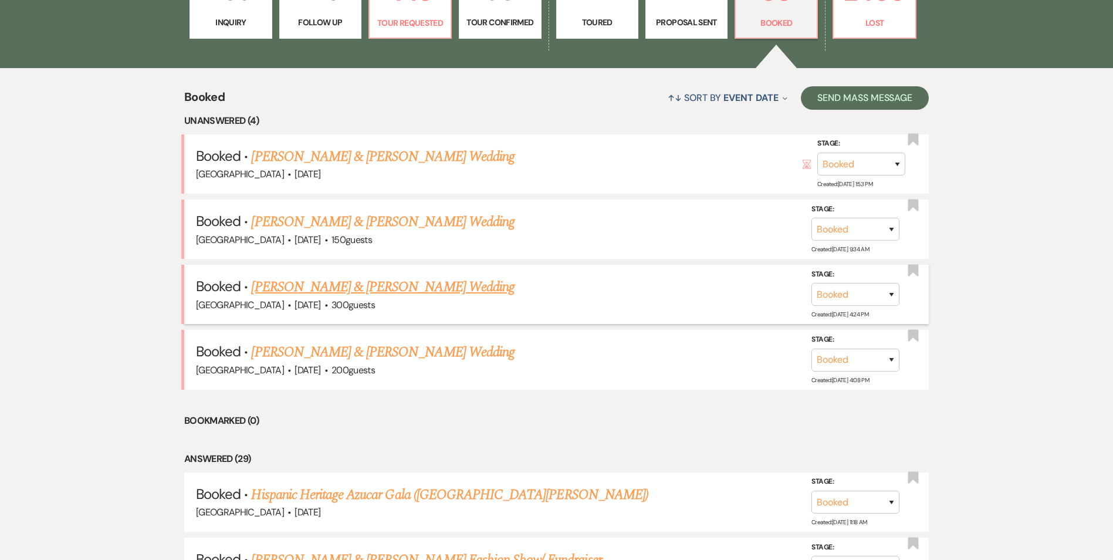
click at [337, 276] on li "Booked · [PERSON_NAME] & [PERSON_NAME] Wedding [GEOGRAPHIC_DATA] · [DATE] · 300…" at bounding box center [556, 294] width 745 height 59
click at [335, 282] on link "[PERSON_NAME] & [PERSON_NAME] Wedding" at bounding box center [382, 286] width 263 height 21
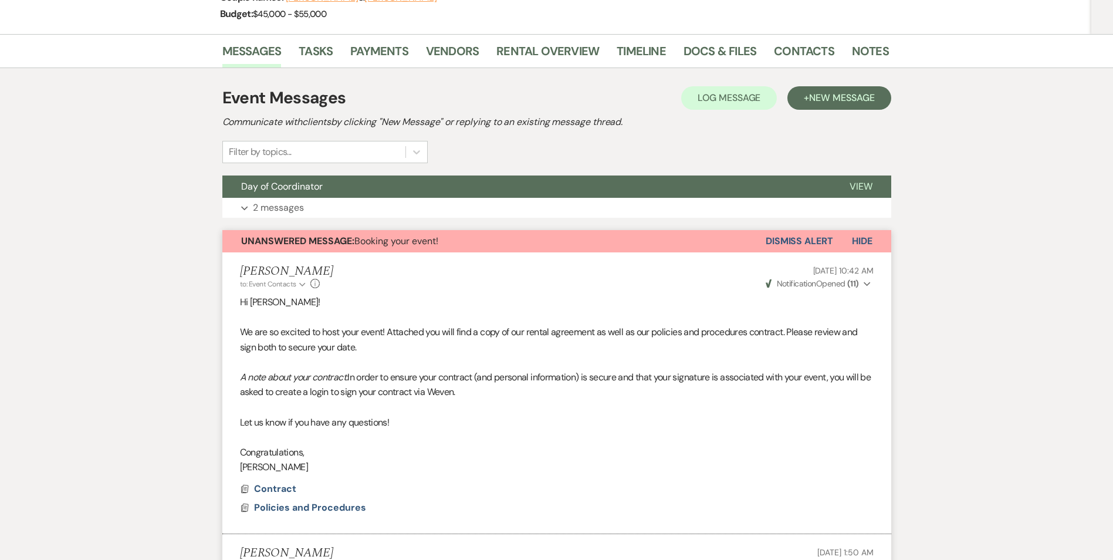
scroll to position [176, 0]
click at [810, 252] on li "[PERSON_NAME] to: Event Contacts Expand Info [DATE] 10:42 AM Weven Check Notifi…" at bounding box center [556, 393] width 669 height 282
click at [807, 245] on button "Dismiss Alert" at bounding box center [799, 240] width 67 height 22
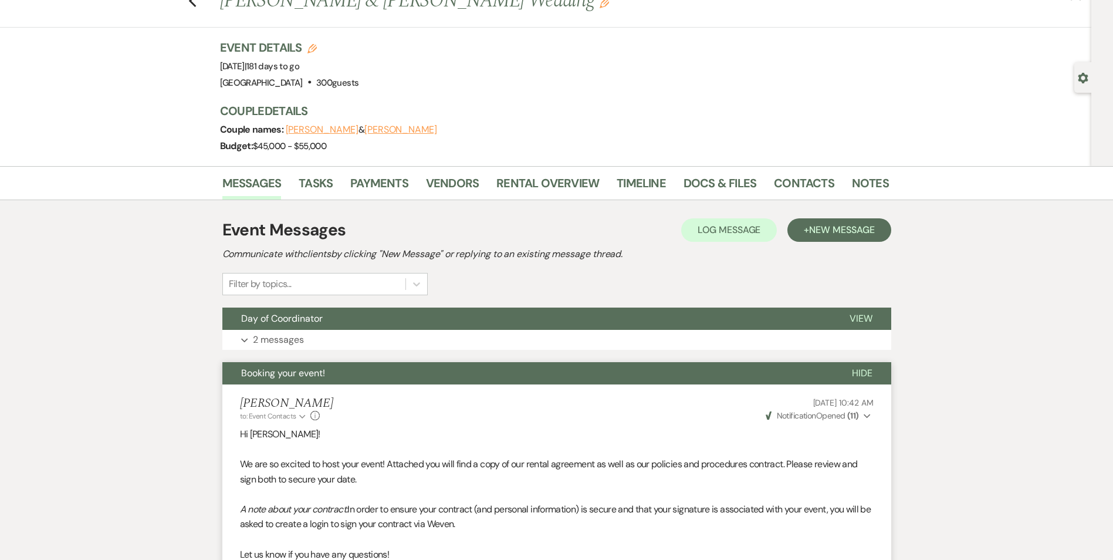
scroll to position [0, 0]
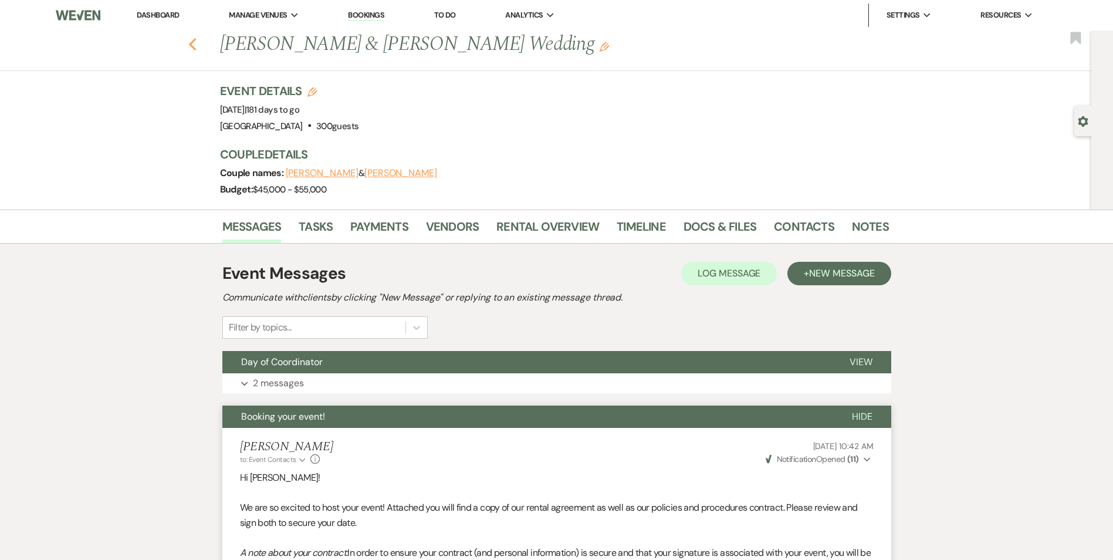
click at [193, 46] on icon "Previous" at bounding box center [192, 45] width 9 height 14
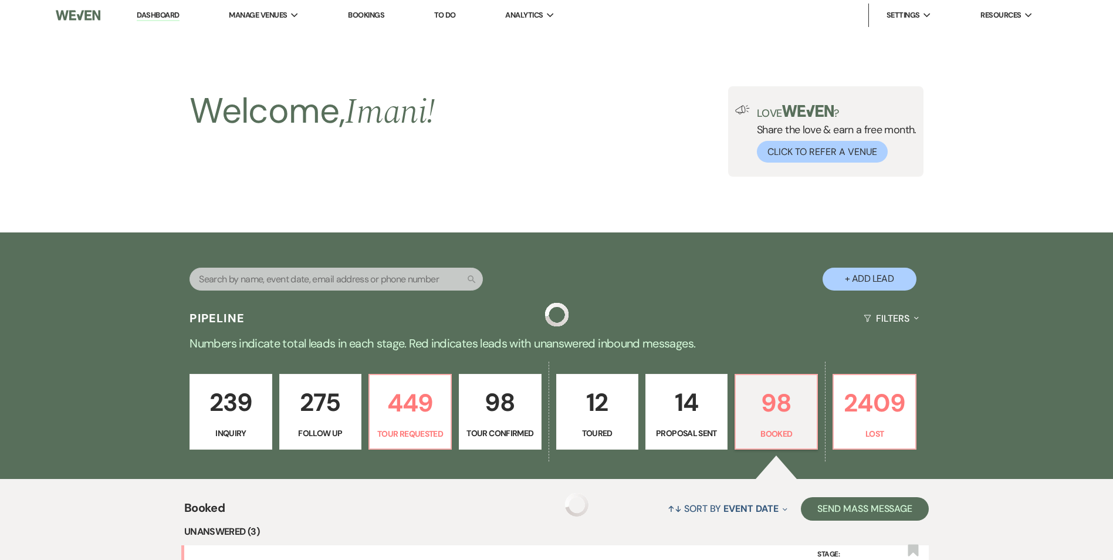
scroll to position [411, 0]
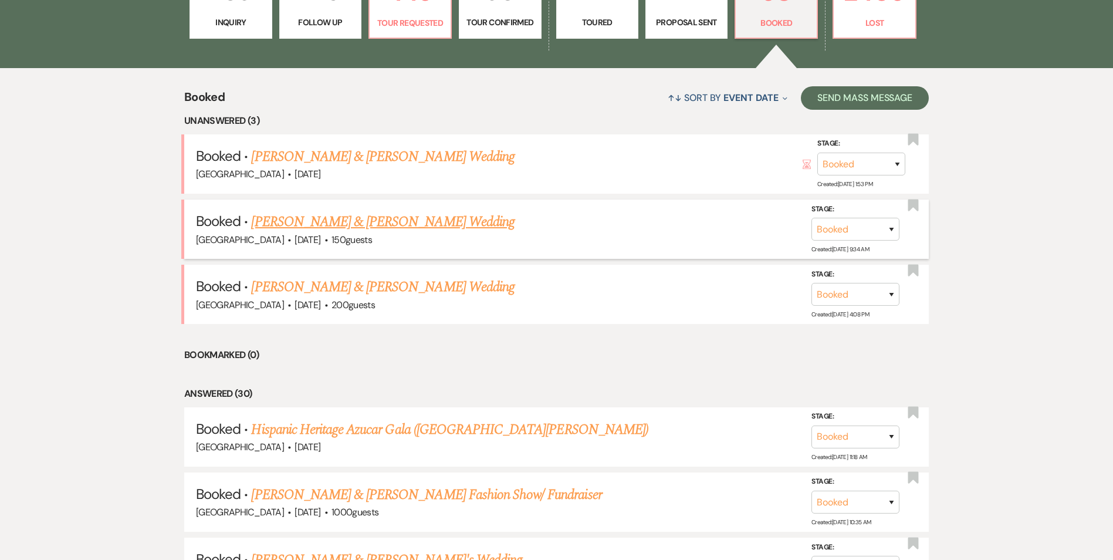
click at [286, 230] on link "[PERSON_NAME] & [PERSON_NAME] Wedding" at bounding box center [382, 221] width 263 height 21
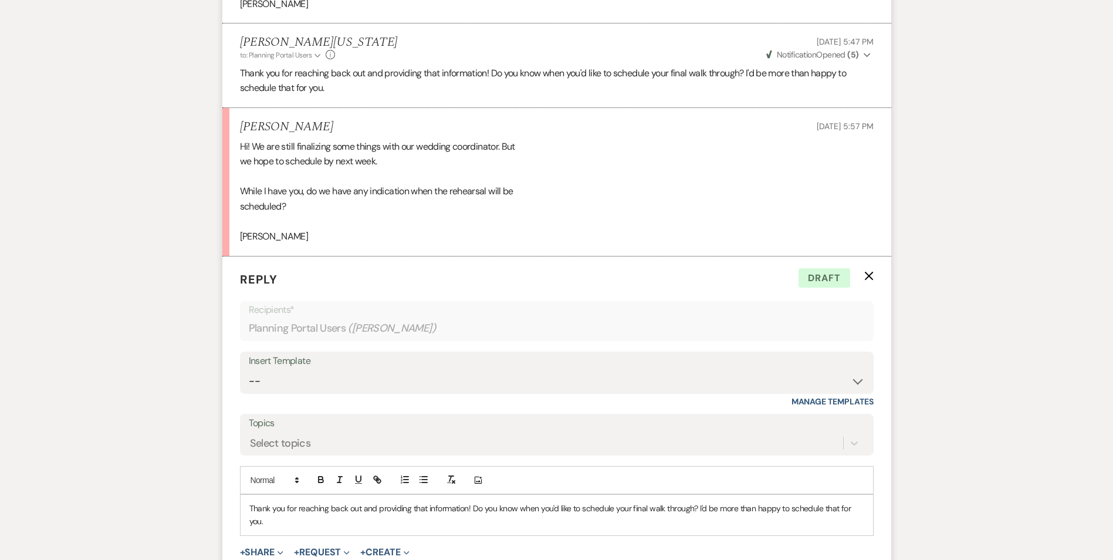
scroll to position [1201, 0]
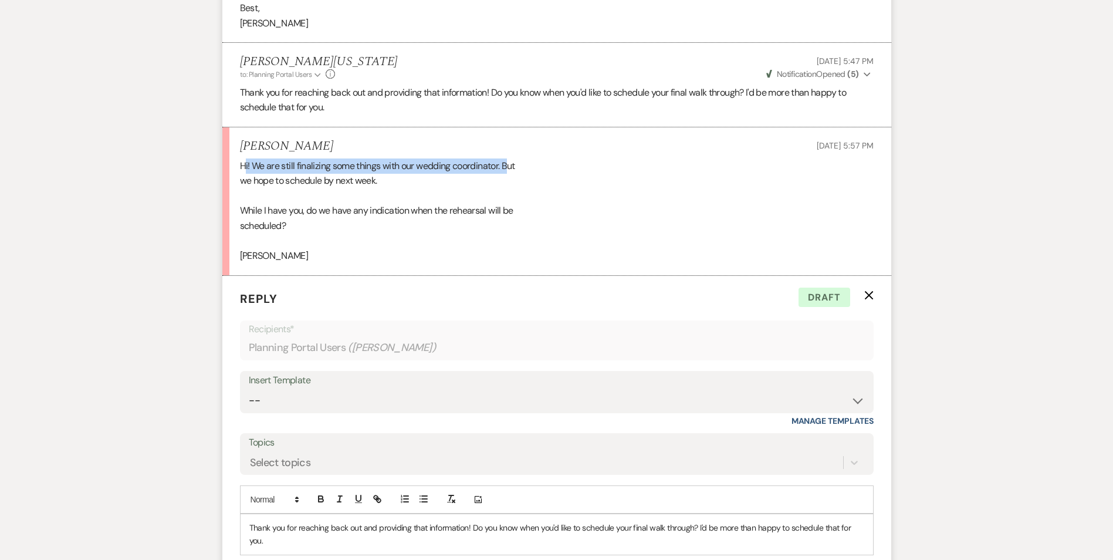
drag, startPoint x: 244, startPoint y: 169, endPoint x: 510, endPoint y: 162, distance: 265.9
click at [510, 162] on div "Hi! We are still finalizing some things with our wedding coordinator. But we ho…" at bounding box center [557, 210] width 634 height 105
click at [244, 175] on div "Hi! We are still finalizing some things with our wedding coordinator. But we ho…" at bounding box center [557, 210] width 634 height 105
drag, startPoint x: 238, startPoint y: 180, endPoint x: 291, endPoint y: 181, distance: 53.4
click at [291, 181] on li "[PERSON_NAME] [DATE] 5:57 PM Hi! We are still finalizing some things with our w…" at bounding box center [556, 201] width 669 height 148
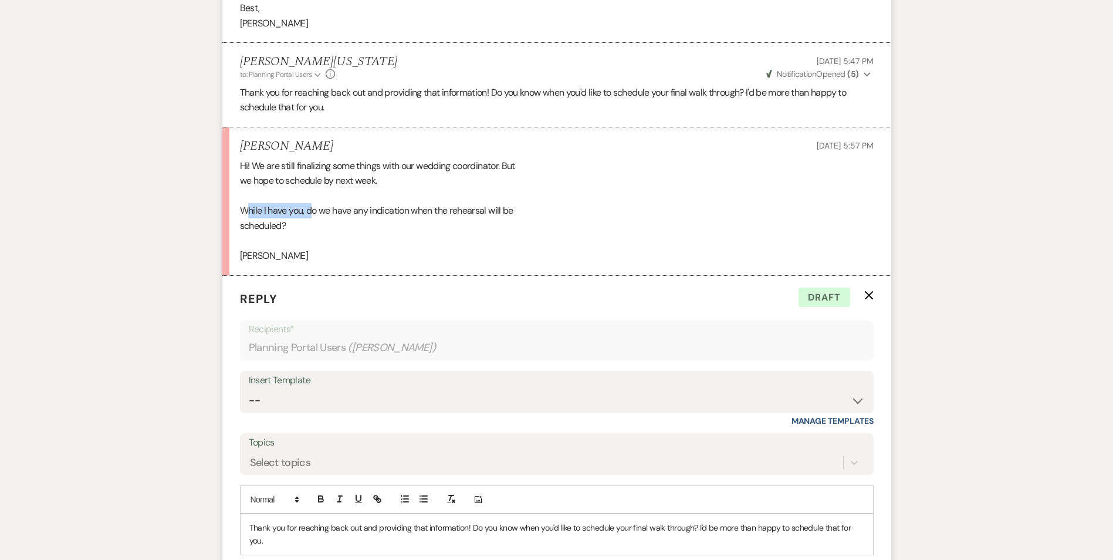
drag, startPoint x: 291, startPoint y: 181, endPoint x: 313, endPoint y: 208, distance: 35.0
click at [313, 208] on div "Hi! We are still finalizing some things with our wedding coordinator. But we ho…" at bounding box center [557, 210] width 634 height 105
drag, startPoint x: 313, startPoint y: 208, endPoint x: 334, endPoint y: 208, distance: 20.5
click at [334, 208] on div "Hi! We are still finalizing some things with our wedding coordinator. But we ho…" at bounding box center [557, 210] width 634 height 105
drag, startPoint x: 334, startPoint y: 208, endPoint x: 482, endPoint y: 214, distance: 148.0
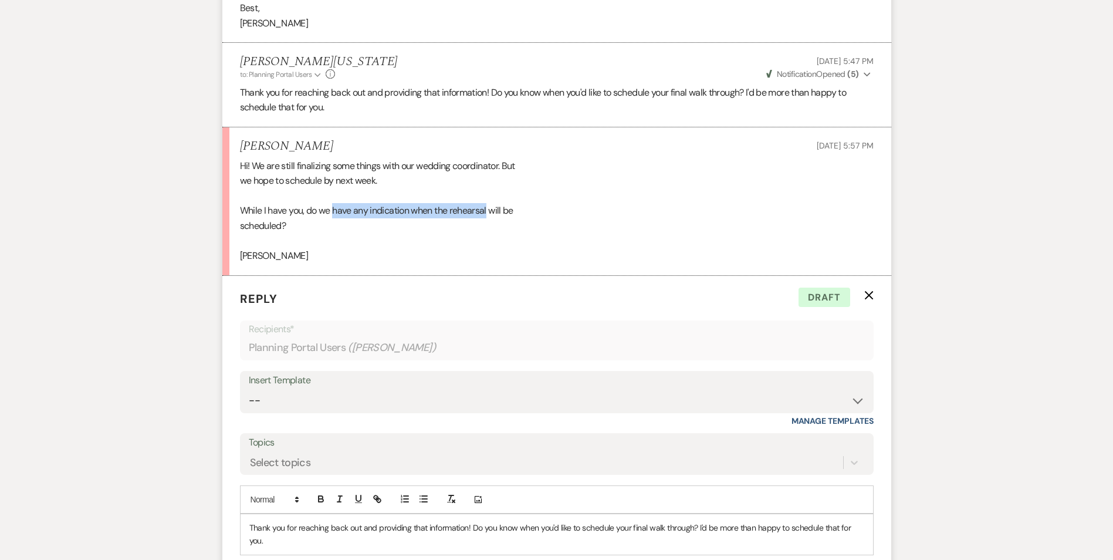
click at [482, 214] on div "Hi! We are still finalizing some things with our wedding coordinator. But we ho…" at bounding box center [557, 210] width 634 height 105
click at [255, 214] on div "Hi! We are still finalizing some things with our wedding coordinator. But we ho…" at bounding box center [557, 210] width 634 height 105
click at [247, 224] on div "Hi! We are still finalizing some things with our wedding coordinator. But we ho…" at bounding box center [557, 210] width 634 height 105
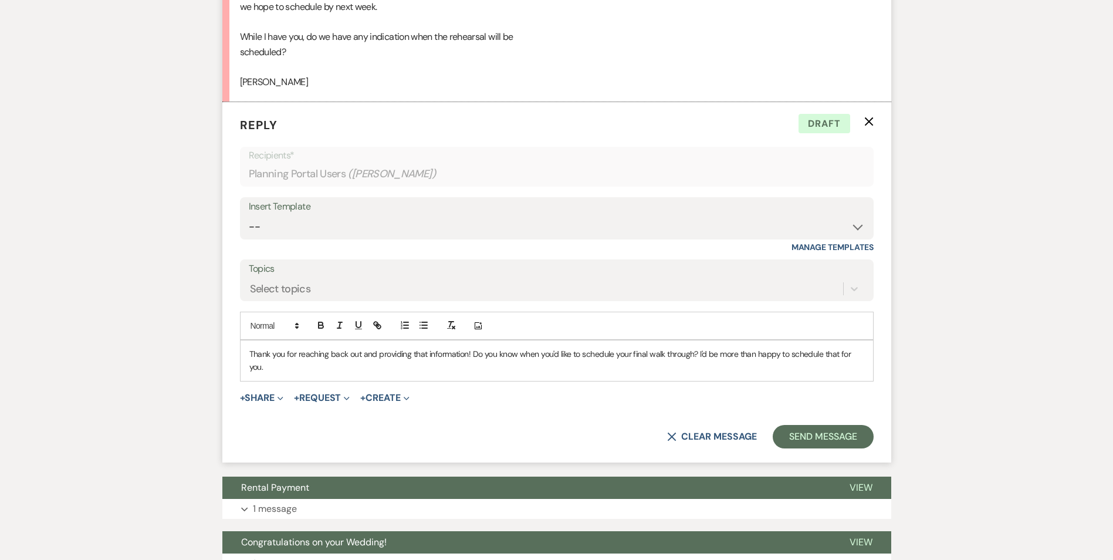
scroll to position [1408, 0]
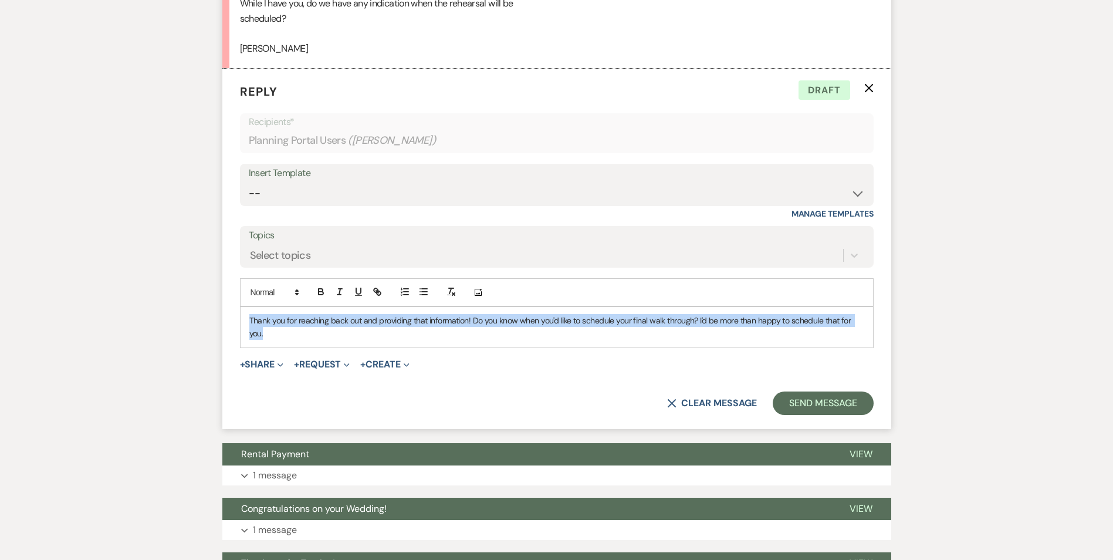
drag, startPoint x: 273, startPoint y: 336, endPoint x: 249, endPoint y: 321, distance: 28.2
click at [249, 321] on p "Thank you for reaching back out and providing that information! Do you know whe…" at bounding box center [556, 327] width 615 height 26
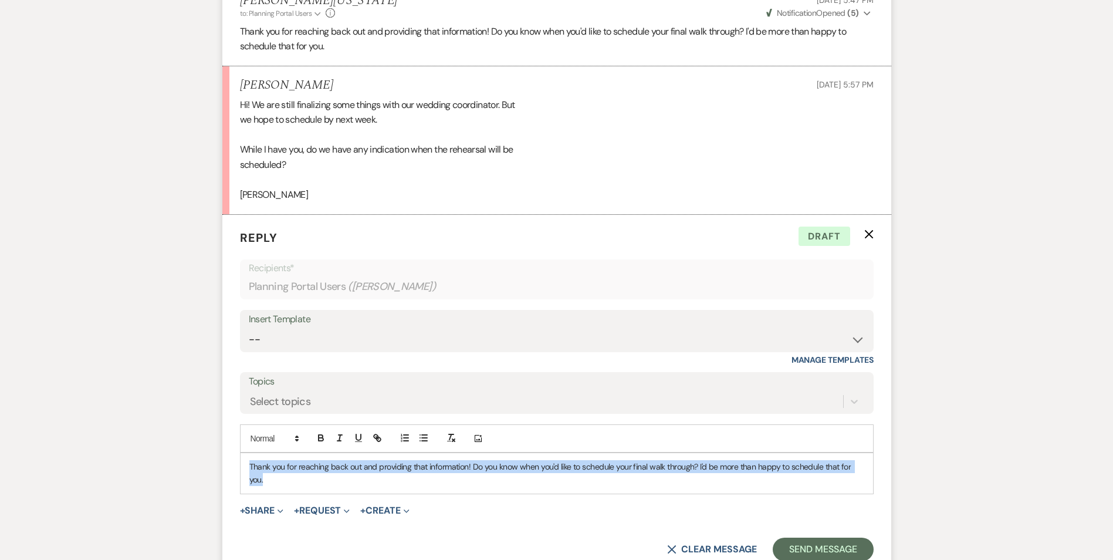
scroll to position [1232, 0]
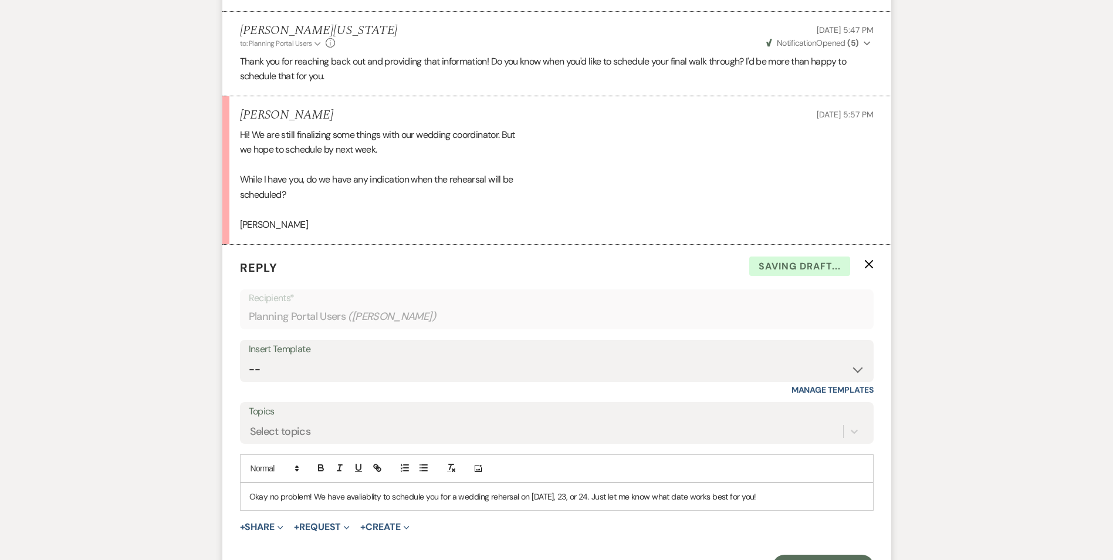
click at [763, 493] on p "Okay no problem! We have avaliablity to schedule you for a wedding rehersal on …" at bounding box center [556, 496] width 615 height 13
click at [770, 496] on p "Okay no problem! We have avaliablity to schedule you for a wedding rehersal on …" at bounding box center [556, 496] width 615 height 13
drag, startPoint x: 323, startPoint y: 503, endPoint x: 453, endPoint y: 492, distance: 130.1
click at [453, 492] on p "Okay no problem! We have availability to schedule you for a wedding rehearsal o…" at bounding box center [556, 496] width 615 height 13
drag, startPoint x: 456, startPoint y: 493, endPoint x: 550, endPoint y: 495, distance: 93.9
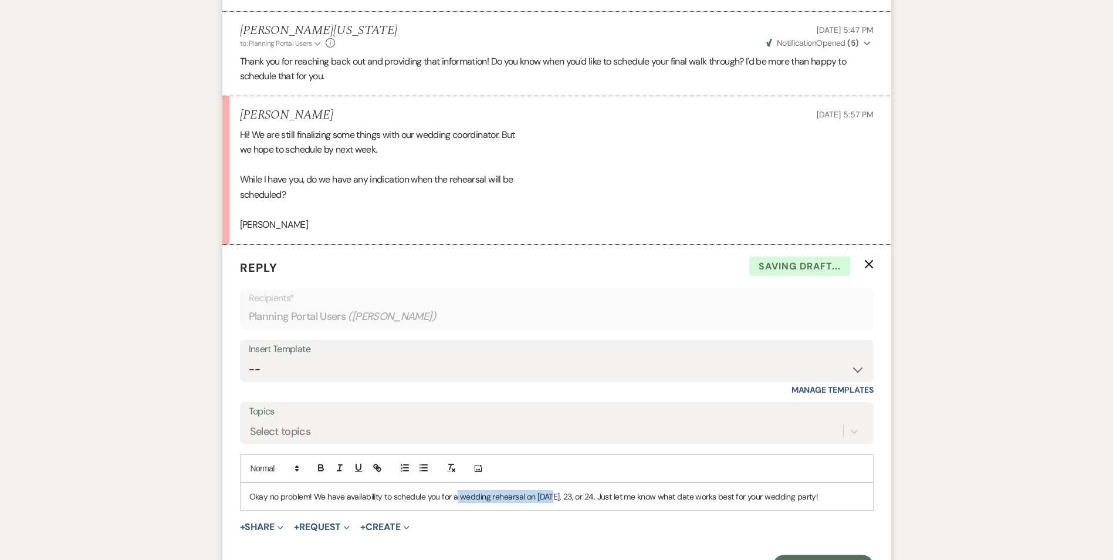
click at [550, 495] on p "Okay no problem! We have availability to schedule you for a wedding rehearsal o…" at bounding box center [556, 496] width 615 height 13
drag, startPoint x: 558, startPoint y: 495, endPoint x: 572, endPoint y: 493, distance: 14.1
click at [570, 493] on p "Okay no problem! We have availability to schedule you for a wedding rehearsal o…" at bounding box center [556, 496] width 615 height 13
click at [580, 494] on p "Okay no problem! We have availability to schedule you for a wedding rehearsal o…" at bounding box center [556, 496] width 615 height 13
click at [591, 494] on p "Okay no problem! We have availability to schedule you for a wedding rehearsal o…" at bounding box center [556, 496] width 615 height 13
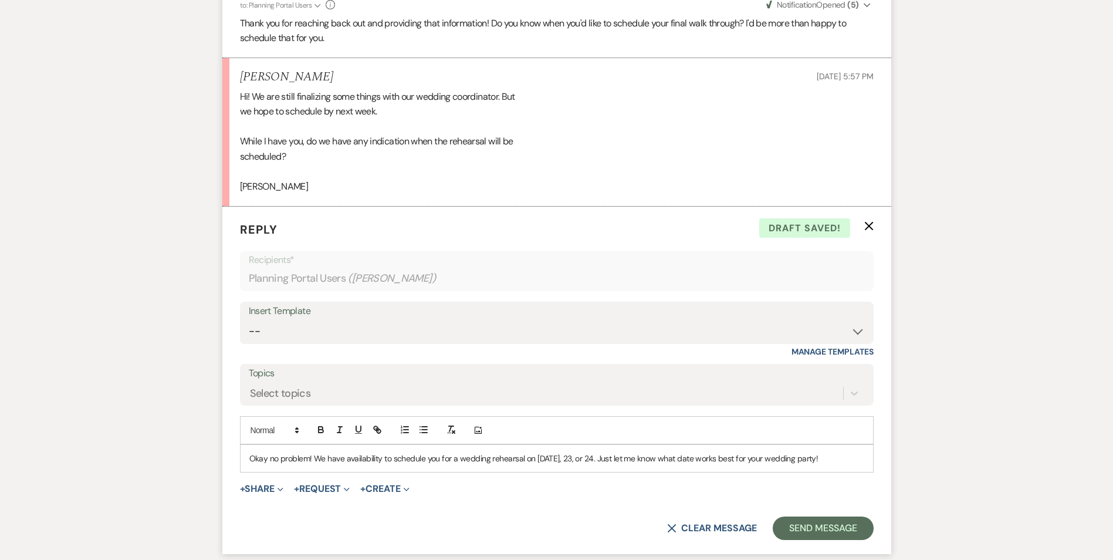
scroll to position [1291, 0]
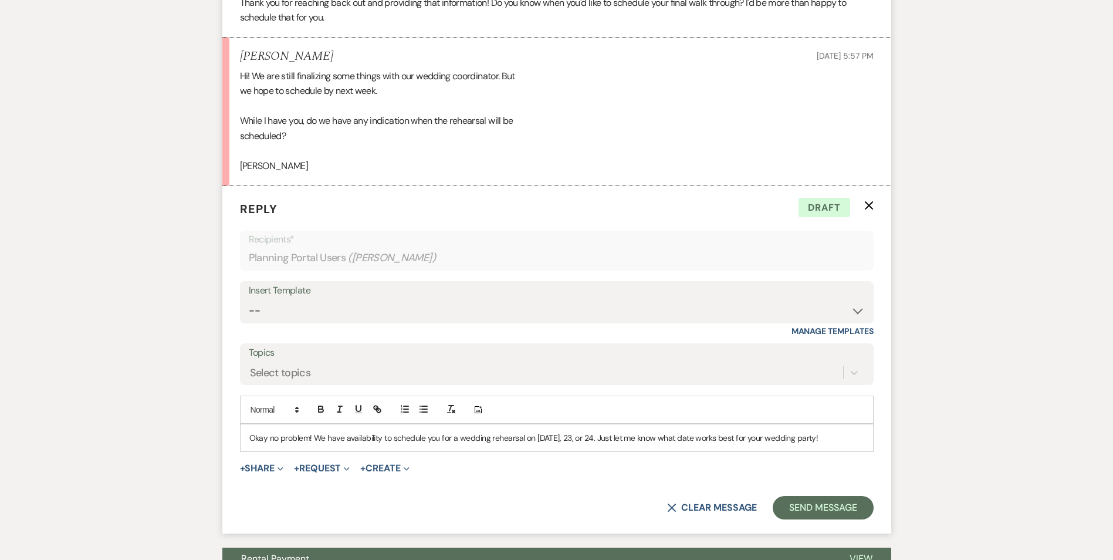
click at [759, 439] on p "Okay no problem! We have availability to schedule you for a wedding rehearsal o…" at bounding box center [556, 437] width 615 height 13
click at [757, 441] on p "Okay no problem! We have availability to schedule you for a wedding rehearsal o…" at bounding box center [556, 437] width 615 height 13
click at [843, 505] on button "Send Message" at bounding box center [823, 507] width 100 height 23
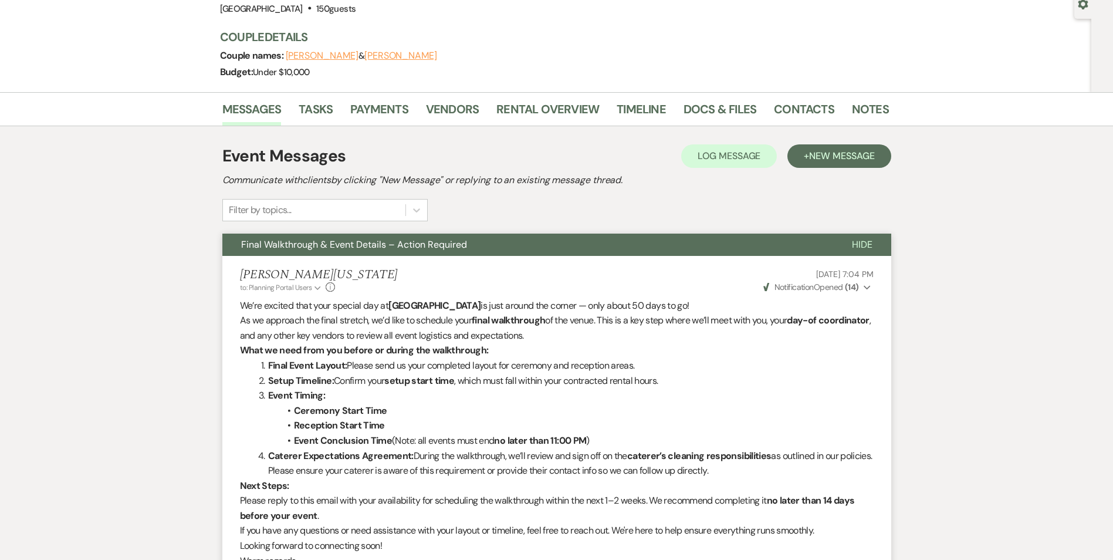
scroll to position [0, 0]
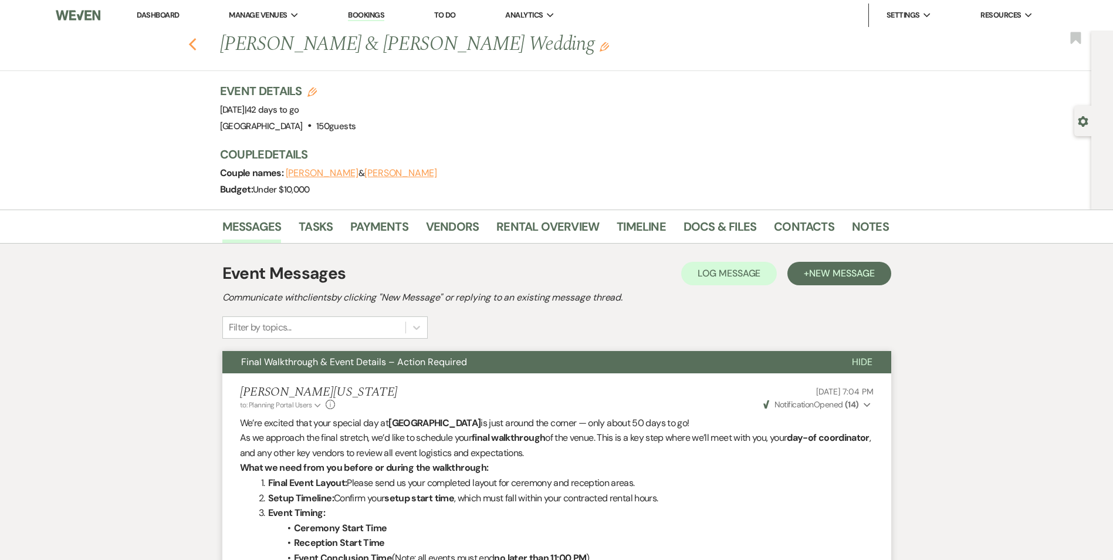
click at [197, 43] on icon "Previous" at bounding box center [192, 45] width 9 height 14
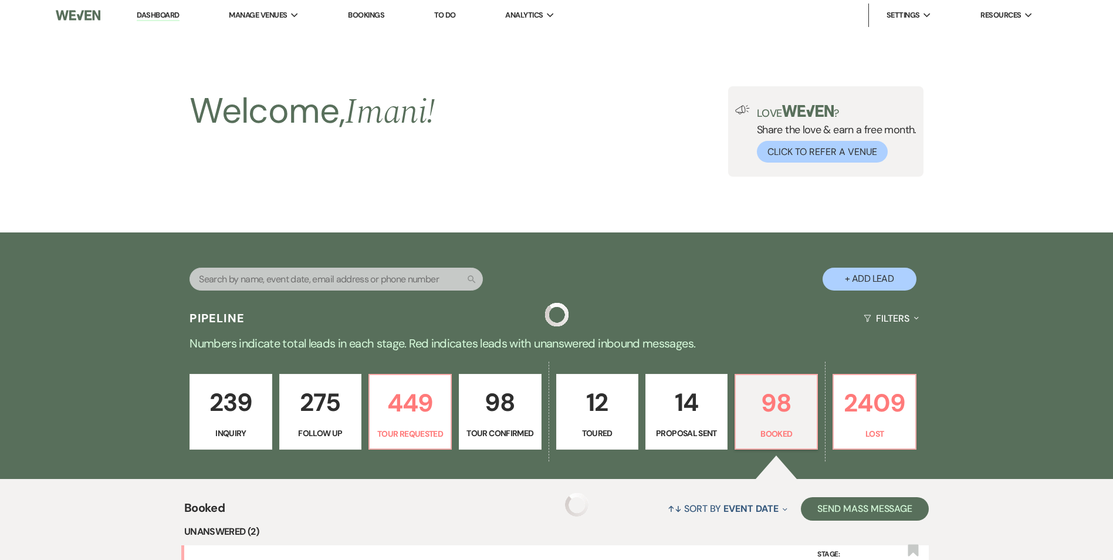
scroll to position [411, 0]
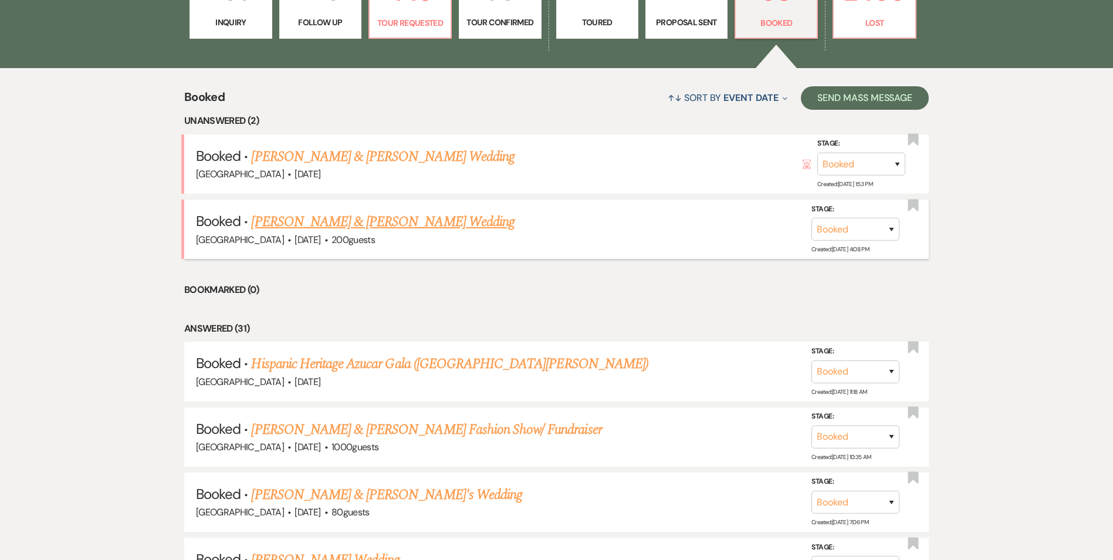
click at [306, 213] on link "[PERSON_NAME] & [PERSON_NAME] Wedding" at bounding box center [382, 221] width 263 height 21
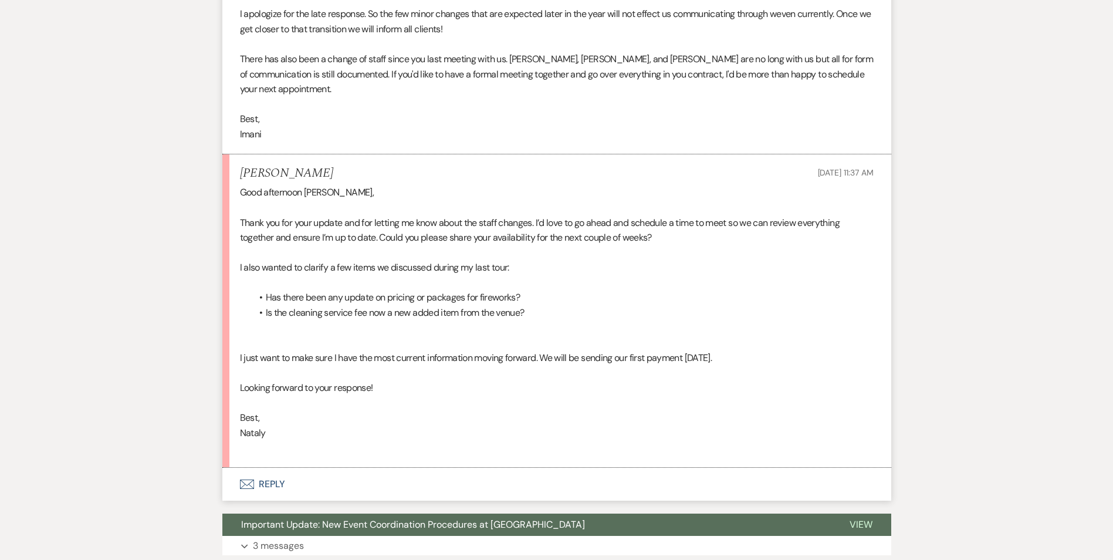
scroll to position [704, 0]
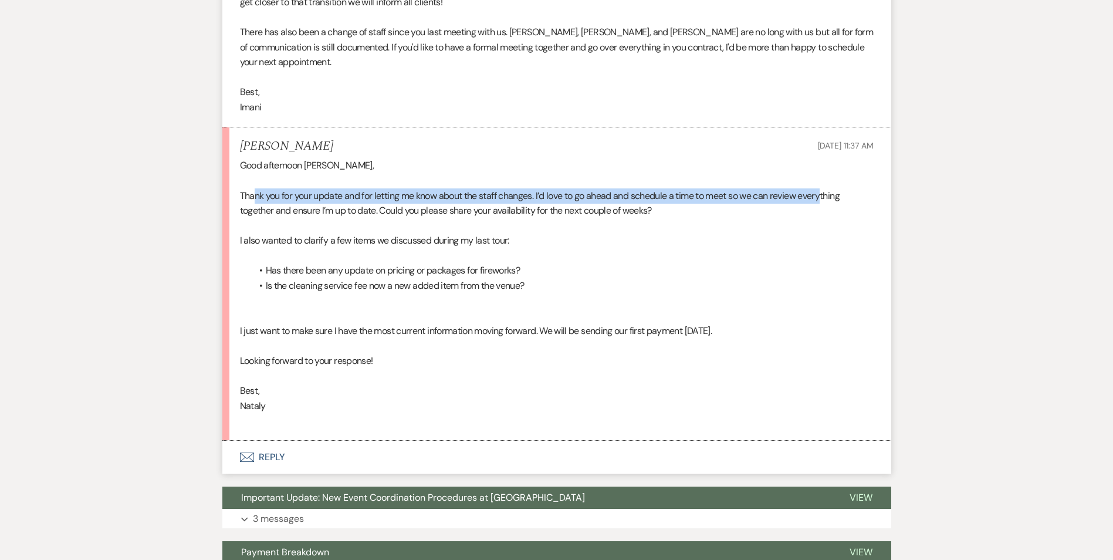
drag, startPoint x: 256, startPoint y: 178, endPoint x: 827, endPoint y: 183, distance: 571.5
click at [827, 188] on p "Thank you for your update and for letting me know about the staff changes. I’d …" at bounding box center [557, 203] width 634 height 30
click at [390, 188] on p "Thank you for your update and for letting me know about the staff changes. I’d …" at bounding box center [557, 203] width 634 height 30
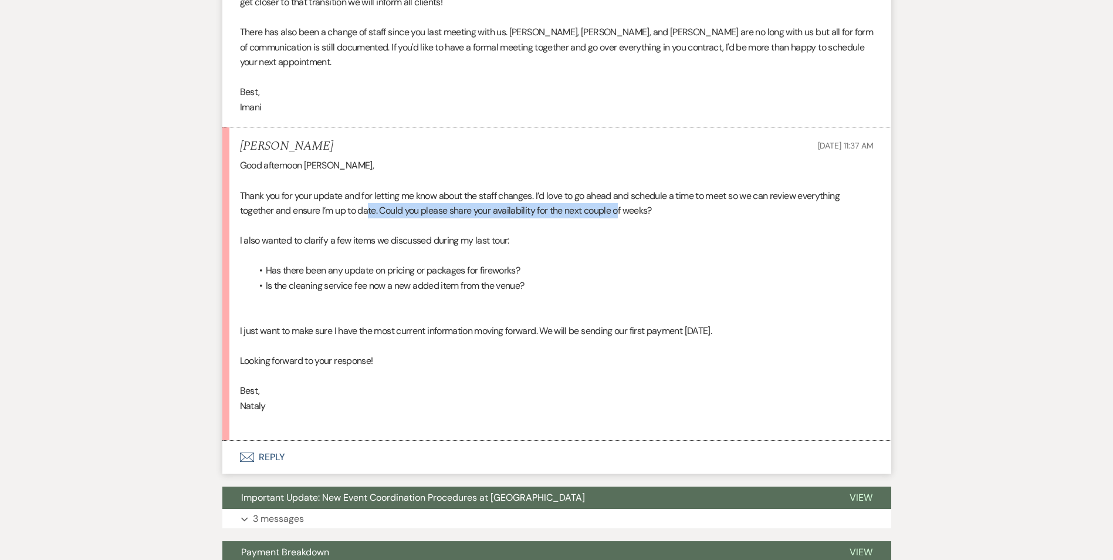
drag, startPoint x: 371, startPoint y: 191, endPoint x: 621, endPoint y: 197, distance: 250.6
click at [621, 197] on p "Thank you for your update and for letting me know about the staff changes. I’d …" at bounding box center [557, 203] width 634 height 30
click at [302, 218] on p at bounding box center [557, 225] width 634 height 15
drag, startPoint x: 242, startPoint y: 216, endPoint x: 368, endPoint y: 215, distance: 125.6
click at [368, 218] on p at bounding box center [557, 225] width 634 height 15
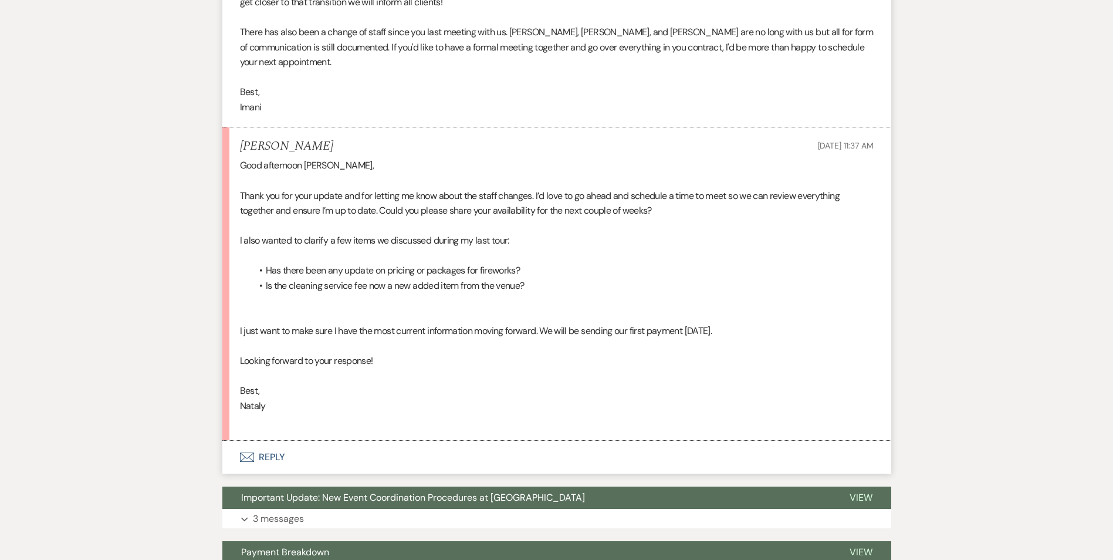
click at [216, 215] on div "Messages Tasks Payments Vendors Rental Overview Timeline Docs & Files Contacts …" at bounding box center [556, 244] width 1113 height 1478
drag, startPoint x: 238, startPoint y: 224, endPoint x: 505, endPoint y: 226, distance: 267.0
click at [505, 226] on li "[PERSON_NAME] [DATE] 11:37 AM Good afternoon [PERSON_NAME], Thank you for your …" at bounding box center [556, 283] width 669 height 313
click at [273, 233] on p "I also wanted to clarify a few items we discussed during my last tour:" at bounding box center [557, 240] width 634 height 15
drag, startPoint x: 264, startPoint y: 240, endPoint x: 520, endPoint y: 255, distance: 256.2
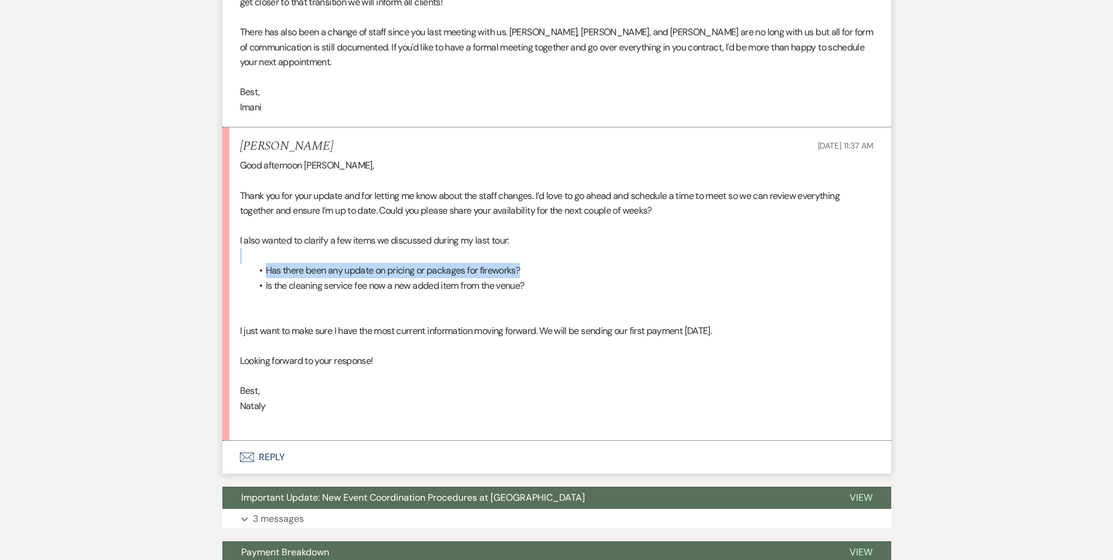
click at [520, 255] on div "Good afternoon [PERSON_NAME], Thank you for your update and for letting me know…" at bounding box center [557, 293] width 634 height 270
drag, startPoint x: 520, startPoint y: 255, endPoint x: 378, endPoint y: 260, distance: 142.1
click at [378, 263] on li "Has there been any update on pricing or packages for fireworks?" at bounding box center [563, 270] width 622 height 15
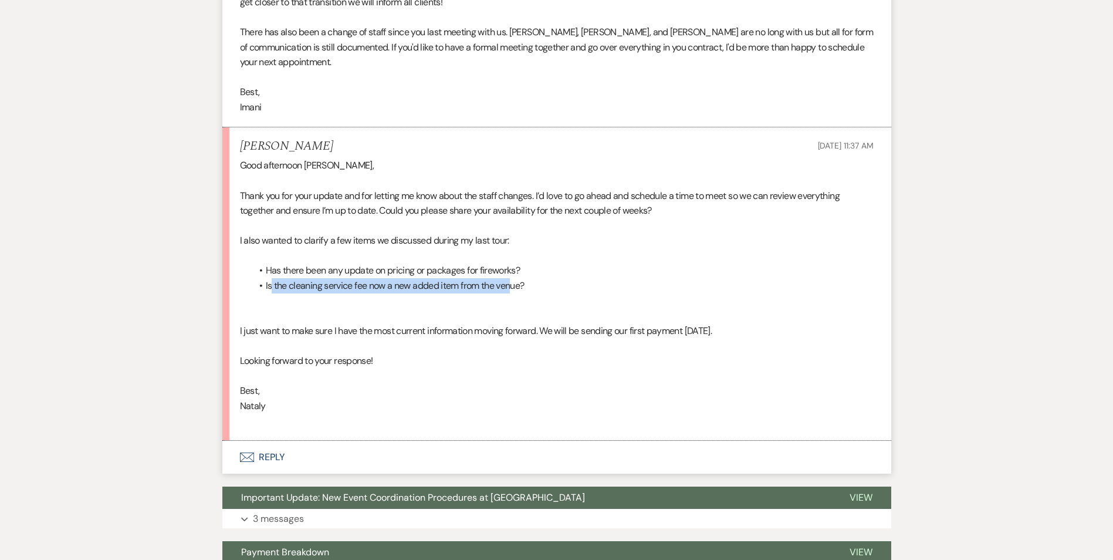
drag, startPoint x: 272, startPoint y: 269, endPoint x: 514, endPoint y: 271, distance: 241.7
click at [514, 278] on li "Is the cleaning service fee now a new added item from the venue?" at bounding box center [563, 285] width 622 height 15
drag, startPoint x: 514, startPoint y: 271, endPoint x: 162, endPoint y: 282, distance: 352.2
click at [161, 280] on div "Messages Tasks Payments Vendors Rental Overview Timeline Docs & Files Contacts …" at bounding box center [556, 244] width 1113 height 1478
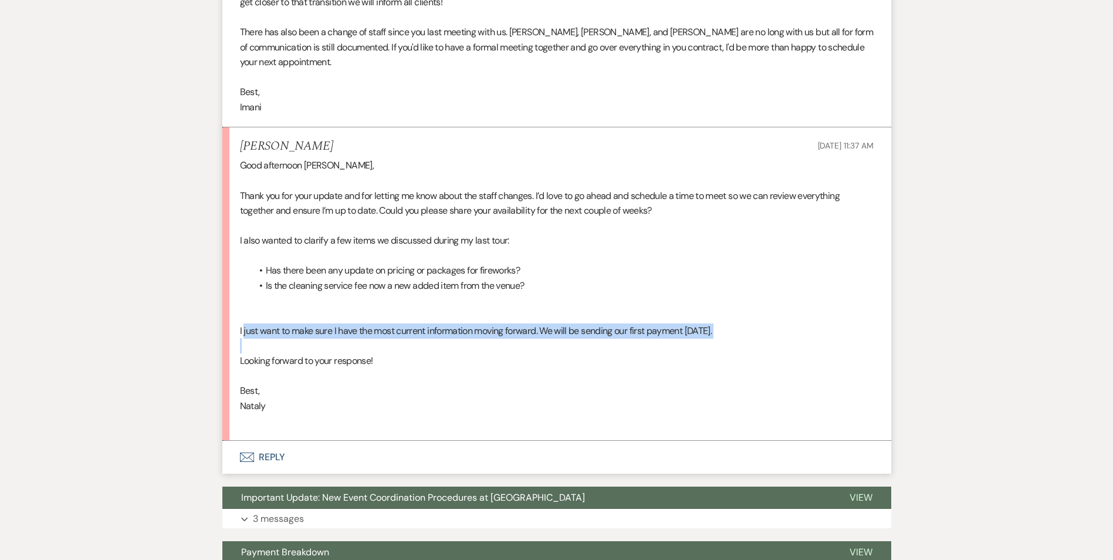
drag, startPoint x: 246, startPoint y: 317, endPoint x: 518, endPoint y: 330, distance: 272.5
click at [518, 330] on div "Good afternoon [PERSON_NAME], Thank you for your update and for letting me know…" at bounding box center [557, 293] width 634 height 270
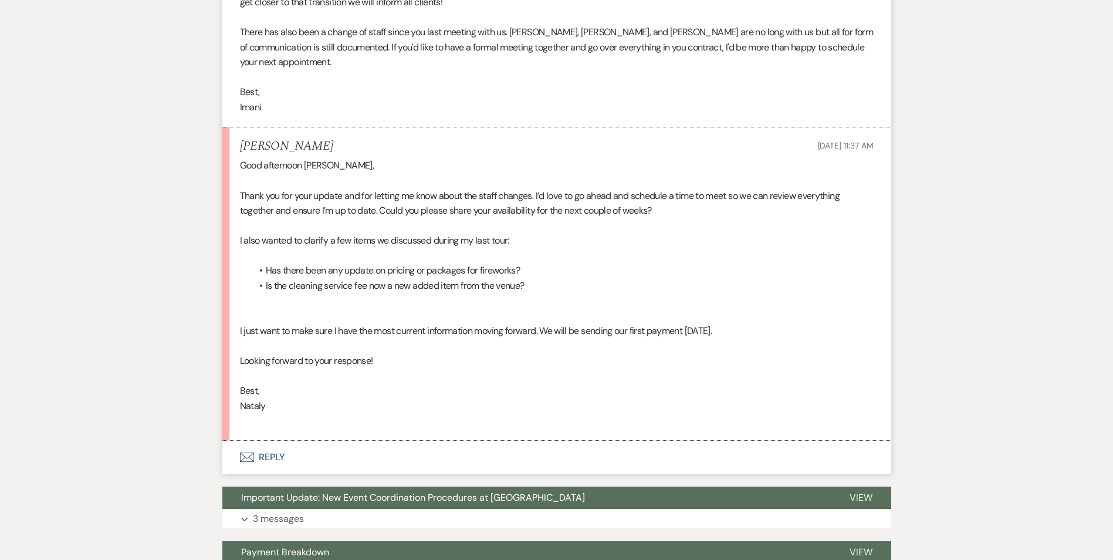
click at [293, 308] on p at bounding box center [557, 315] width 634 height 15
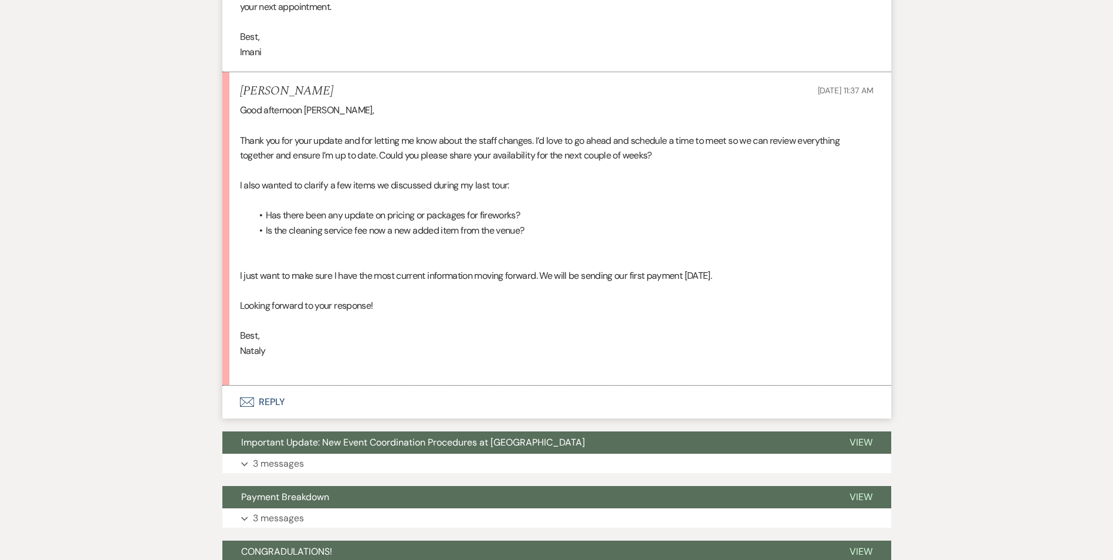
scroll to position [763, 0]
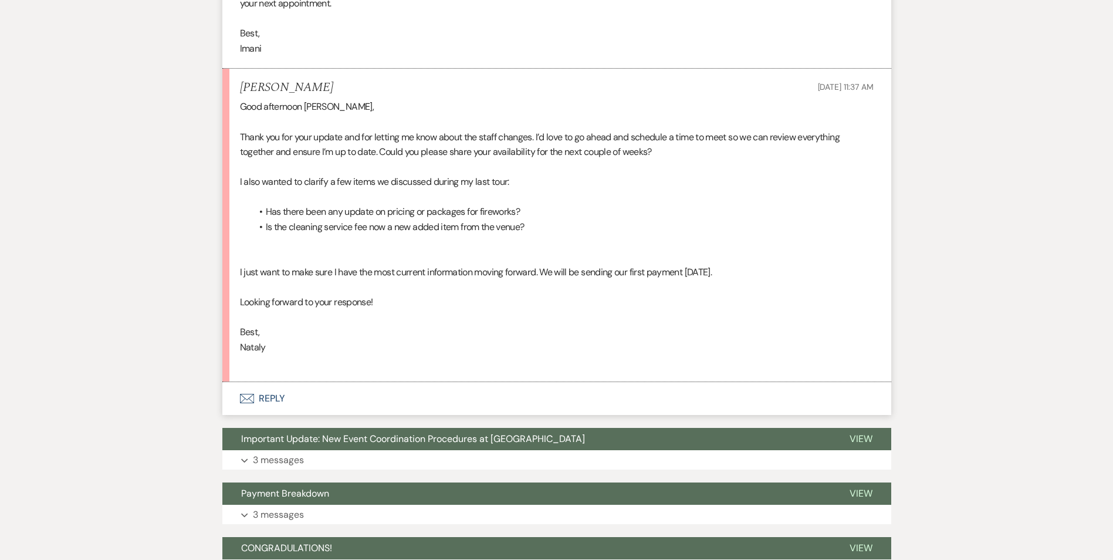
click at [244, 394] on icon "Envelope" at bounding box center [247, 398] width 14 height 9
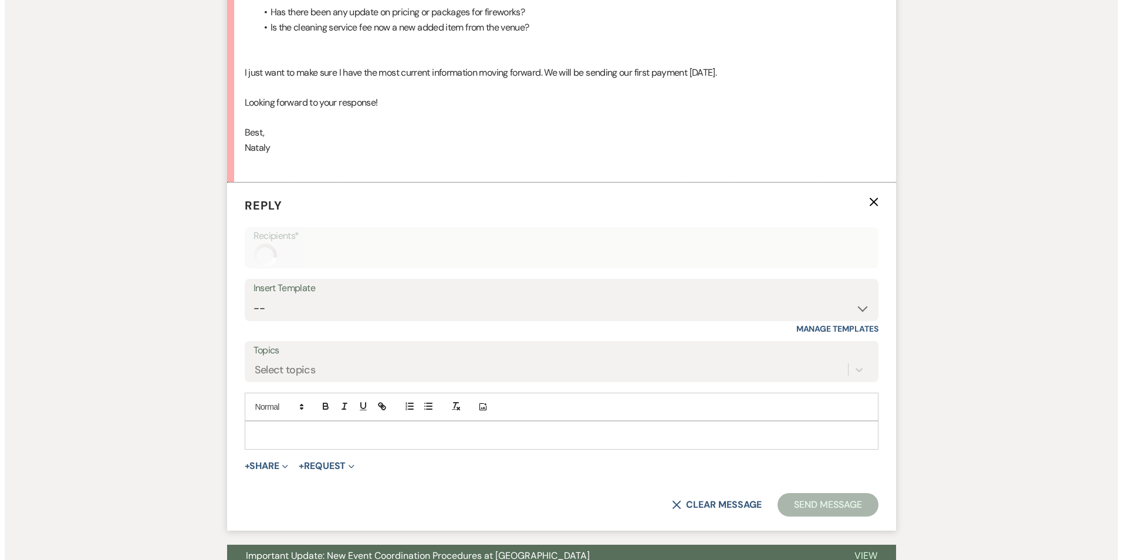
scroll to position [1024, 0]
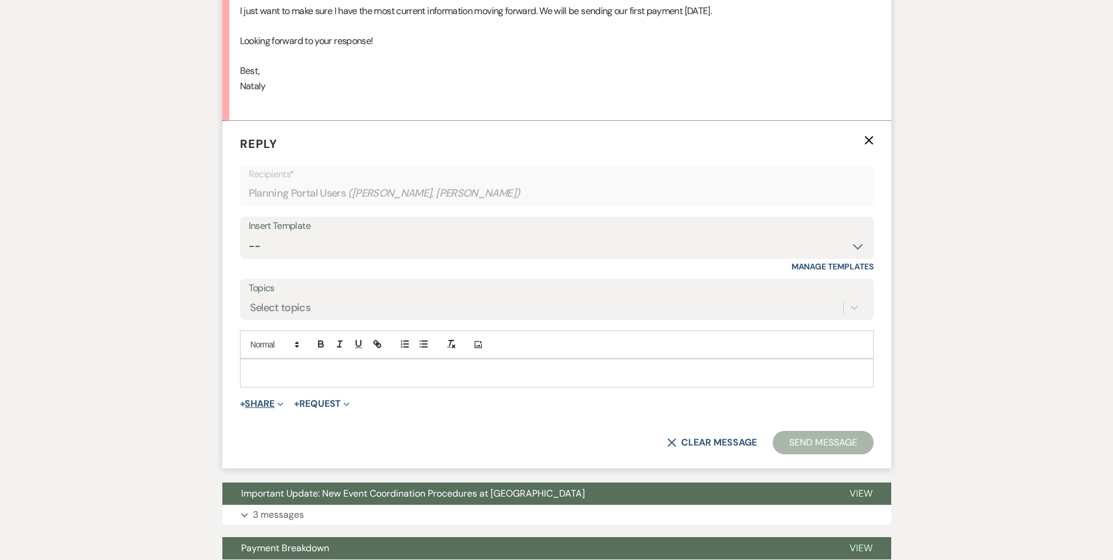
click at [245, 399] on span "+" at bounding box center [242, 403] width 5 height 9
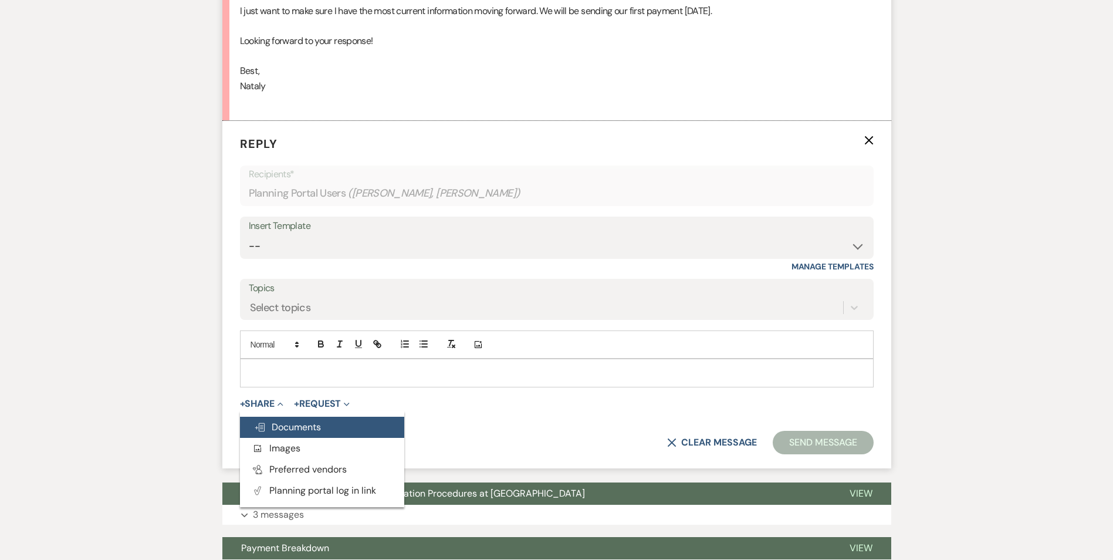
click at [263, 423] on use "button" at bounding box center [259, 427] width 9 height 8
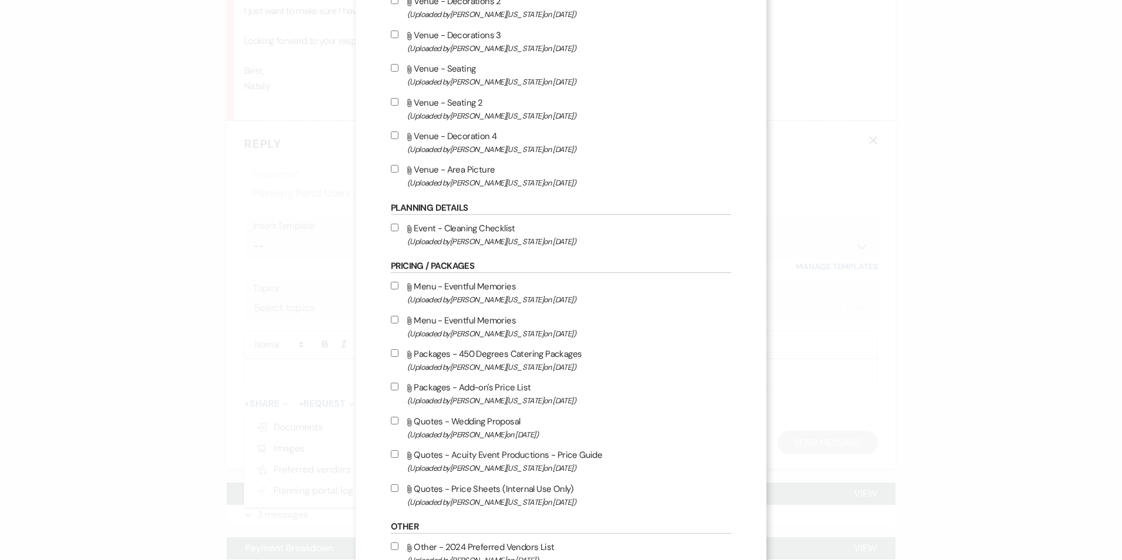
scroll to position [587, 0]
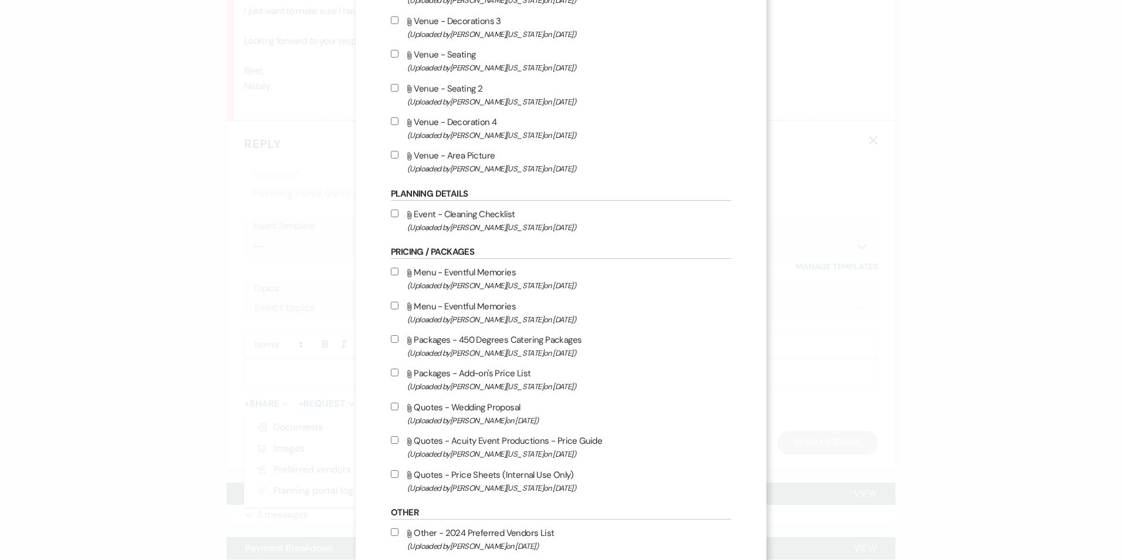
click at [452, 371] on label "Attach File Packages - Add-on's Price List (Uploaded by [PERSON_NAME][US_STATE]…" at bounding box center [561, 380] width 340 height 28
click at [398, 371] on input "Attach File Packages - Add-on's Price List (Uploaded by [PERSON_NAME][US_STATE]…" at bounding box center [395, 372] width 8 height 8
checkbox input "true"
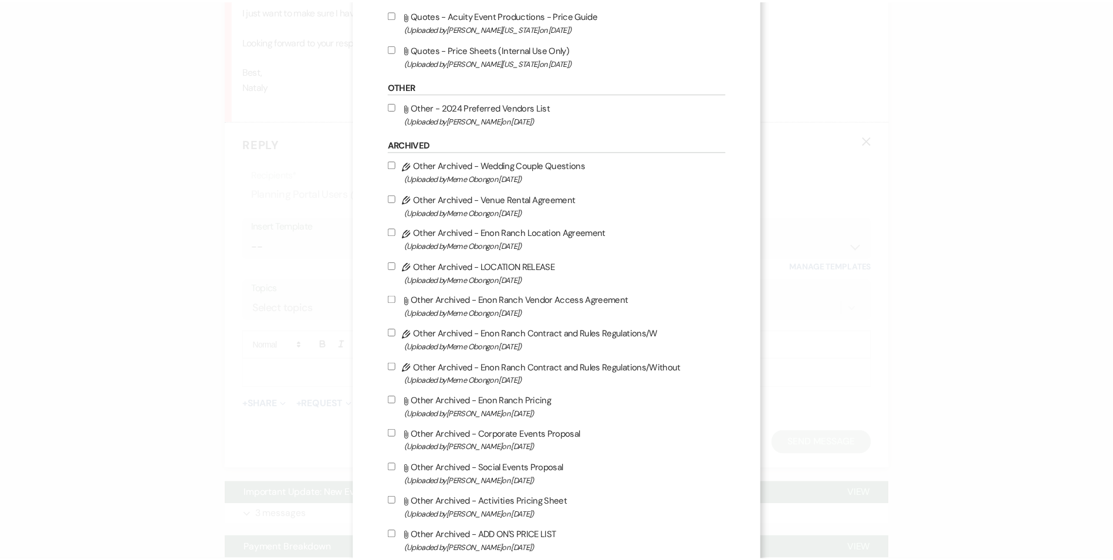
scroll to position [1112, 0]
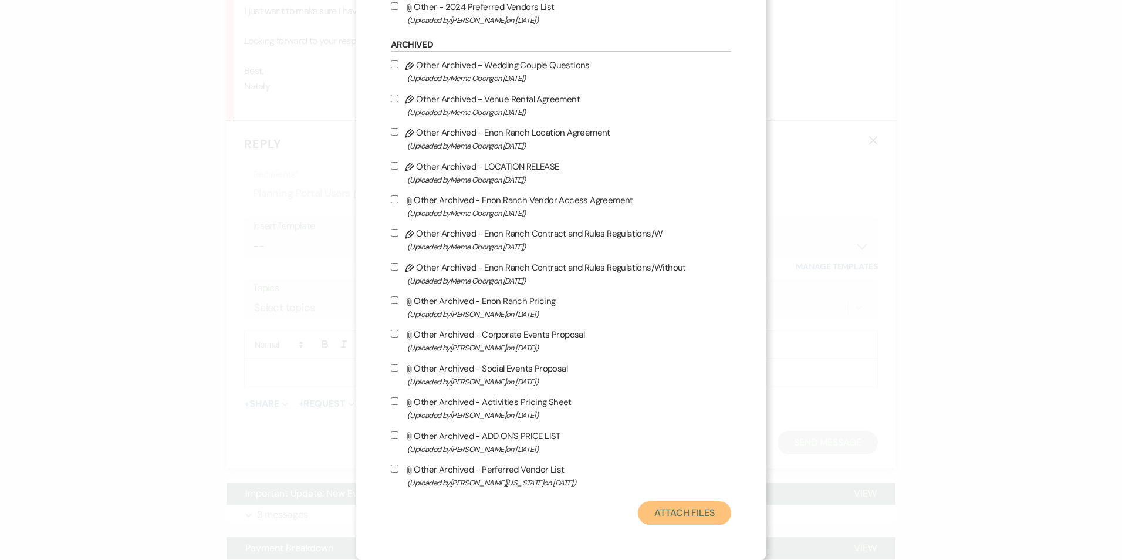
click at [649, 506] on button "Attach Files" at bounding box center [684, 512] width 93 height 23
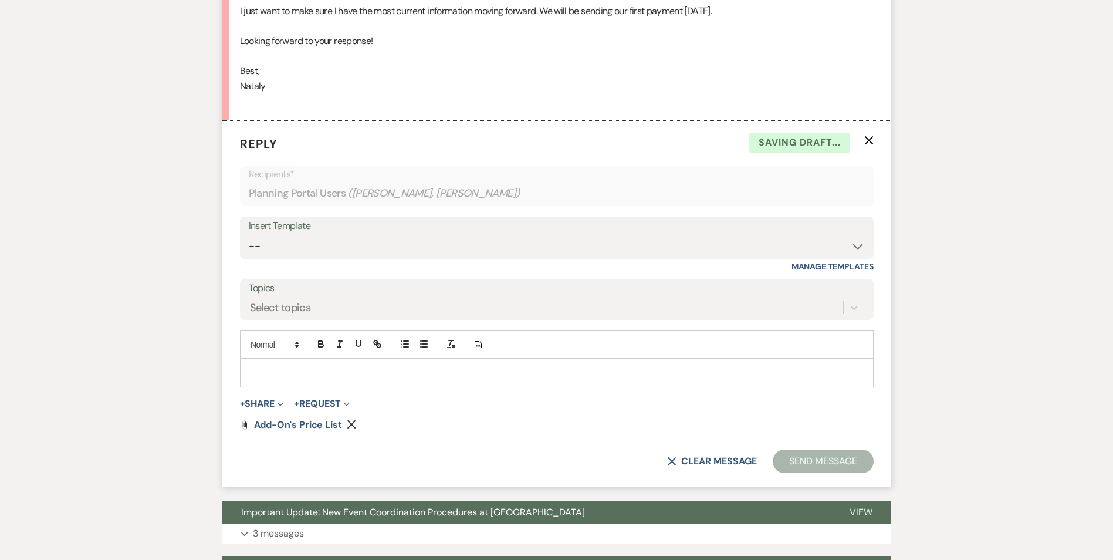
click at [341, 366] on p at bounding box center [556, 372] width 615 height 13
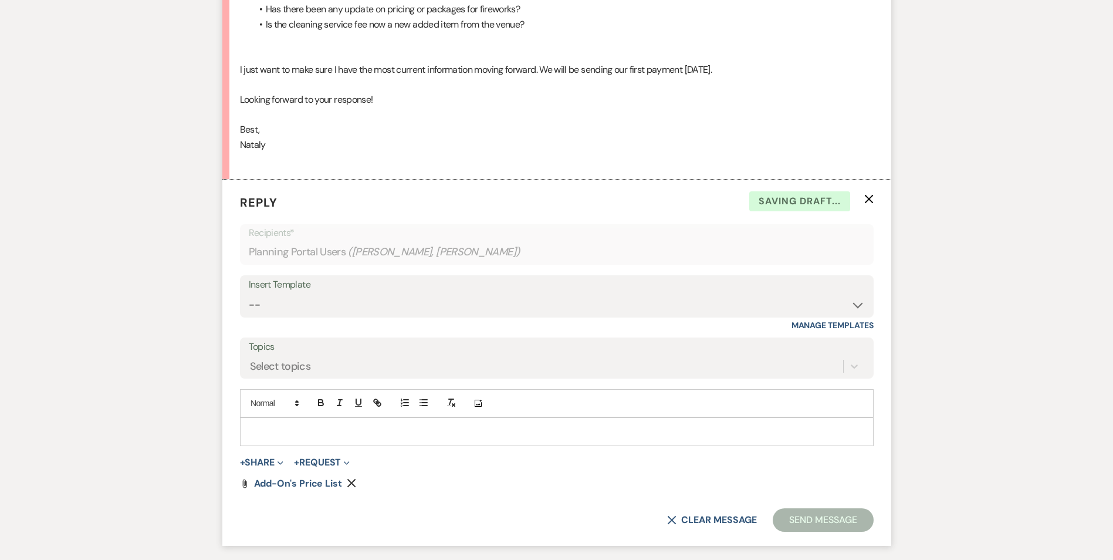
scroll to position [1024, 0]
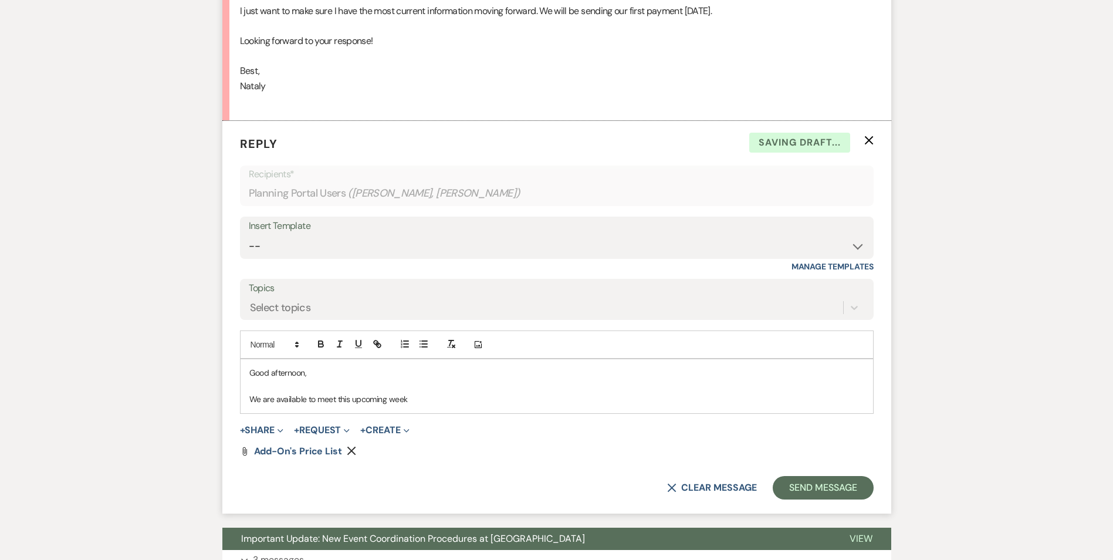
click at [424, 380] on p at bounding box center [556, 386] width 615 height 13
click at [425, 393] on p "We are available to meet this upcoming week" at bounding box center [556, 399] width 615 height 13
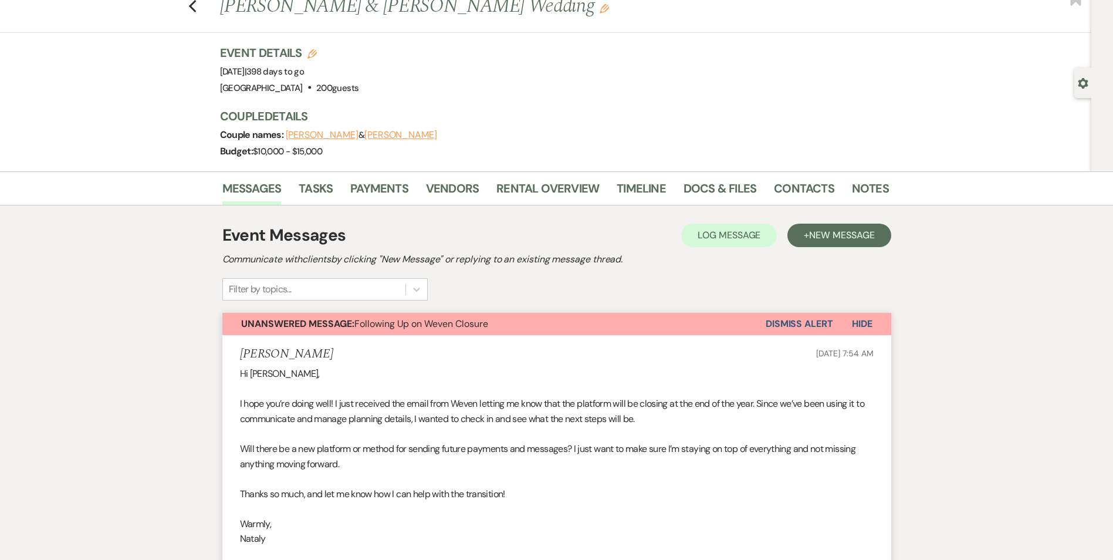
scroll to position [26, 0]
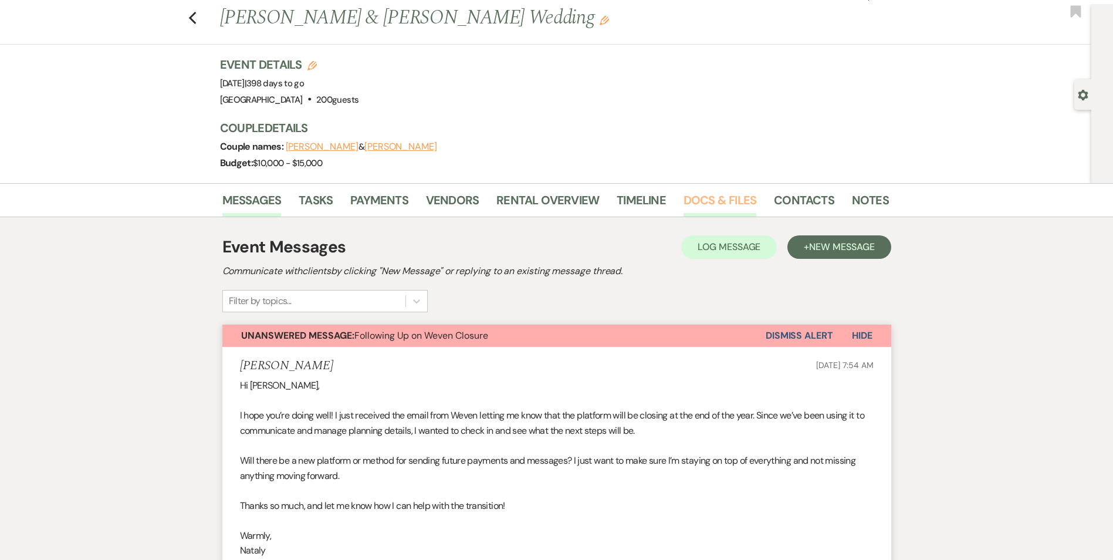
click at [733, 193] on link "Docs & Files" at bounding box center [720, 204] width 73 height 26
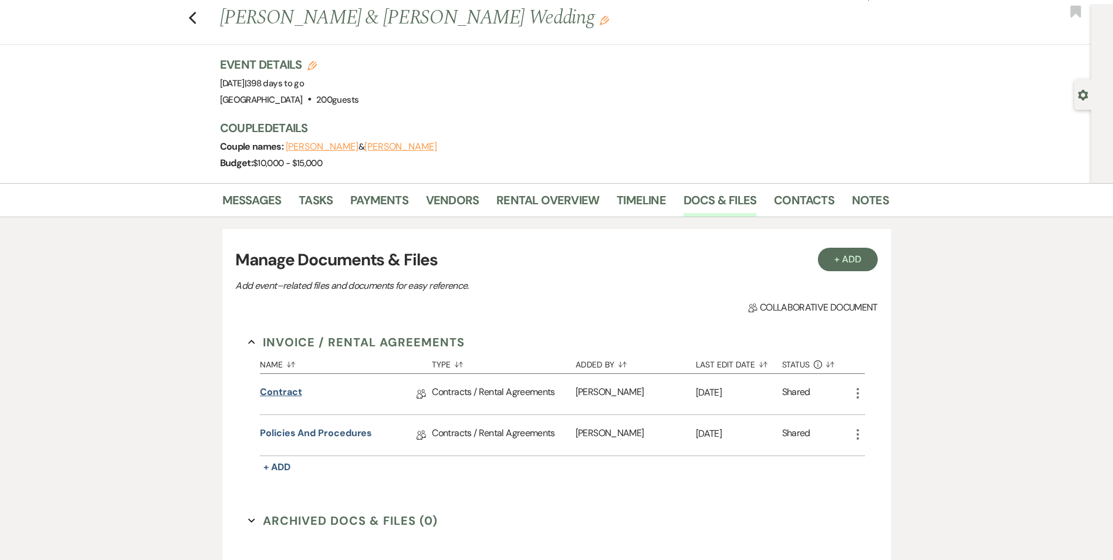
click at [288, 390] on link "Contract" at bounding box center [281, 394] width 42 height 18
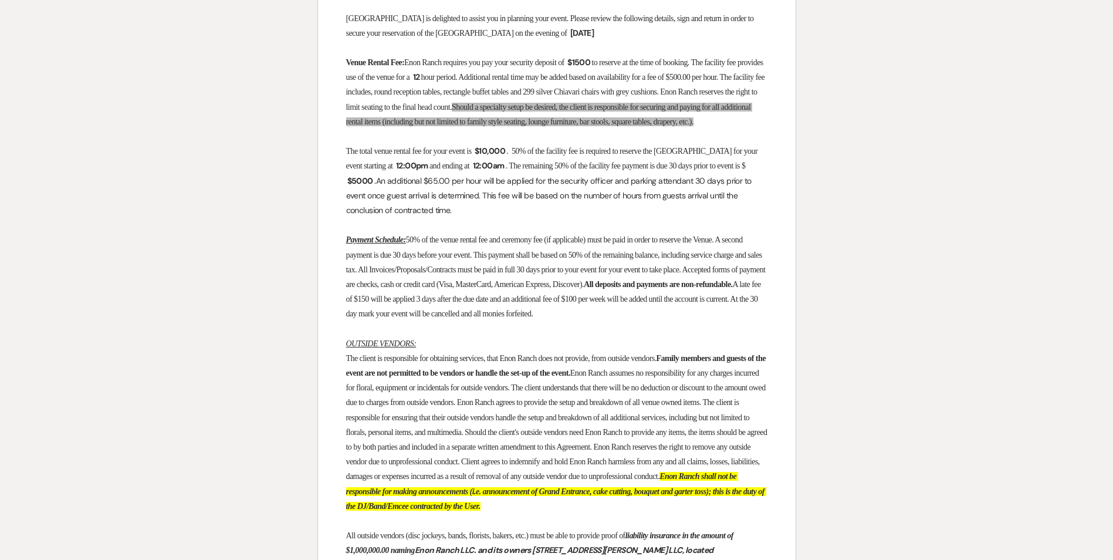
scroll to position [384, 0]
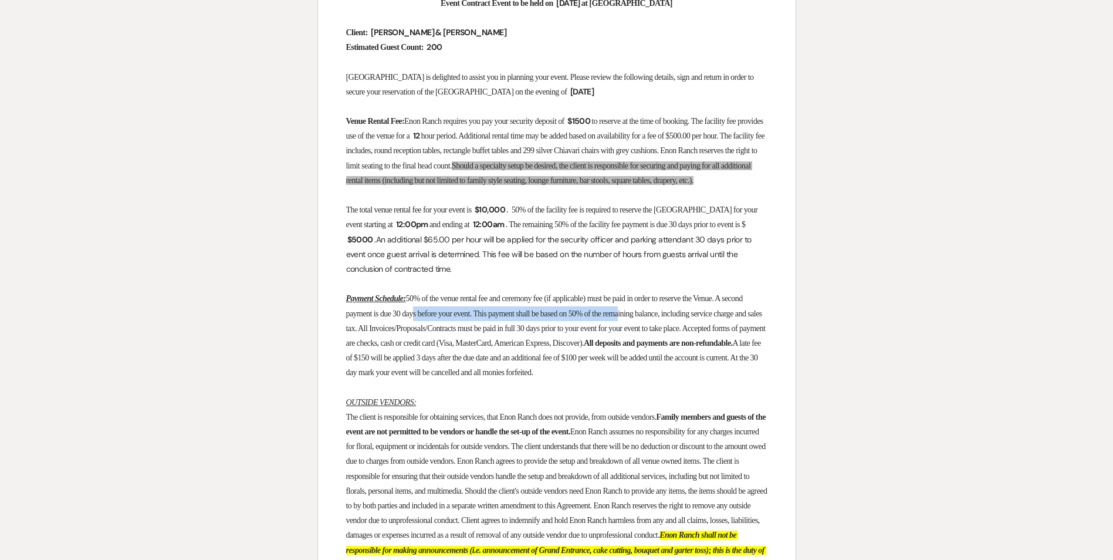
drag, startPoint x: 450, startPoint y: 313, endPoint x: 673, endPoint y: 317, distance: 223.0
click at [673, 317] on span "50% of the venue rental fee and ceremony fee (if applicable) must be paid in or…" at bounding box center [556, 320] width 421 height 53
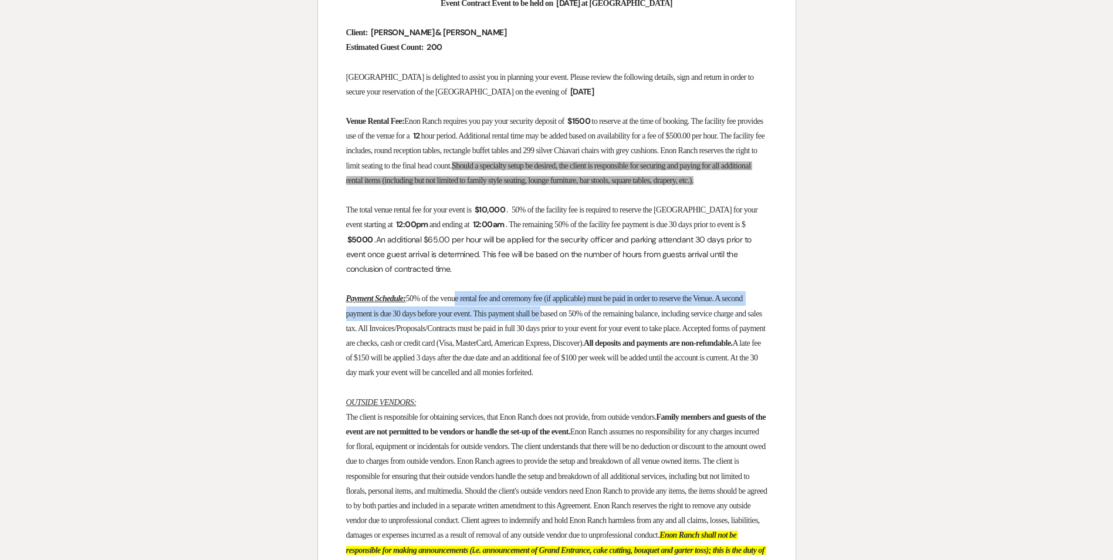
drag, startPoint x: 473, startPoint y: 306, endPoint x: 590, endPoint y: 314, distance: 117.1
click at [590, 314] on p "Payment Schedule: 50% of the venue rental fee and ceremony fee (if applicable) …" at bounding box center [556, 335] width 421 height 89
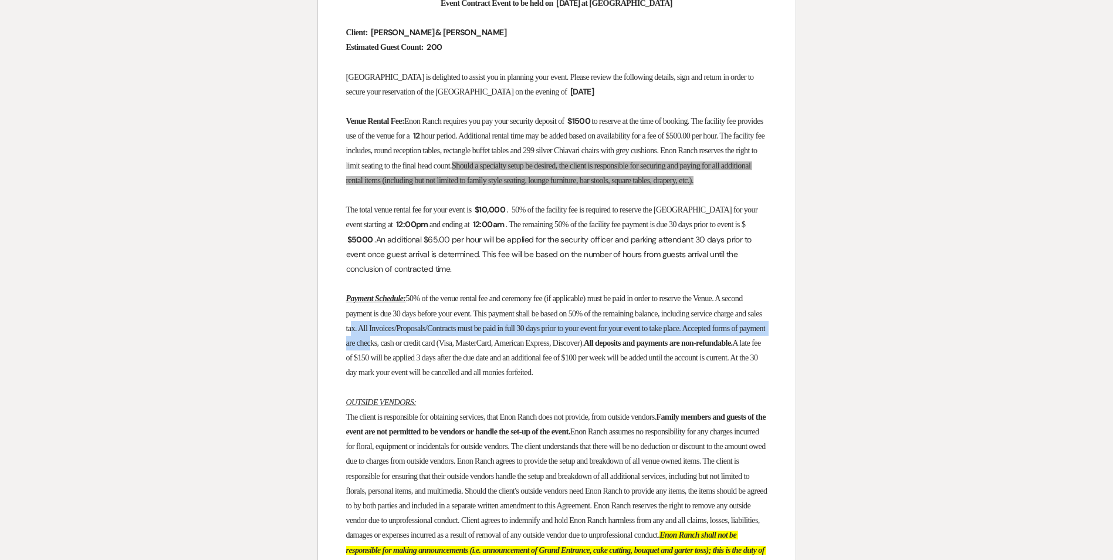
drag, startPoint x: 430, startPoint y: 332, endPoint x: 503, endPoint y: 341, distance: 73.3
click at [502, 341] on span "50% of the venue rental fee and ceremony fee (if applicable) must be paid in or…" at bounding box center [556, 320] width 421 height 53
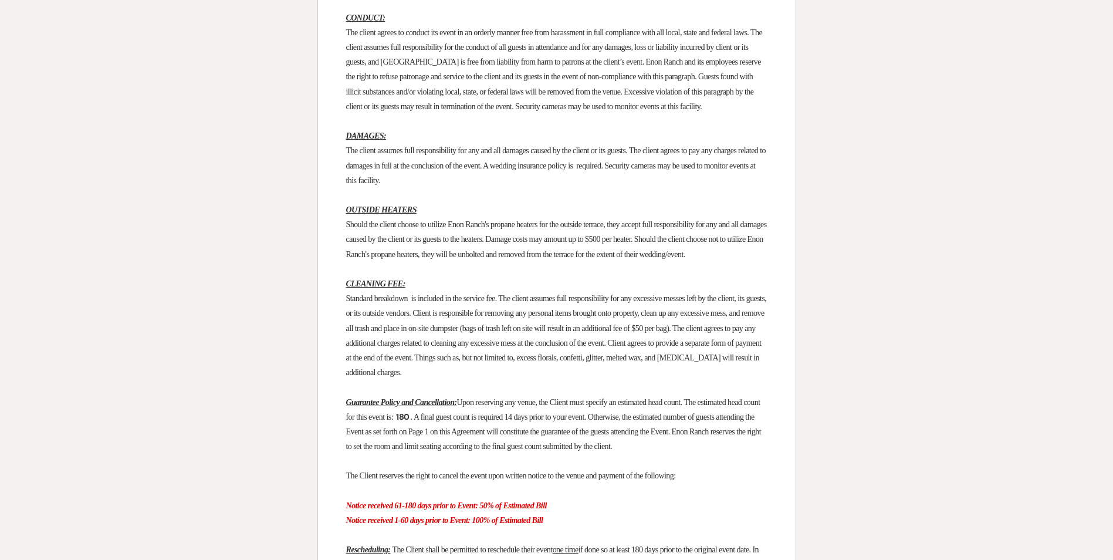
scroll to position [1733, 0]
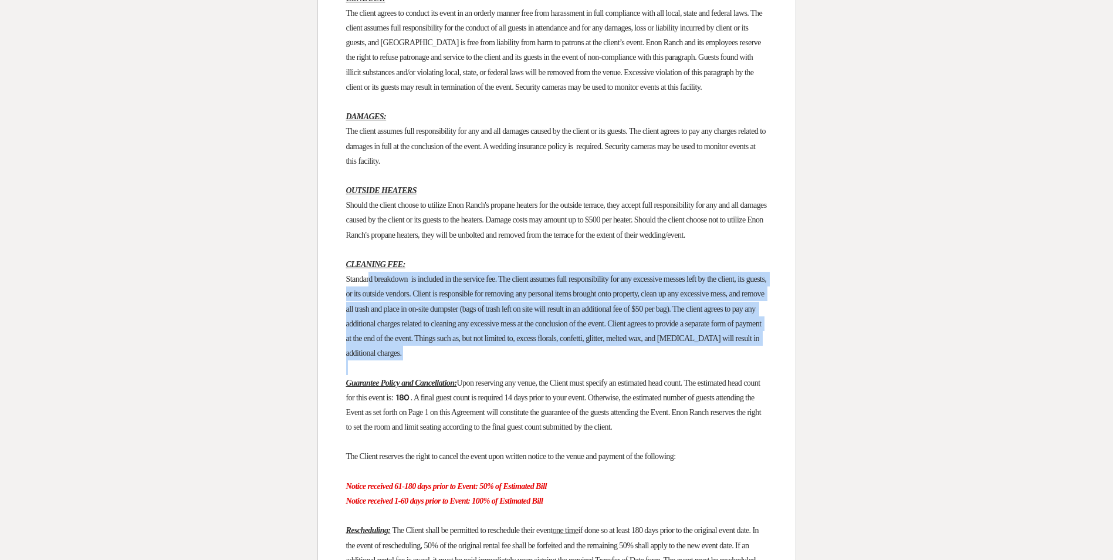
drag, startPoint x: 371, startPoint y: 405, endPoint x: 667, endPoint y: 501, distance: 310.8
click at [667, 501] on div "[GEOGRAPHIC_DATA] [STREET_ADDRESS][US_STATE] Client/Organization ﻿ [PERSON_NAME…" at bounding box center [557, 545] width 478 height 4241
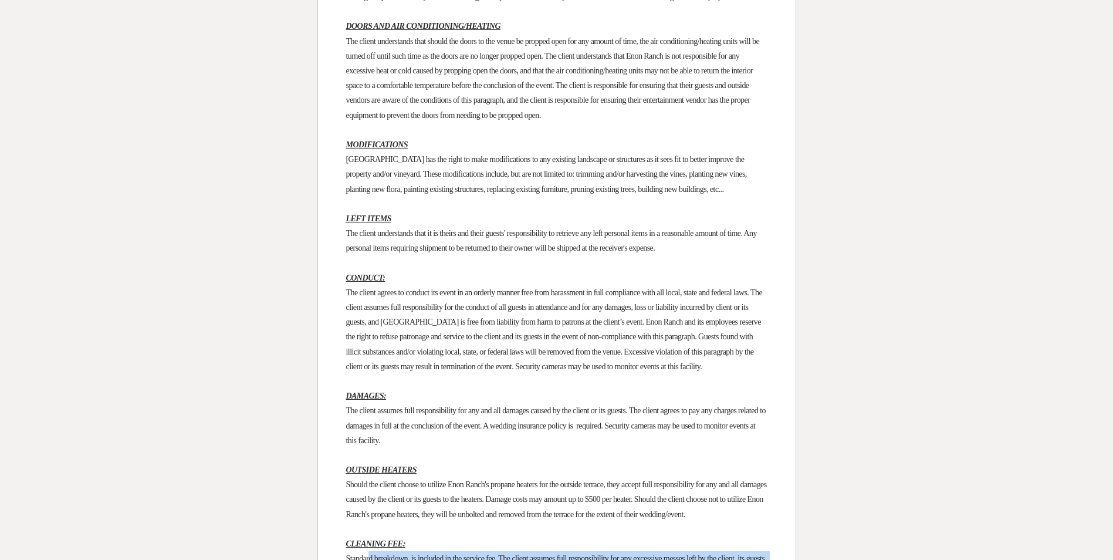
scroll to position [1381, 0]
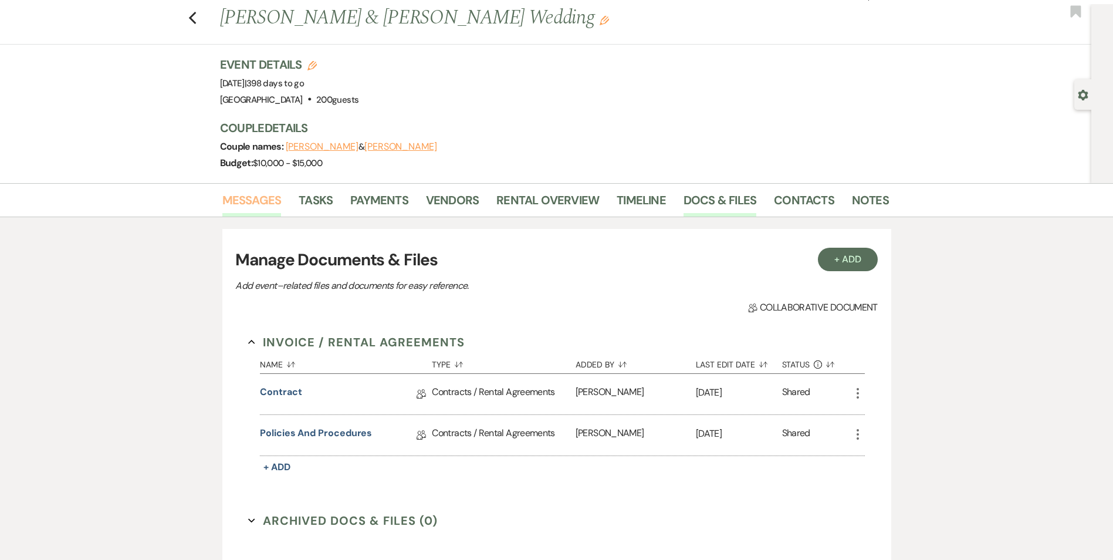
click at [251, 203] on link "Messages" at bounding box center [251, 204] width 59 height 26
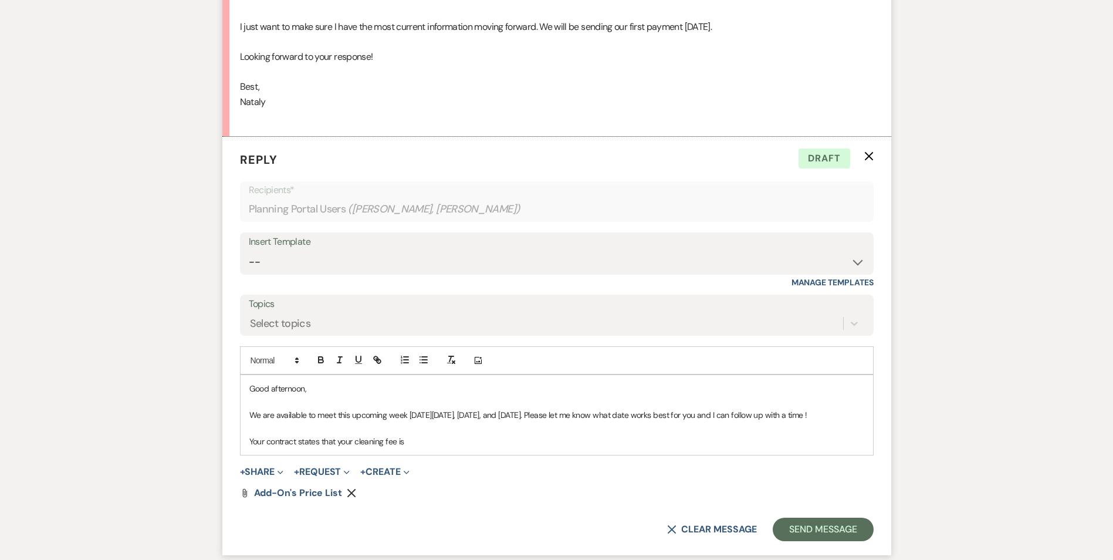
scroll to position [1065, 0]
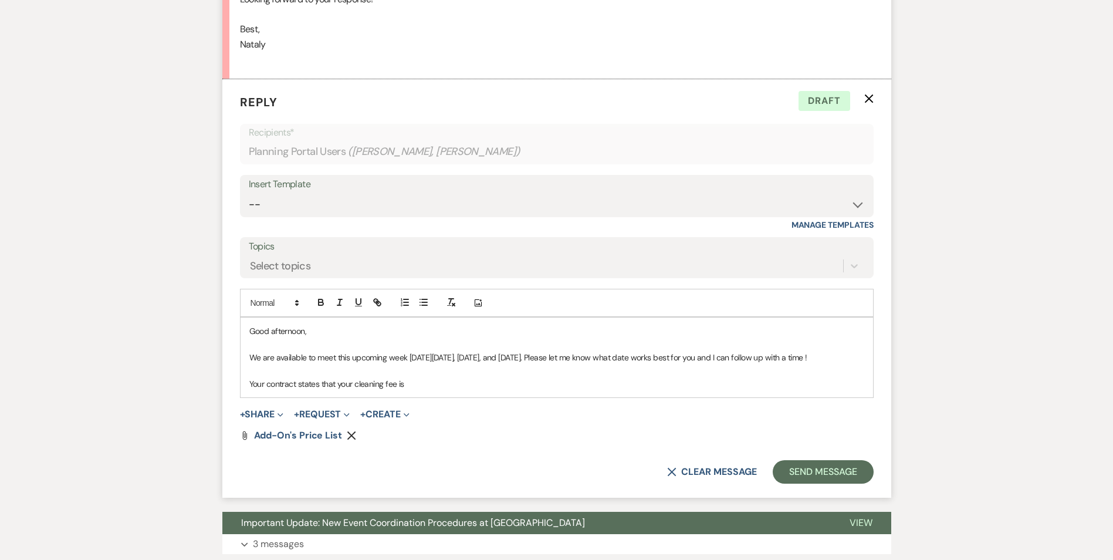
click at [254, 378] on p "Your contract states that your cleaning fee is" at bounding box center [556, 383] width 615 height 13
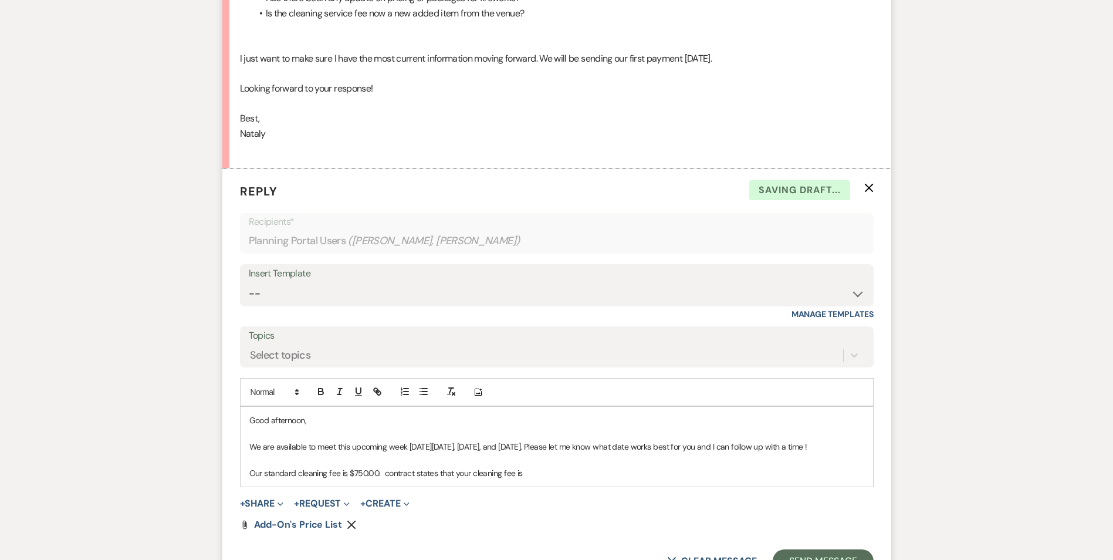
scroll to position [831, 0]
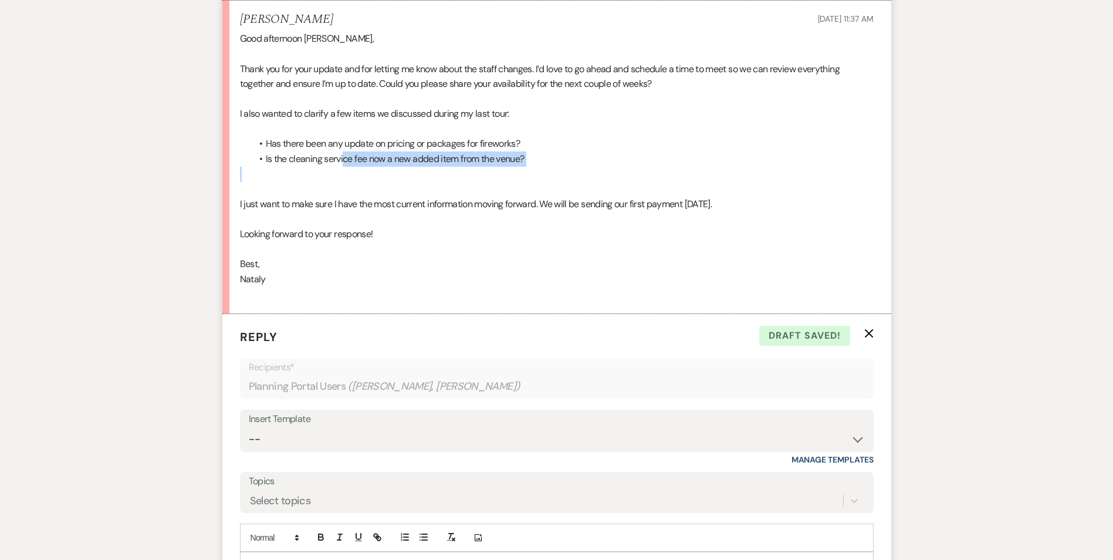
drag, startPoint x: 260, startPoint y: 155, endPoint x: 343, endPoint y: 143, distance: 84.1
click at [343, 143] on div "Good afternoon [PERSON_NAME], Thank you for your update and for letting me know…" at bounding box center [557, 166] width 634 height 270
drag, startPoint x: 343, startPoint y: 143, endPoint x: 384, endPoint y: 145, distance: 40.5
click at [384, 151] on li "Is the cleaning service fee now a new added item from the venue?" at bounding box center [563, 158] width 622 height 15
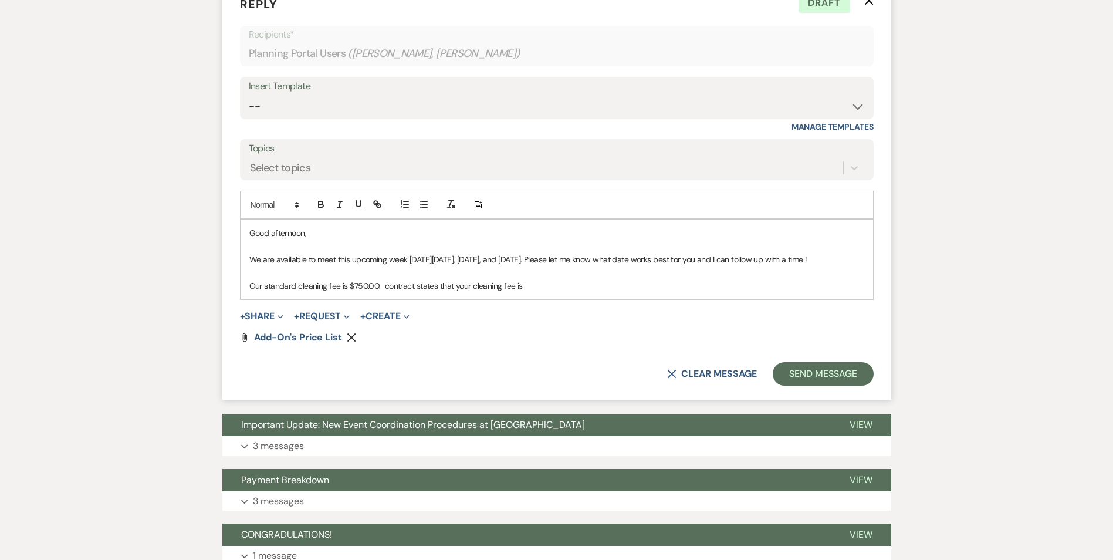
scroll to position [1183, 0]
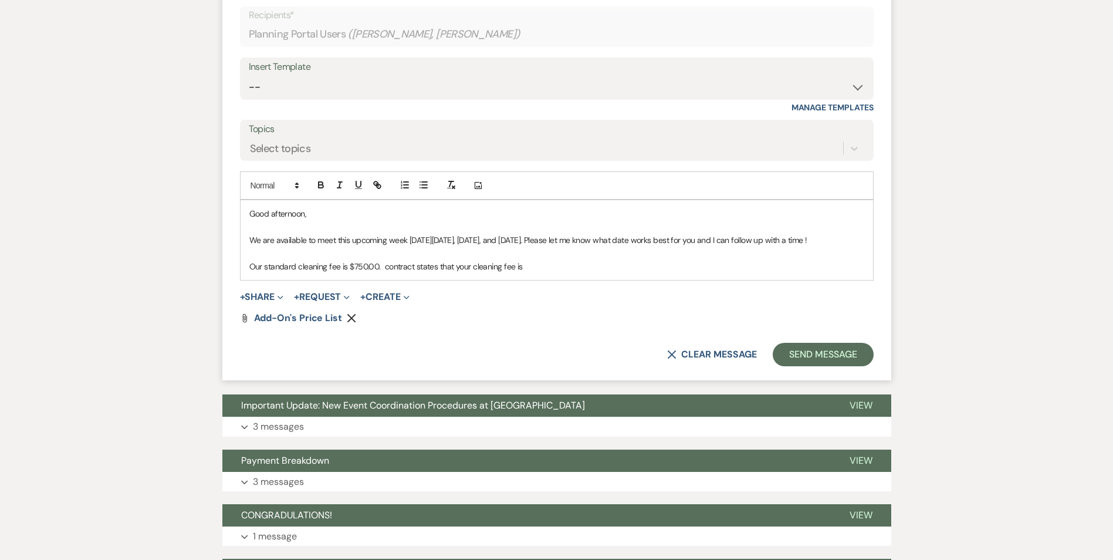
click at [242, 264] on div "Good afternoon, We are available to meet this upcoming week [DATE][DATE], [DATE…" at bounding box center [557, 240] width 632 height 80
click at [397, 262] on p "Yes, our standard cleaning fee is $750.00. contract states that your cleaning f…" at bounding box center [556, 266] width 615 height 13
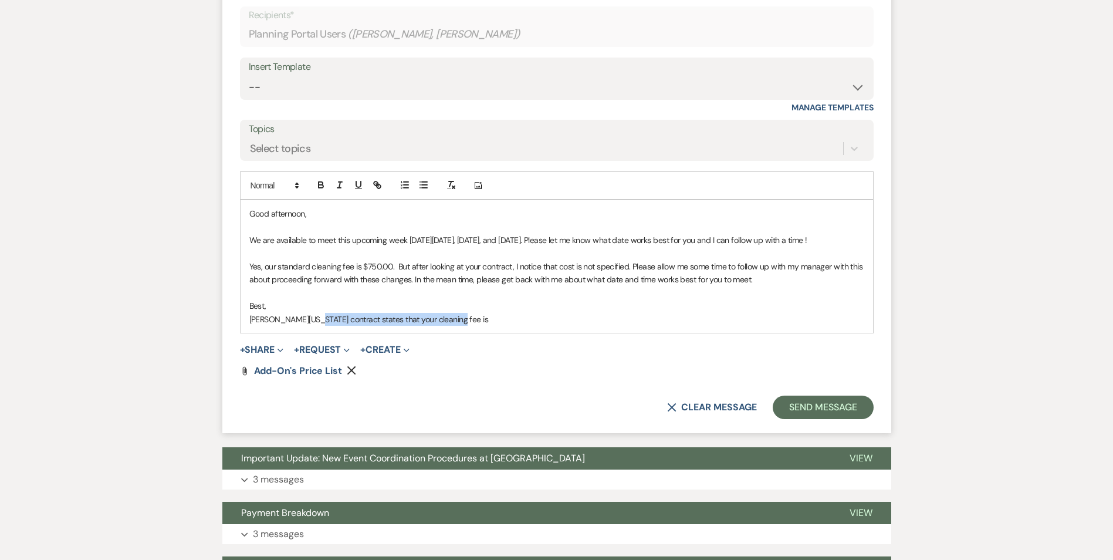
drag, startPoint x: 449, startPoint y: 313, endPoint x: 313, endPoint y: 317, distance: 136.8
click at [313, 317] on p "[PERSON_NAME][US_STATE] contract states that your cleaning fee is" at bounding box center [556, 319] width 615 height 13
drag, startPoint x: 265, startPoint y: 273, endPoint x: 371, endPoint y: 278, distance: 105.7
click at [370, 278] on p "Yes, our standard cleaning fee is $750.00. But after looking at your contract, …" at bounding box center [556, 273] width 615 height 26
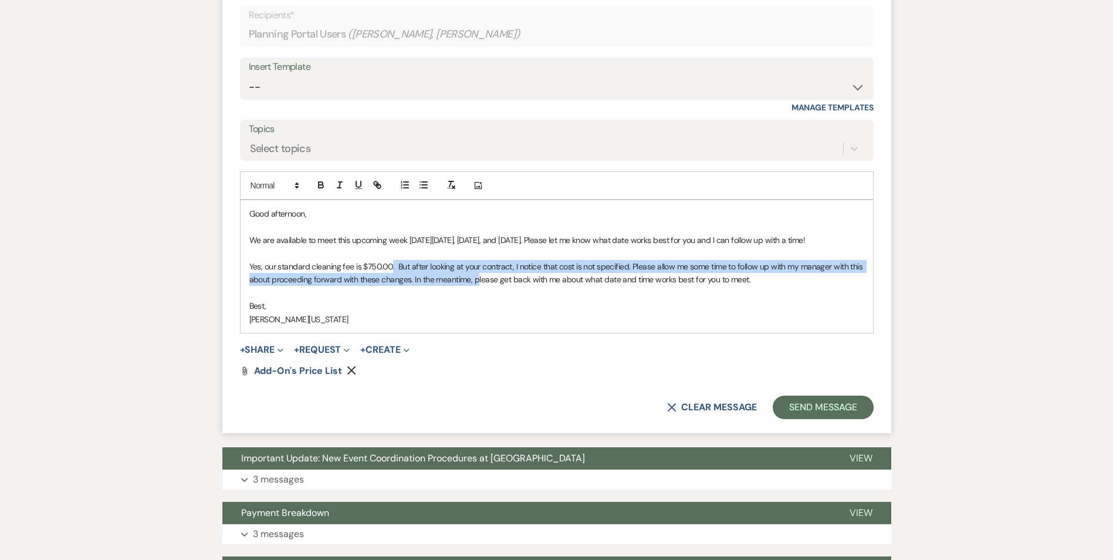
drag, startPoint x: 390, startPoint y: 270, endPoint x: 483, endPoint y: 278, distance: 93.6
click at [479, 278] on p "Yes, our standard cleaning fee is $750.00. But after looking at your contract, …" at bounding box center [556, 273] width 615 height 26
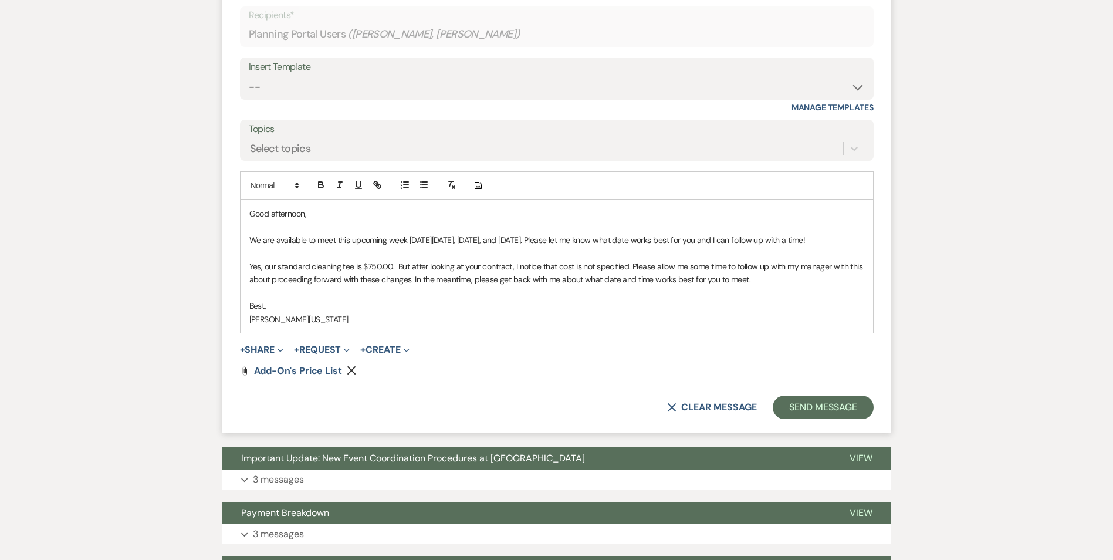
click at [506, 273] on p "Yes, our standard cleaning fee is $750.00. But after looking at your contract, …" at bounding box center [556, 273] width 615 height 26
drag, startPoint x: 536, startPoint y: 263, endPoint x: 637, endPoint y: 263, distance: 100.9
click at [636, 263] on p "Yes, our standard cleaning fee is $750.00. But after looking at your contract, …" at bounding box center [556, 273] width 615 height 26
drag, startPoint x: 639, startPoint y: 263, endPoint x: 769, endPoint y: 269, distance: 129.8
click at [769, 269] on p "Yes, our standard cleaning fee is $750.00. But after looking at your contract, …" at bounding box center [556, 273] width 615 height 26
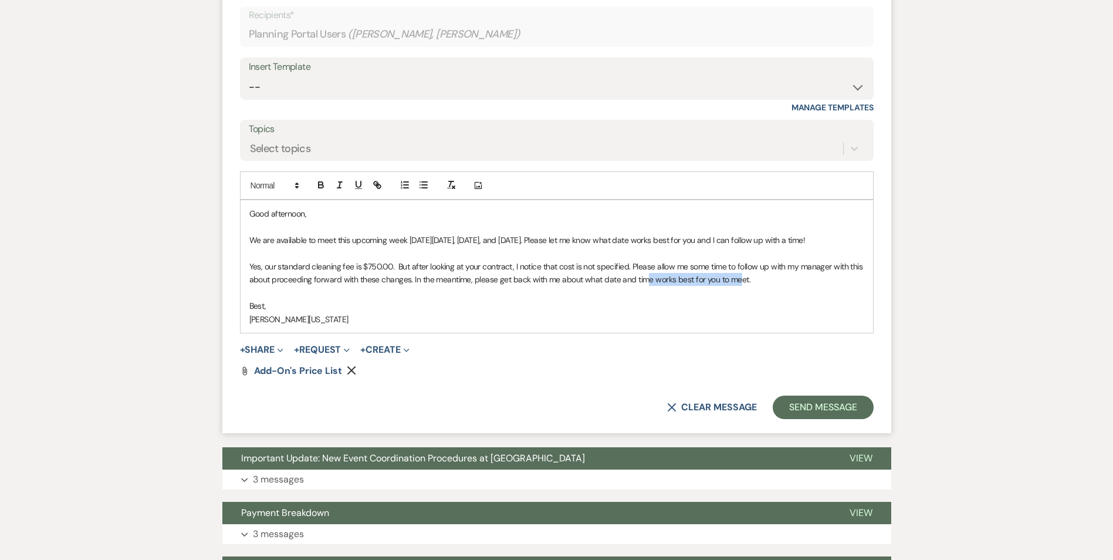
drag, startPoint x: 736, startPoint y: 273, endPoint x: 534, endPoint y: 269, distance: 202.4
click at [634, 273] on p "Yes, our standard cleaning fee is $750.00. But after looking at your contract, …" at bounding box center [556, 273] width 615 height 26
click at [269, 281] on p "Yes, our standard cleaning fee is $750.00. But after looking at your contract, …" at bounding box center [556, 273] width 615 height 26
click at [787, 263] on p "Yes, our standard cleaning fee is $750.00. But after looking at your contract, …" at bounding box center [556, 273] width 615 height 26
click at [841, 260] on p "Yes, our standard cleaning fee is $750.00. But after looking at your contract, …" at bounding box center [556, 273] width 615 height 26
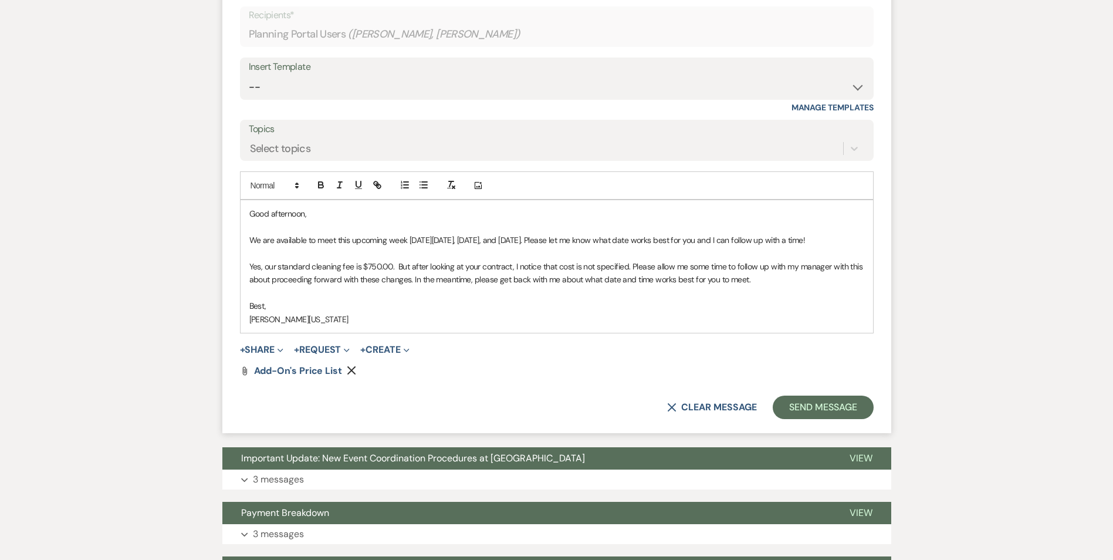
click at [838, 263] on p "Yes, our standard cleaning fee is $750.00. But after looking at your contract, …" at bounding box center [556, 273] width 615 height 26
drag, startPoint x: 368, startPoint y: 280, endPoint x: 292, endPoint y: 273, distance: 76.6
click at [292, 273] on p "Yes, our standard cleaning fee is $750.00. But after looking at your contract, …" at bounding box center [556, 273] width 615 height 26
click at [850, 260] on p "Yes, our standard cleaning fee is $750.00. But after looking at your contract, …" at bounding box center [556, 273] width 615 height 26
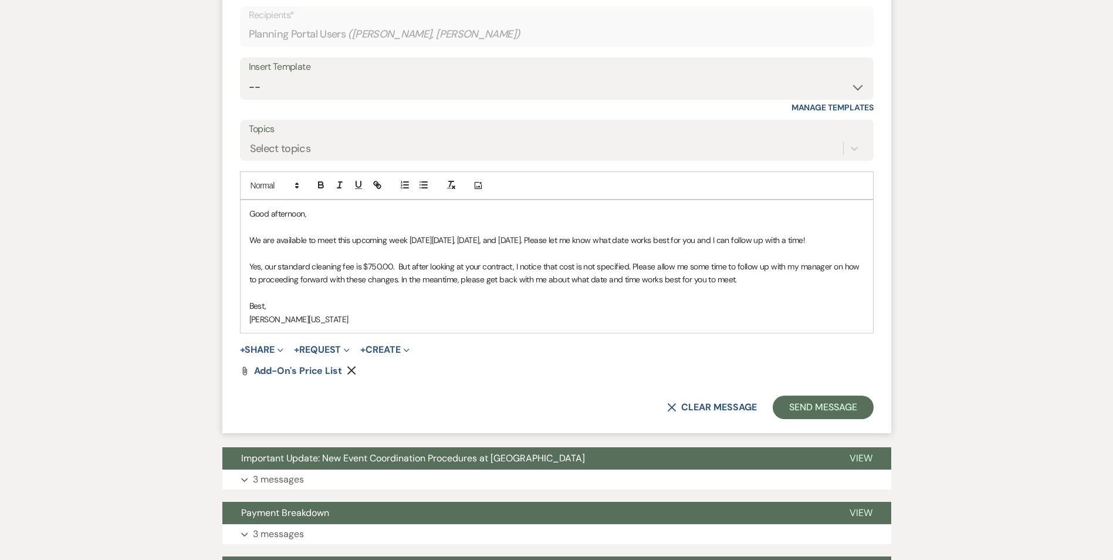
click at [303, 278] on p "Yes, our standard cleaning fee is $750.00. But after looking at your contract, …" at bounding box center [556, 273] width 615 height 26
click at [325, 269] on p "Yes, our standard cleaning fee is $750.00. But after looking at your contract, …" at bounding box center [556, 273] width 615 height 26
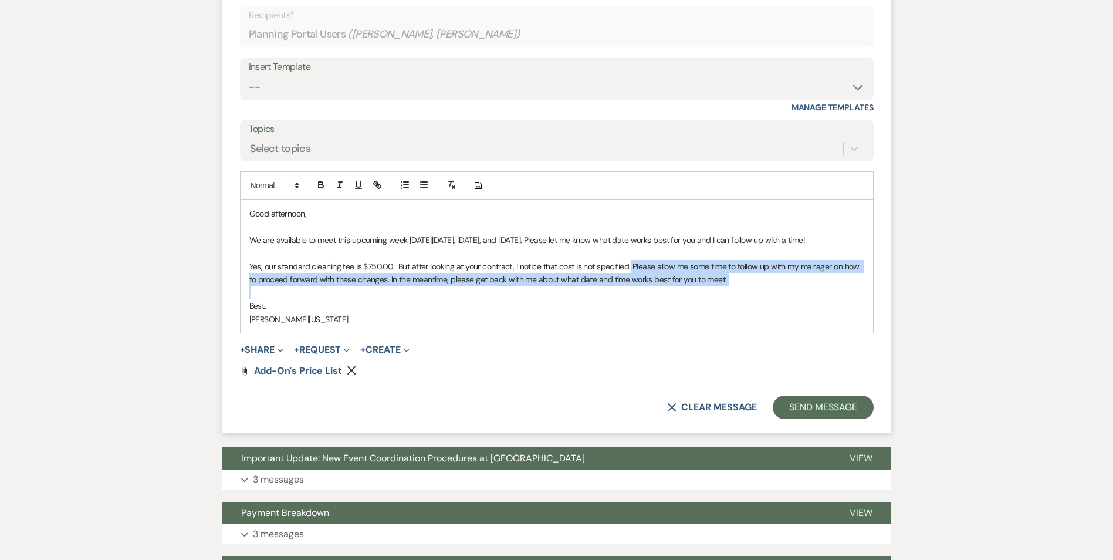
drag, startPoint x: 630, startPoint y: 263, endPoint x: 728, endPoint y: 284, distance: 100.1
click at [728, 284] on div "Good afternoon, We are available to meet this upcoming week [DATE][DATE], [DATE…" at bounding box center [557, 266] width 632 height 133
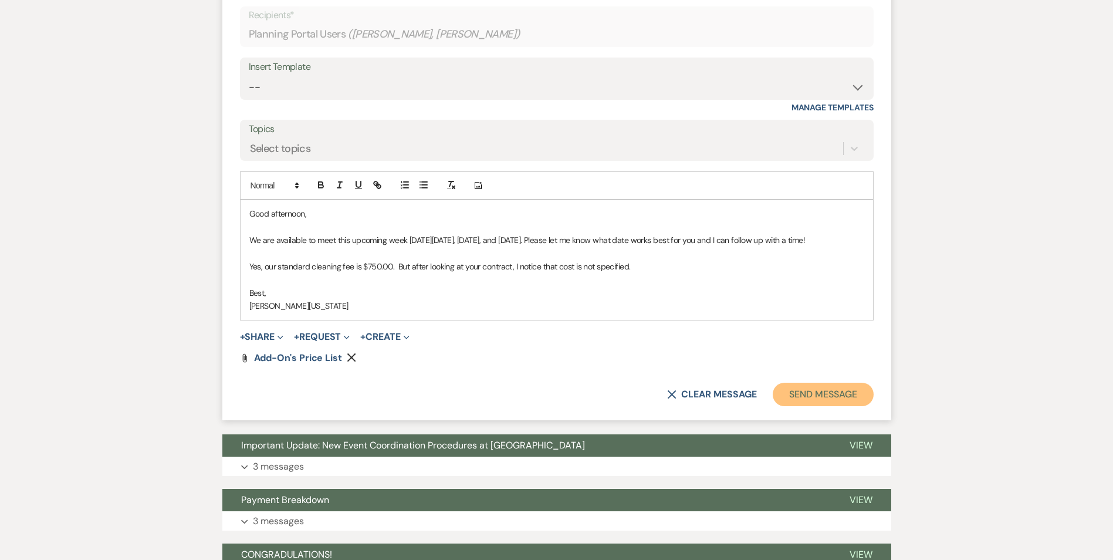
click at [825, 392] on button "Send Message" at bounding box center [823, 394] width 100 height 23
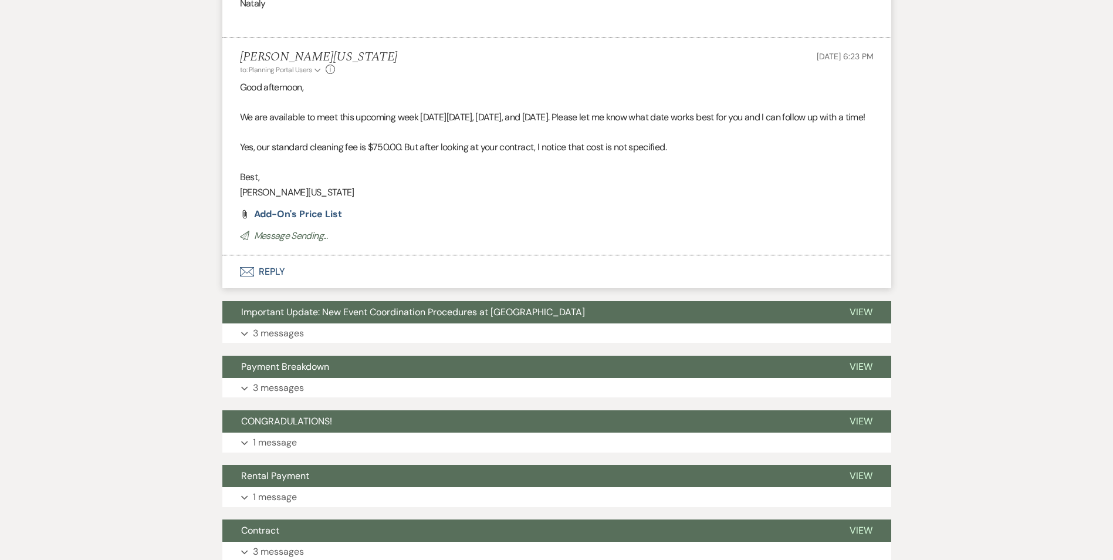
scroll to position [1063, 0]
